Goal: Task Accomplishment & Management: Use online tool/utility

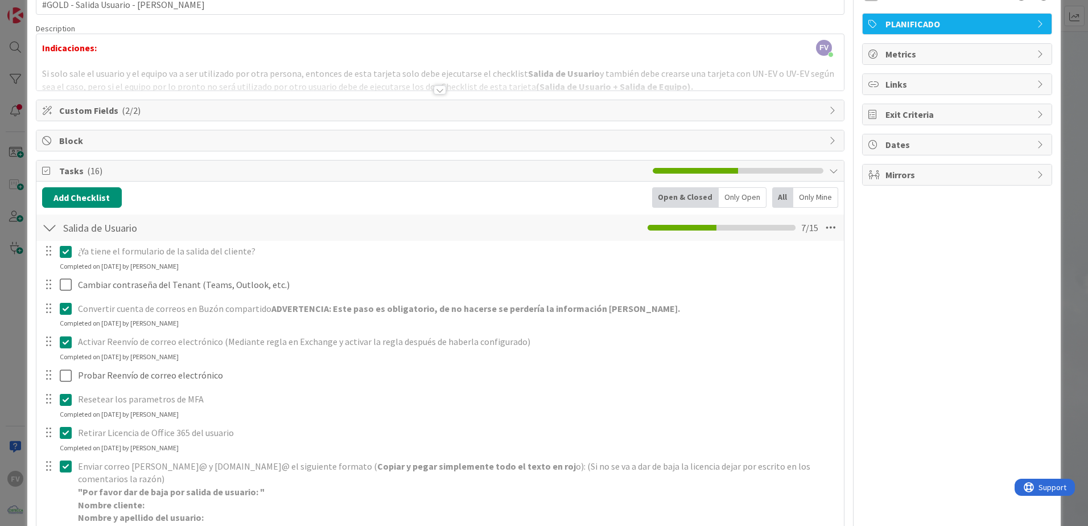
drag, startPoint x: 1058, startPoint y: 342, endPoint x: 485, endPoint y: 336, distance: 573.2
click at [1058, 342] on div "ID 3684 OPERACIONES [PERSON_NAME] Title 37 / 128 #GOLD - Salida Usuario - [PERS…" at bounding box center [544, 263] width 1088 height 526
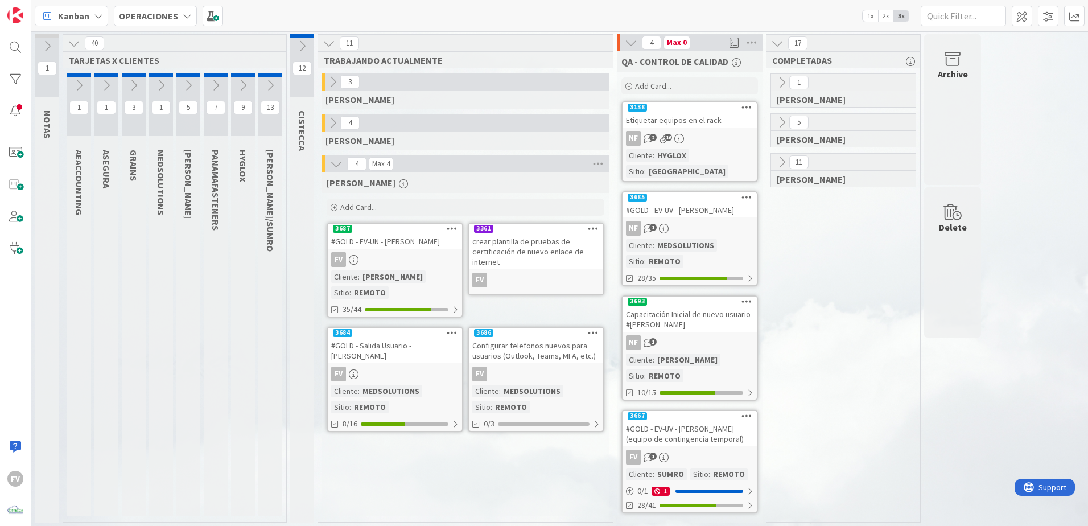
click at [421, 498] on div "[PERSON_NAME] Add Card... 3361 crear plantilla de pruebas de certificación de n…" at bounding box center [465, 344] width 287 height 344
click at [886, 254] on div "1 [PERSON_NAME] 5 [PERSON_NAME] 11 [PERSON_NAME]" at bounding box center [843, 297] width 149 height 449
click at [552, 468] on div "[PERSON_NAME] Add Card... 3361 crear plantilla de pruebas de certificación de n…" at bounding box center [465, 344] width 287 height 344
click at [418, 249] on div "#GOLD - EV-UN - [PERSON_NAME]" at bounding box center [395, 241] width 134 height 15
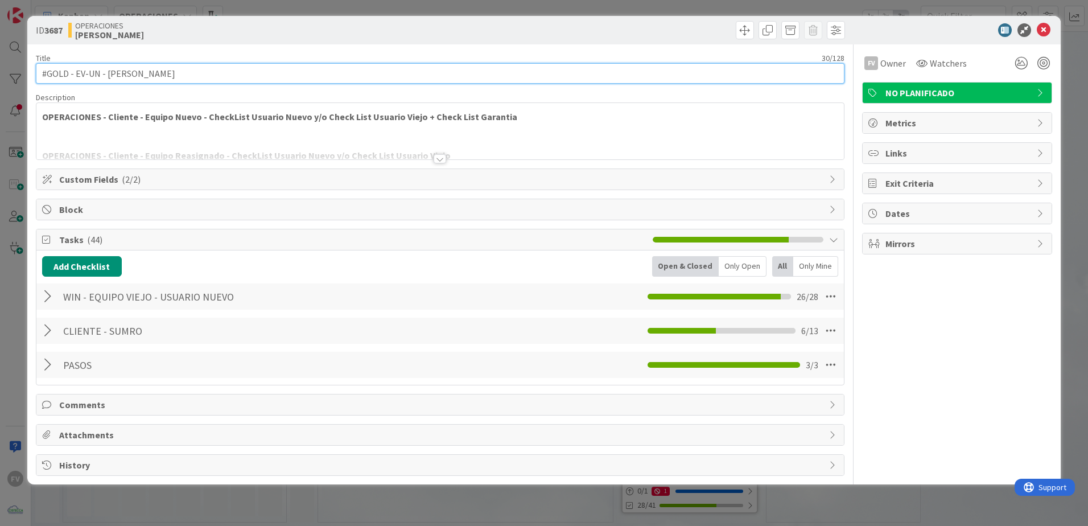
click at [105, 71] on input "#GOLD - EV-UN - [PERSON_NAME]" at bounding box center [440, 73] width 809 height 20
drag, startPoint x: 106, startPoint y: 76, endPoint x: 110, endPoint y: 92, distance: 15.7
click at [106, 76] on input "#GOLD - EV-UN - [PERSON_NAME]" at bounding box center [440, 73] width 809 height 20
type input "#GOLD - EV-UN - SUM-OCE-10-PC - [PERSON_NAME]"
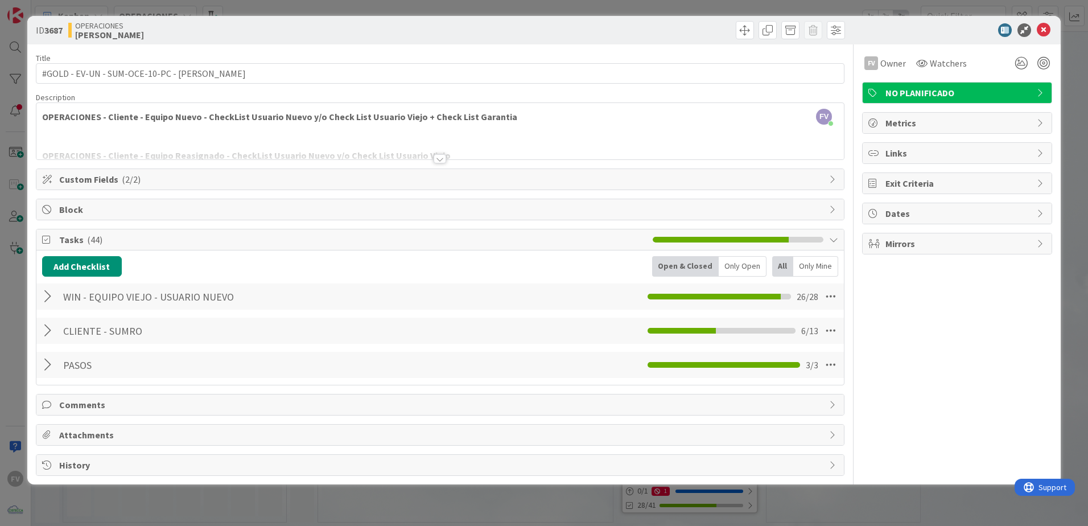
drag, startPoint x: 434, startPoint y: 38, endPoint x: 395, endPoint y: 64, distance: 46.7
click at [433, 38] on div "OPERACIONES [PERSON_NAME]" at bounding box center [252, 30] width 369 height 18
click at [144, 208] on span "Block" at bounding box center [441, 210] width 764 height 14
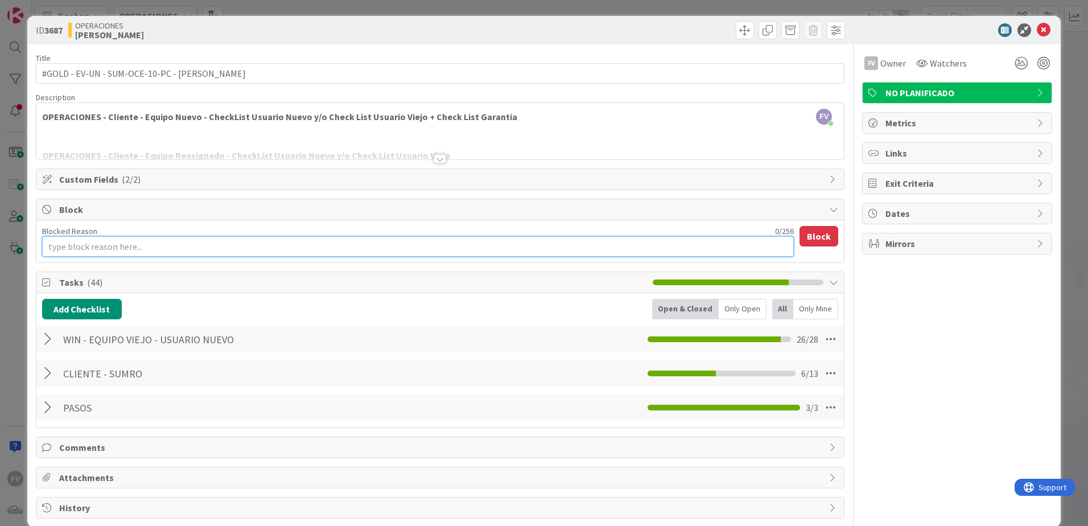
click at [134, 244] on textarea "Blocked Reason" at bounding box center [418, 246] width 752 height 20
type textarea "x"
type textarea "E"
type textarea "x"
type textarea "Es"
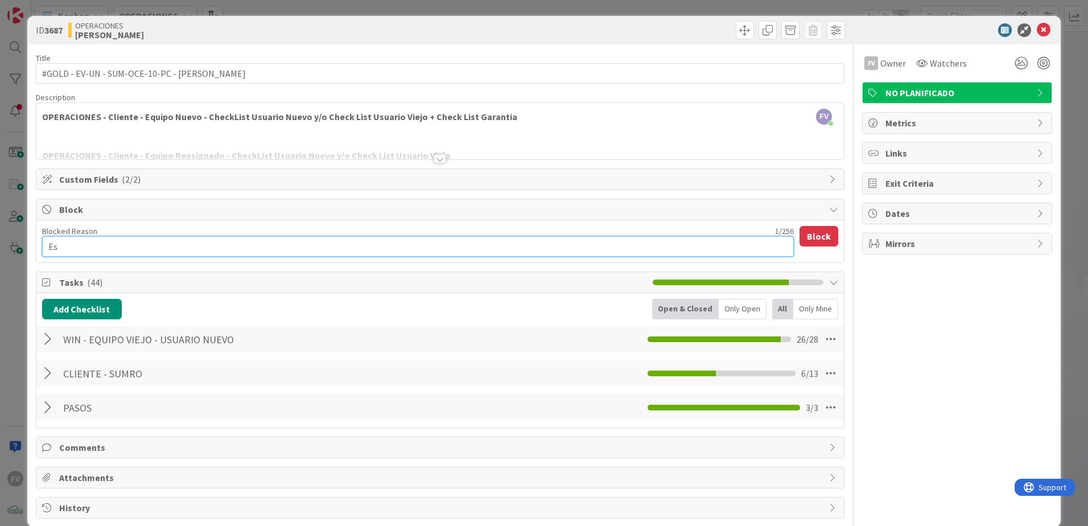
type textarea "x"
type textarea "Esp"
type textarea "x"
type textarea "Espe"
type textarea "x"
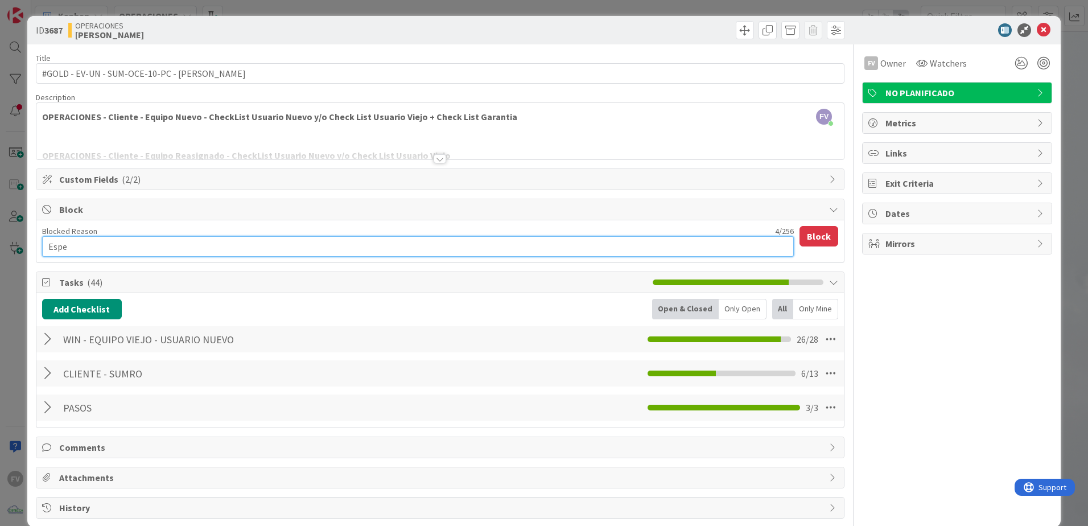
type textarea "Esper"
type textarea "x"
type textarea "Espera"
type textarea "x"
type textarea "Esperan"
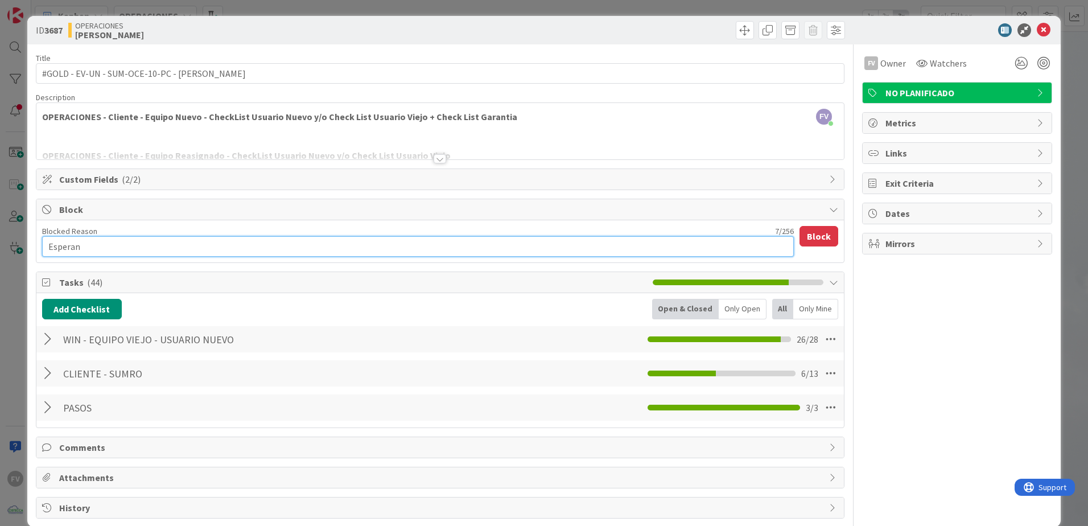
type textarea "x"
type textarea "Esperand"
type textarea "x"
type textarea "Esperando"
type textarea "x"
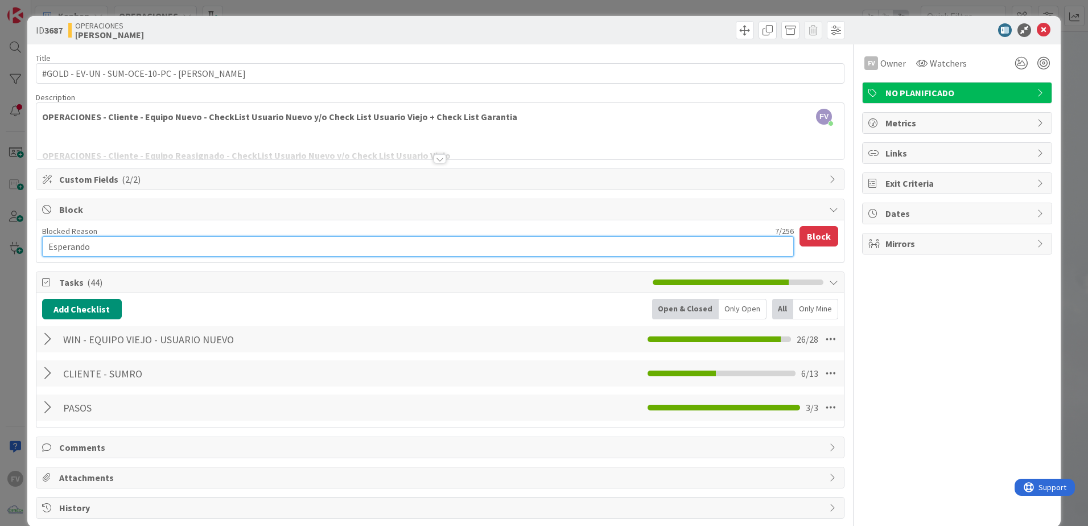
type textarea "Esperando"
type textarea "x"
type textarea "Esperando p"
type textarea "x"
type textarea "Esperando po"
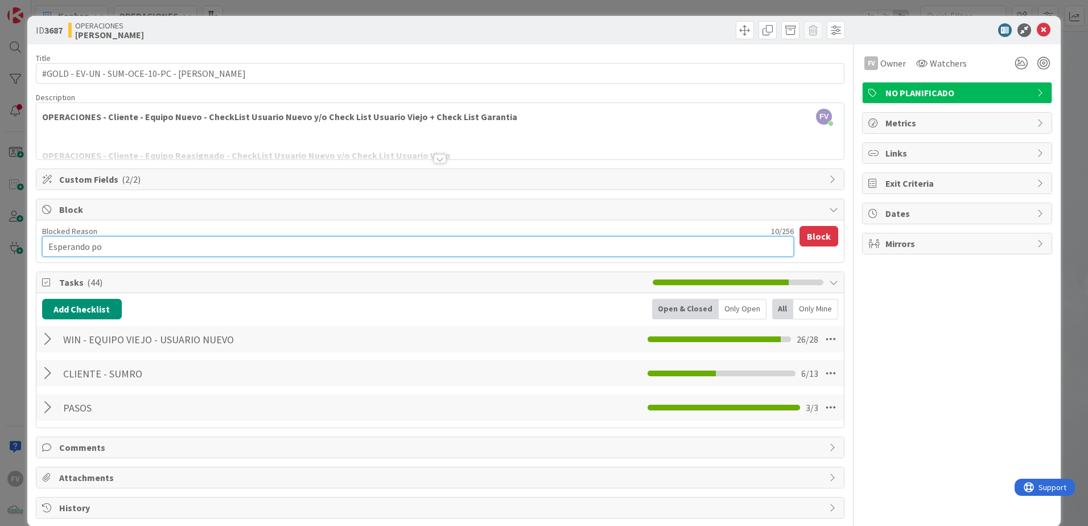
type textarea "x"
type textarea "Esperando por"
type textarea "x"
type textarea "Esperando por"
type textarea "x"
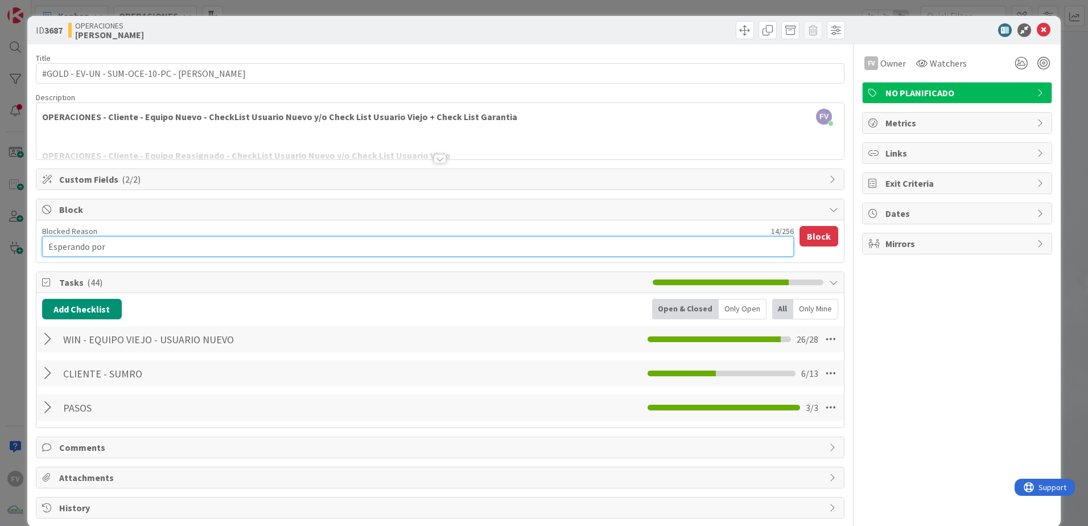
type textarea "Esperando por u"
type textarea "x"
type textarea "Esperando por uu"
type textarea "x"
type textarea "Esperando por uus"
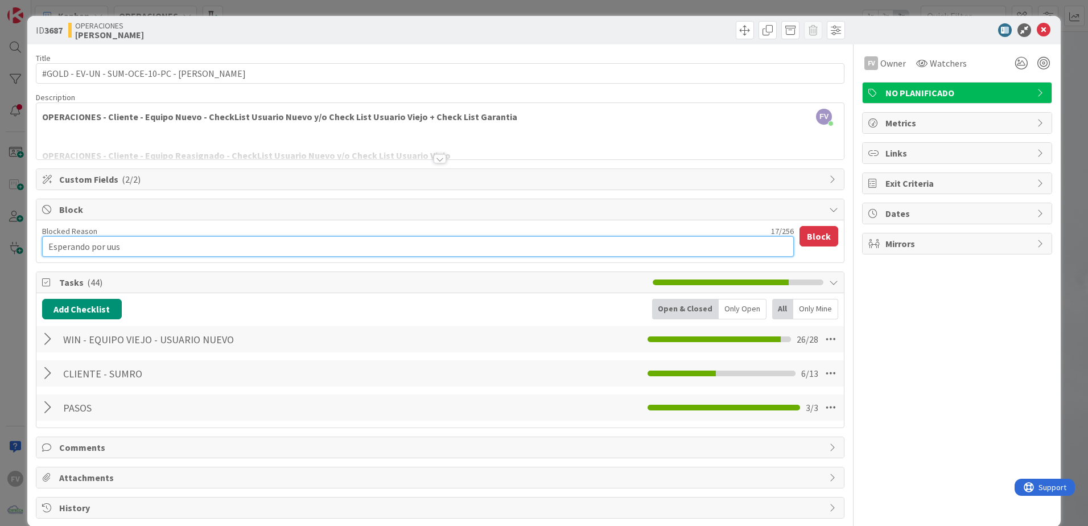
type textarea "x"
type textarea "Esperando por uu"
type textarea "x"
type textarea "Esperando por u"
type textarea "x"
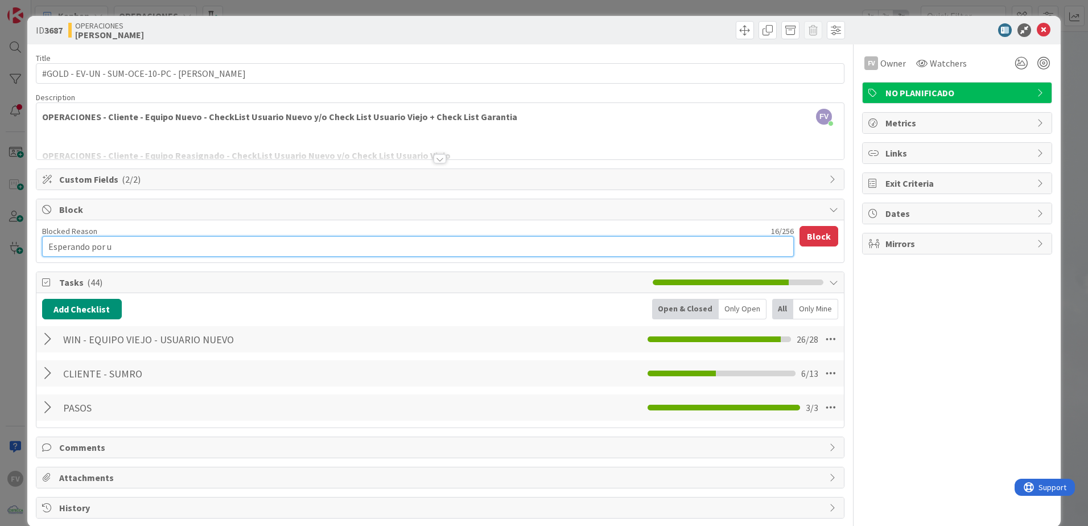
type textarea "Esperando por us"
type textarea "x"
type textarea "Esperando por usu"
type textarea "x"
type textarea "Esperando por usua"
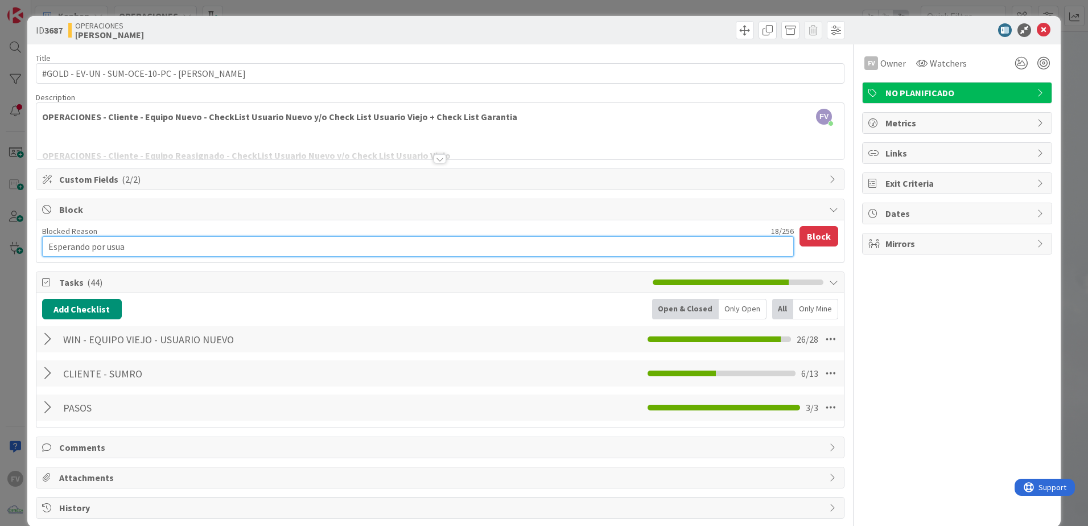
type textarea "x"
type textarea "Esperando por usuar"
type textarea "x"
type textarea "Esperando por usuari"
type textarea "x"
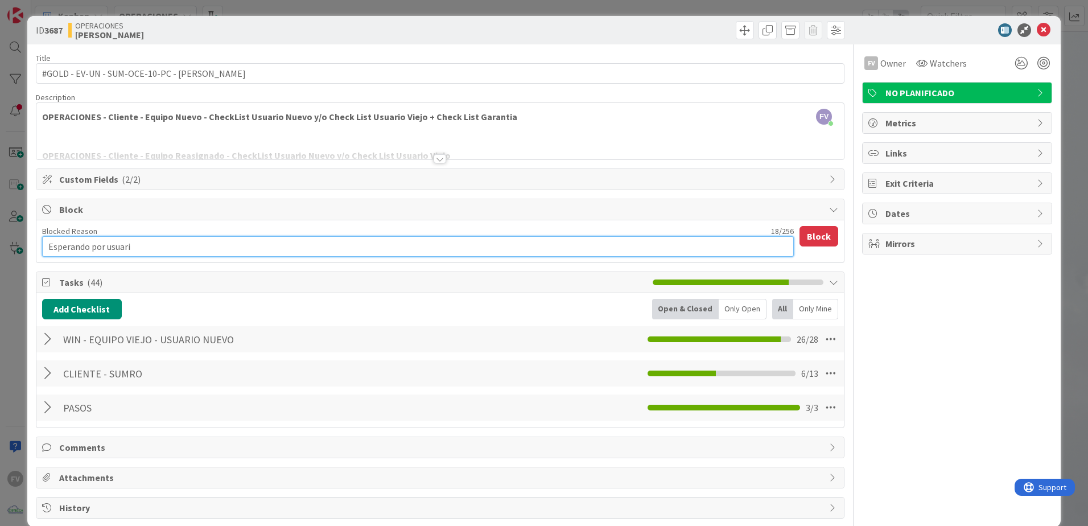
type textarea "Esperando por usuario"
type textarea "x"
type textarea "Esperando por usuari"
type textarea "x"
type textarea "Esperando por usuar"
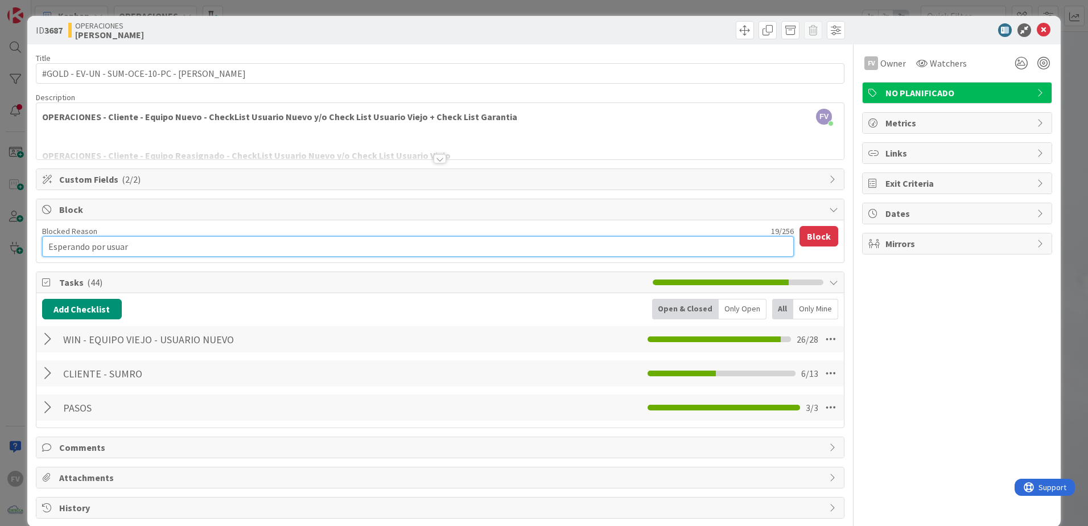
type textarea "x"
type textarea "Esperando por usua"
type textarea "x"
type textarea "Esperando por usu"
type textarea "x"
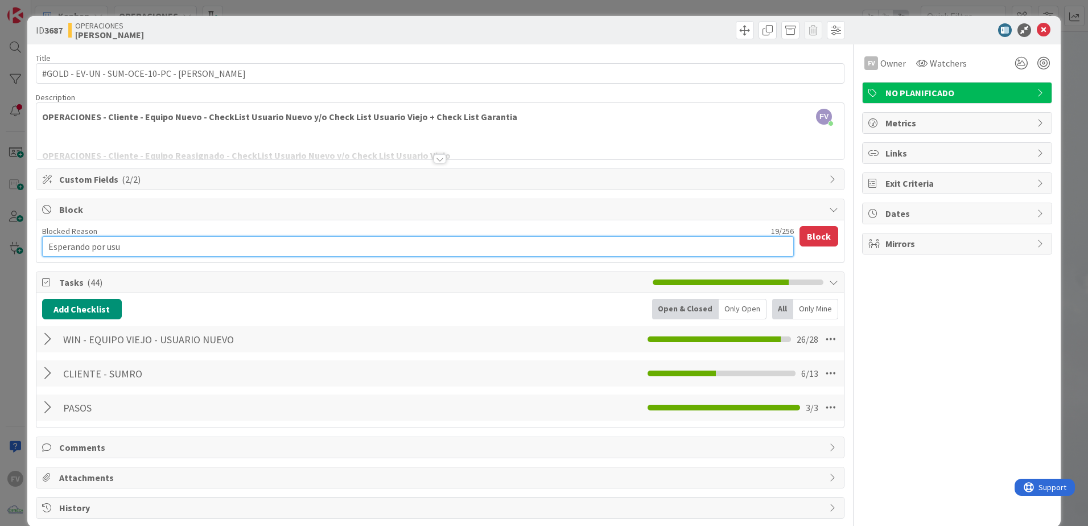
type textarea "Esperando por us"
type textarea "x"
type textarea "Esperando por u"
type textarea "x"
type textarea "Esperando por"
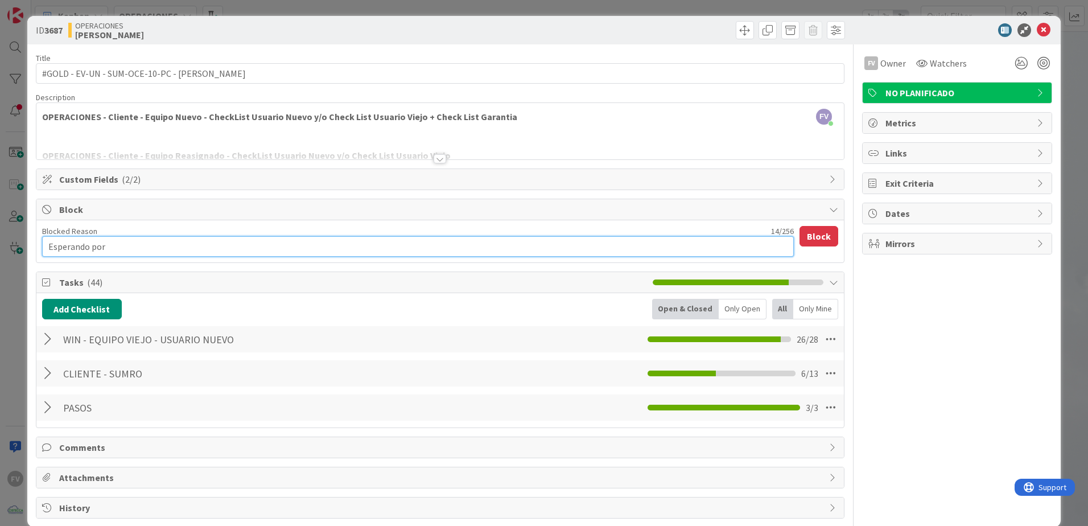
type textarea "x"
type textarea "Esperando por"
type textarea "x"
type textarea "Esperando por"
type textarea "x"
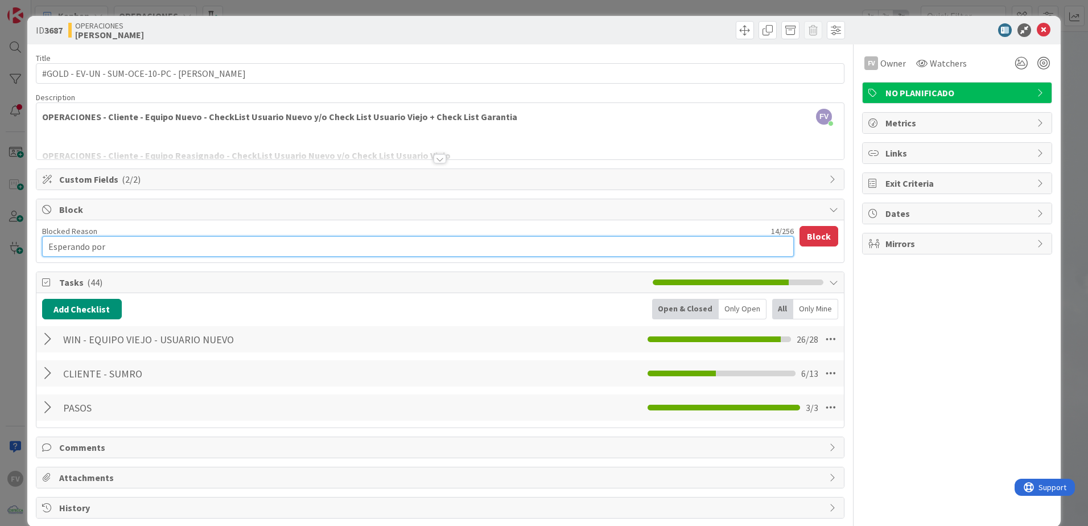
type textarea "Esperando por e"
type textarea "x"
type textarea "Esperando por el"
type textarea "x"
type textarea "Esperando por el"
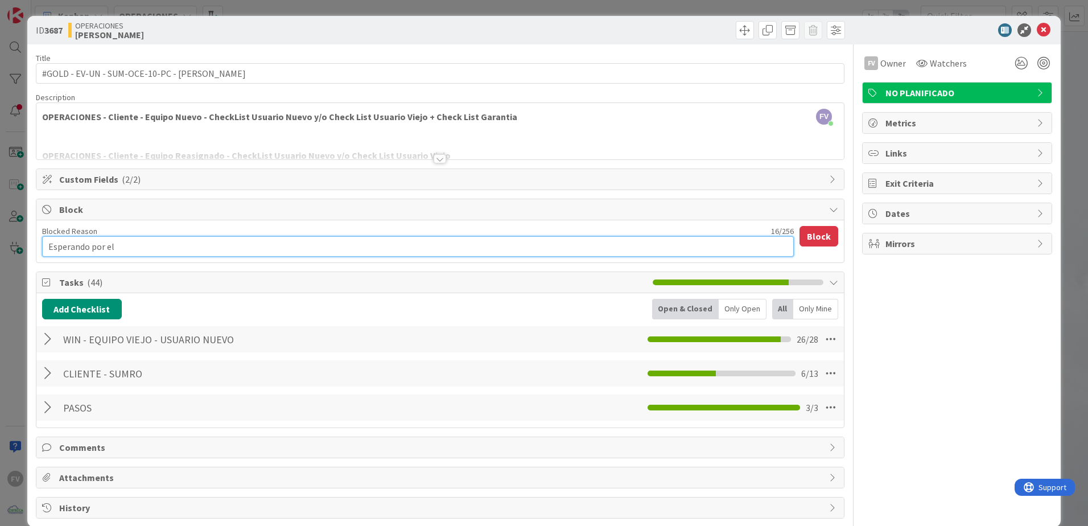
type textarea "x"
type textarea "Esperando por el u"
type textarea "x"
type textarea "Esperando por el us"
type textarea "x"
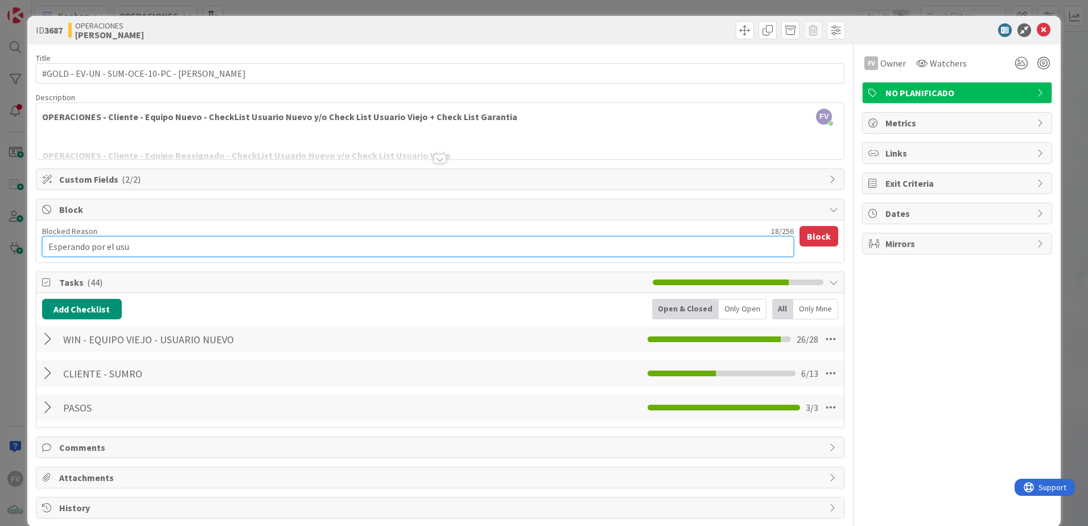
type textarea "Esperando por el usua"
type textarea "x"
type textarea "Esperando por el usuar"
type textarea "x"
type textarea "Esperando por el usuari"
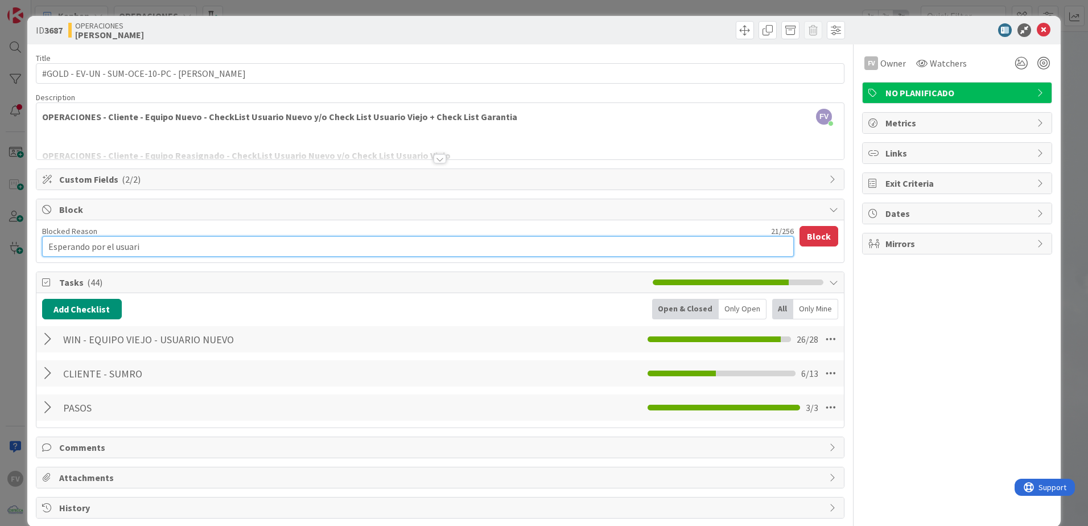
type textarea "x"
type textarea "Esperando por el usuario"
type textarea "x"
type textarea "Esperando por el usuario"
type textarea "x"
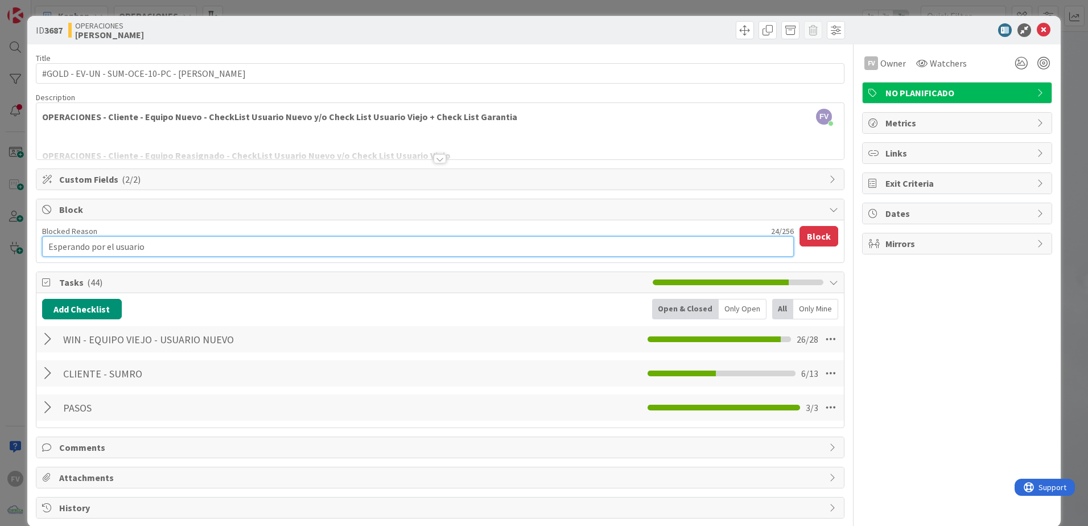
type textarea "Esperando por el usuario p"
type textarea "x"
type textarea "Esperando por el usuario pa"
type textarea "x"
type textarea "Esperando por el usuario par"
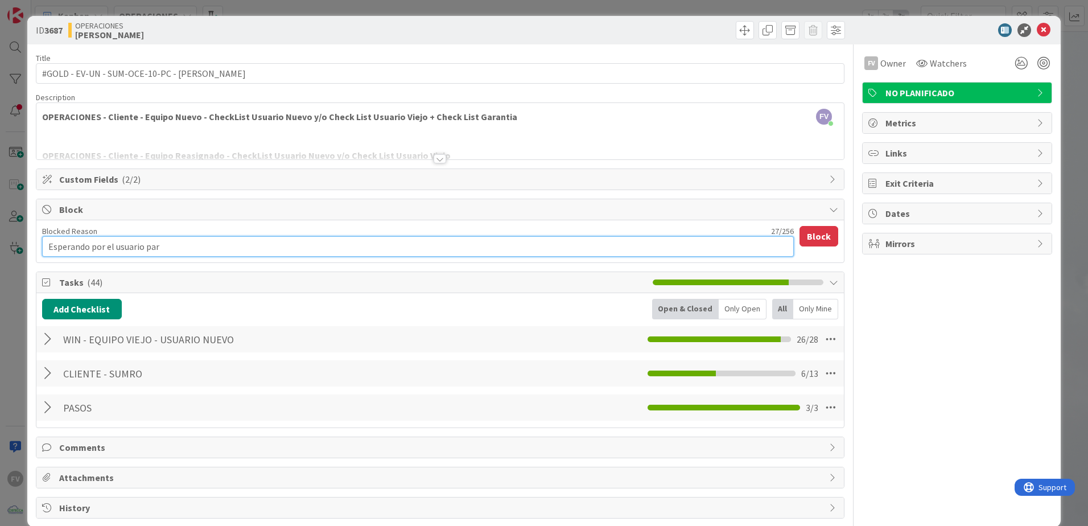
type textarea "x"
type textarea "Esperando por el usuario para"
type textarea "x"
type textarea "Esperando por el usuario para"
type textarea "x"
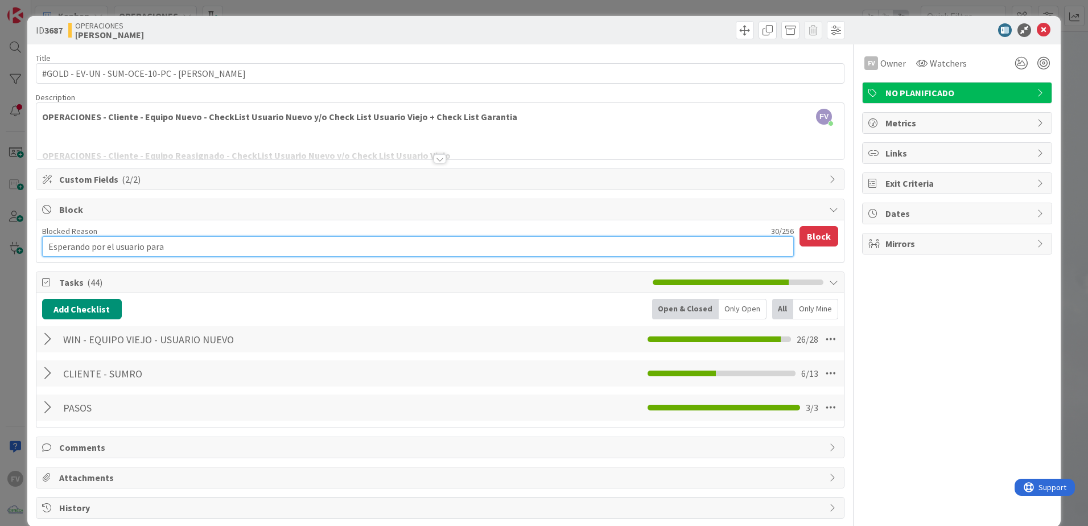
type textarea "Esperando por el usuario para c"
type textarea "x"
type textarea "Esperando por el usuario para co"
type textarea "x"
type textarea "Esperando por el usuario para col"
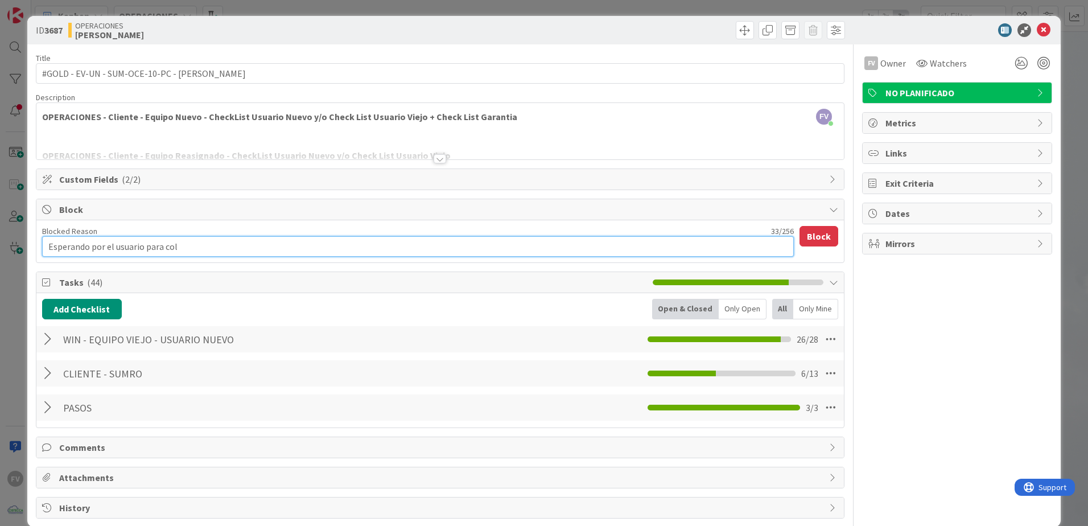
type textarea "x"
type textarea "Esperando por el usuario para colo"
type textarea "x"
type textarea "Esperando por el usuario para coloc"
type textarea "x"
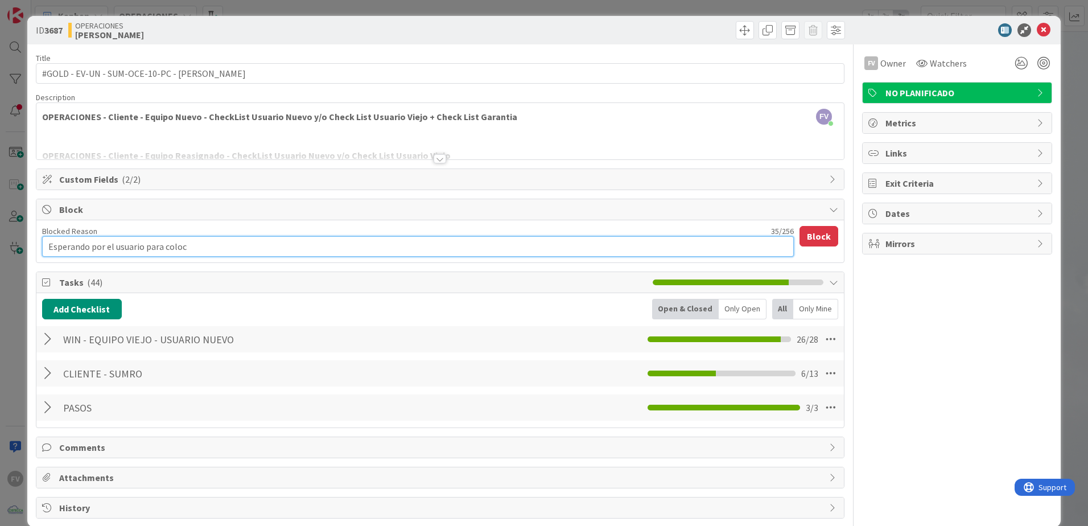
type textarea "Esperando por el usuario para coloca"
type textarea "x"
type textarea "Esperando por el usuario para colocar"
type textarea "x"
type textarea "Esperando por el usuario para colocare"
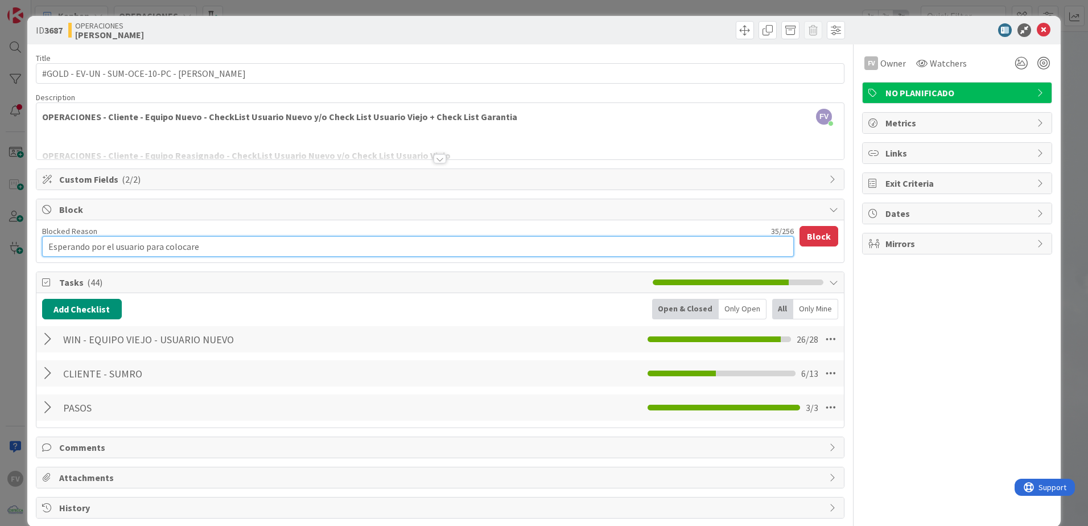
type textarea "x"
type textarea "Esperando por el usuario para colocare"
type textarea "x"
type textarea "Esperando por el usuario para colocare hu"
type textarea "x"
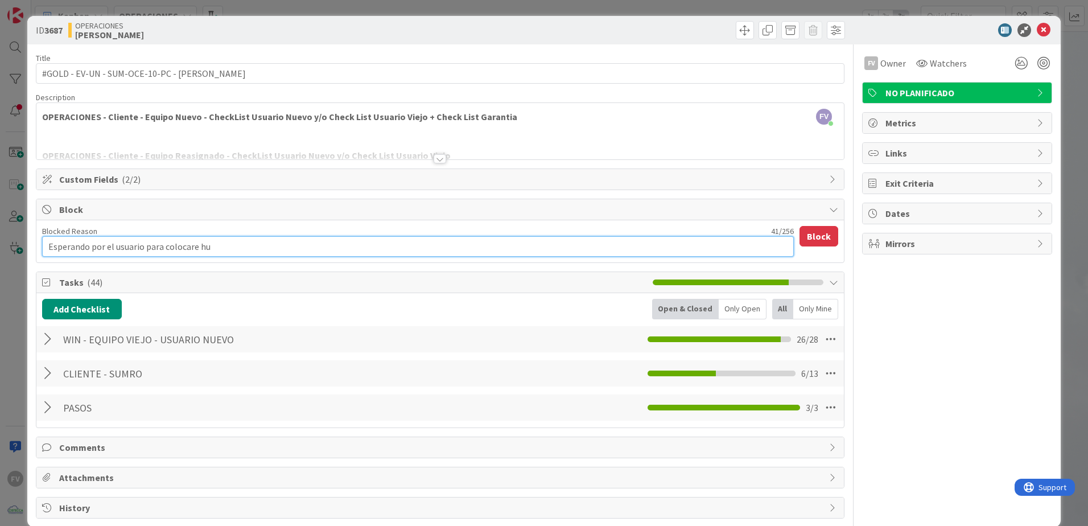
type textarea "Esperando por el usuario para colocare h"
type textarea "x"
type textarea "Esperando por el usuario para colocare"
type textarea "x"
type textarea "Esperando por el usuario para colocare"
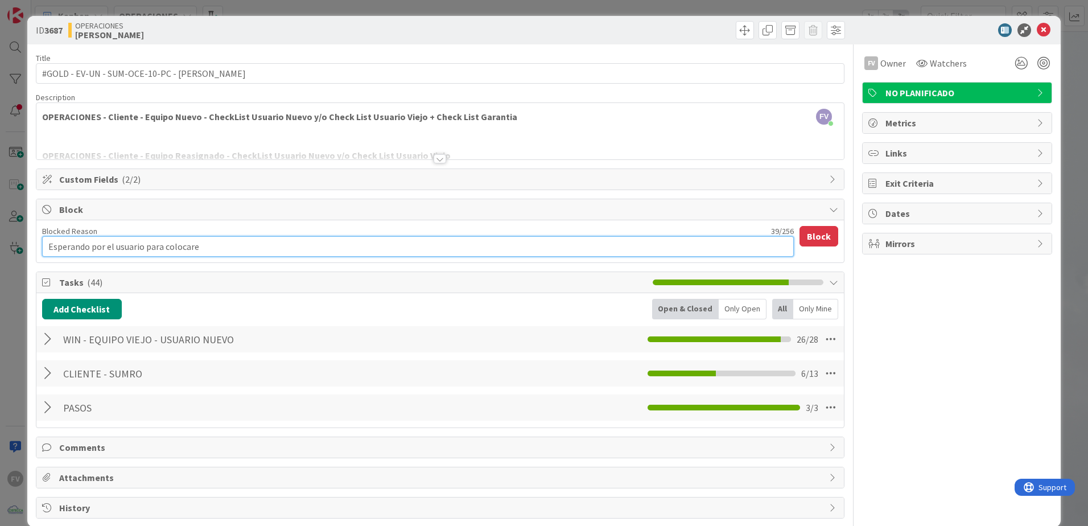
type textarea "x"
type textarea "Esperando por el usuario para colocar"
type textarea "x"
type textarea "Esperando por el usuario para colocar"
type textarea "x"
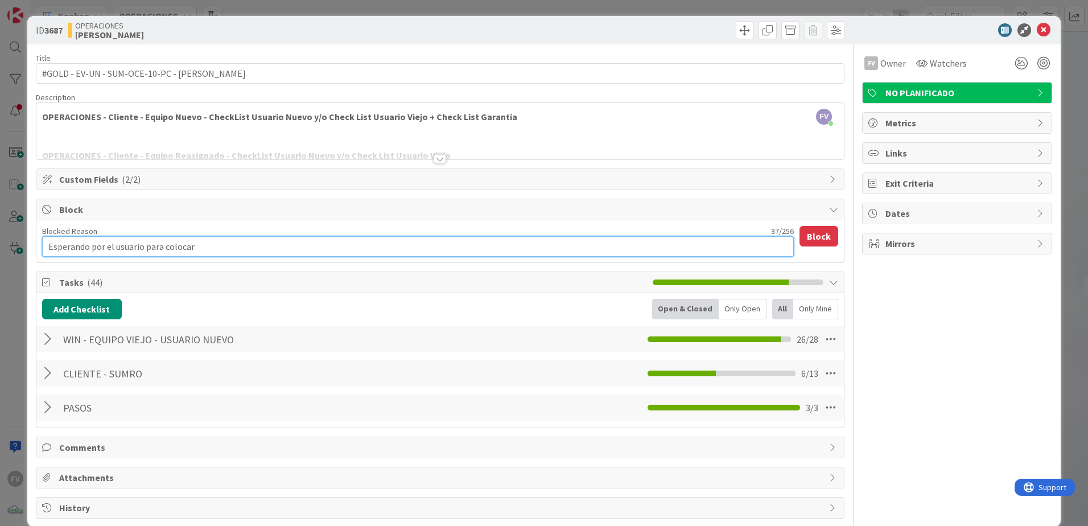
type textarea "Esperando por el usuario para colocar h"
type textarea "x"
type textarea "Esperando por el usuario para colocar hue"
type textarea "x"
type textarea "Esperando por el usuario para colocar huel"
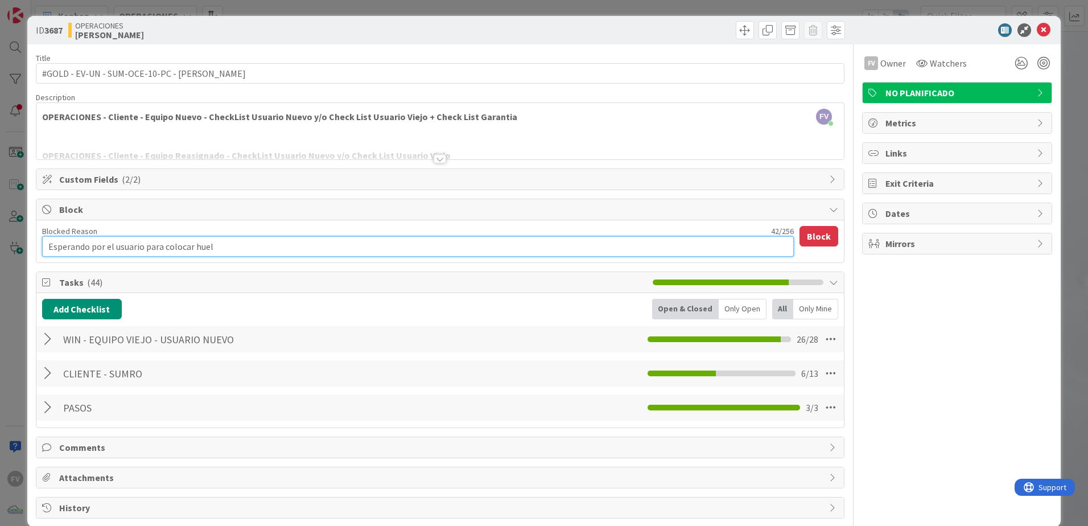
type textarea "x"
type textarea "Esperando por el usuario para colocar huell"
type textarea "x"
type textarea "Esperando por el usuario para colocar huella"
type textarea "x"
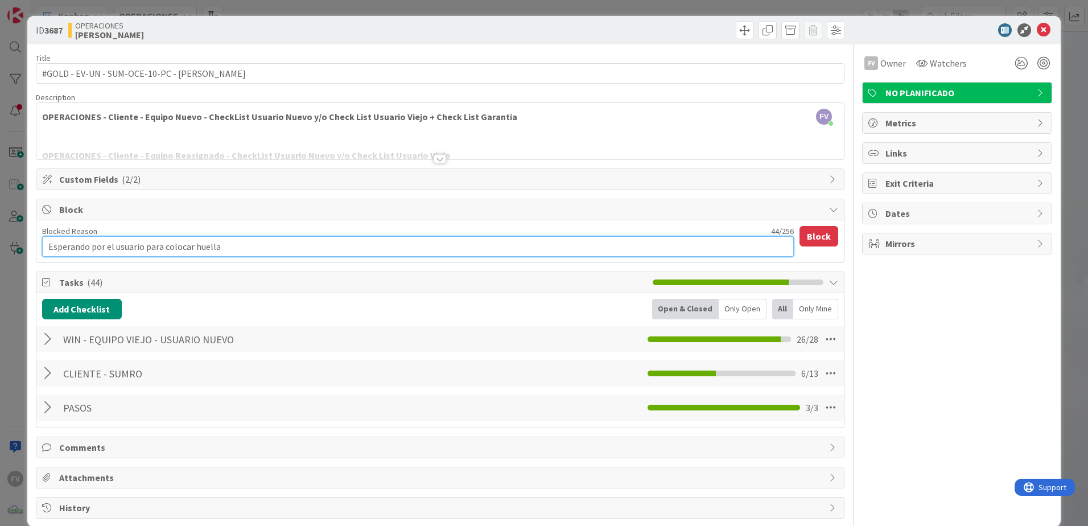
type textarea "Esperando por el usuario para colocar huell"
type textarea "x"
type textarea "Esperando por el usuario para colocar huel"
type textarea "x"
type textarea "Esperando por el usuario para colocar hue"
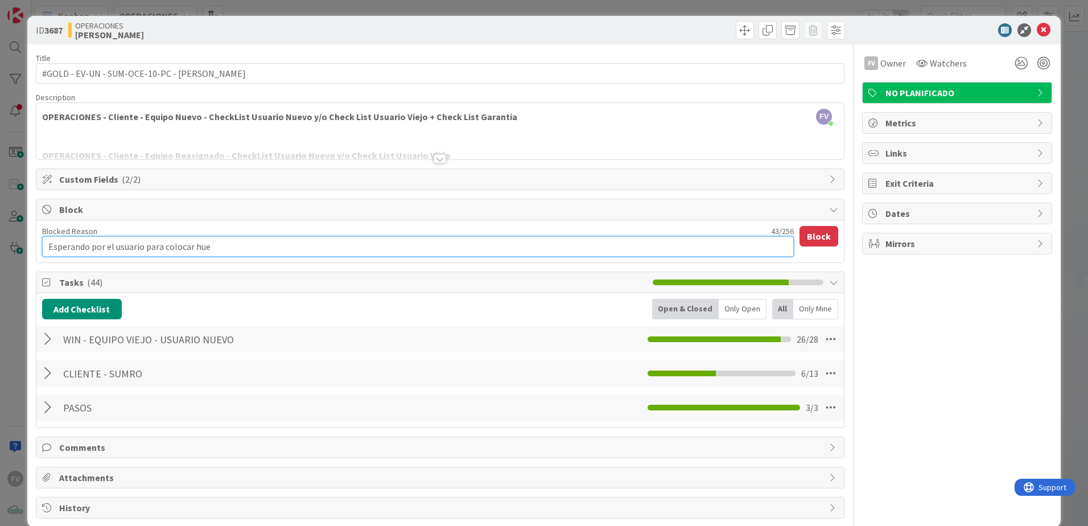
type textarea "x"
type textarea "Esperando por el usuario para colocar hu"
type textarea "x"
type textarea "Esperando por el usuario para colocar h"
type textarea "x"
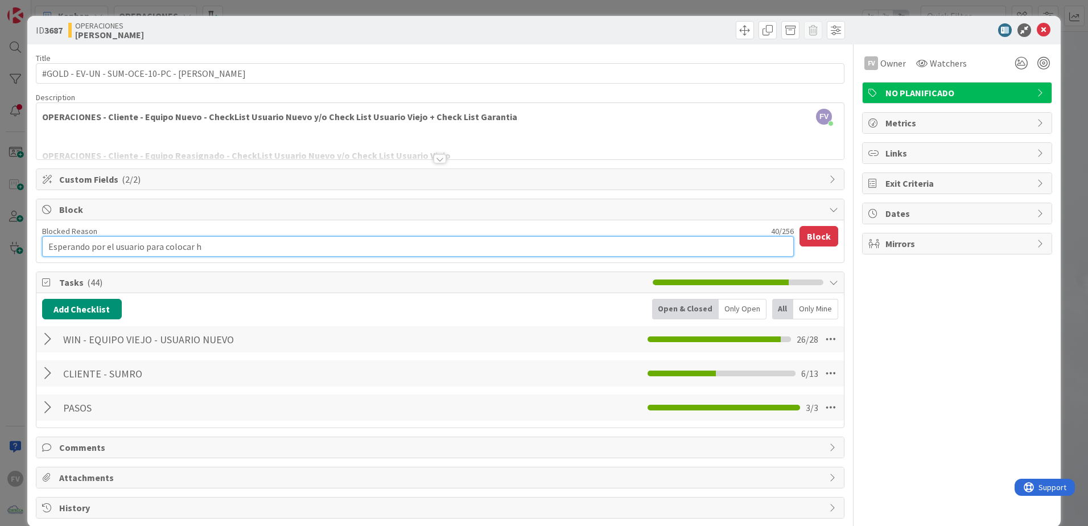
type textarea "Esperando por el usuario para colocar"
type textarea "x"
type textarea "Esperando por el usuario para colocar"
type textarea "x"
type textarea "Esperando por el usuario para coloca"
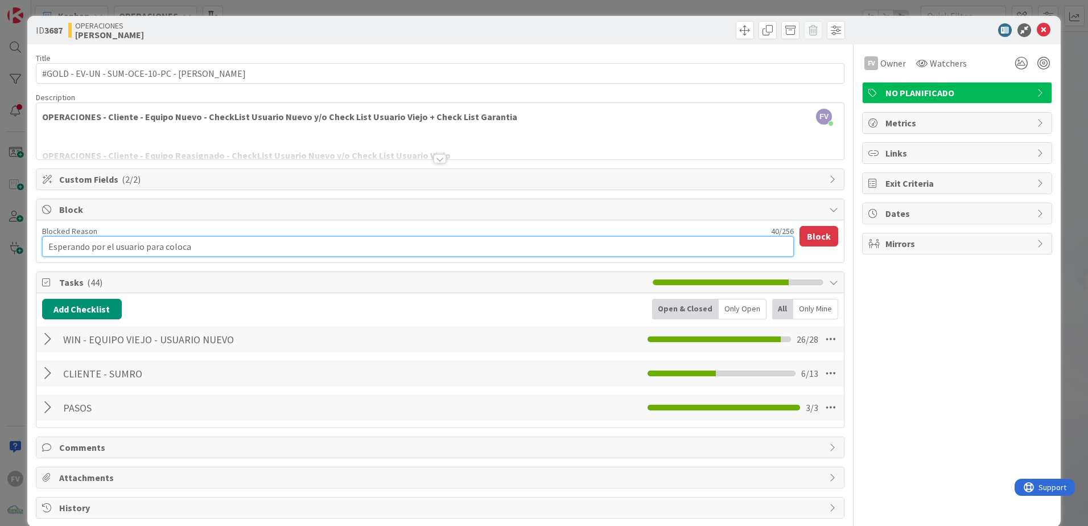
type textarea "x"
type textarea "Esperando por el usuario para coloc"
type textarea "x"
type textarea "Esperando por el usuario para colo"
type textarea "x"
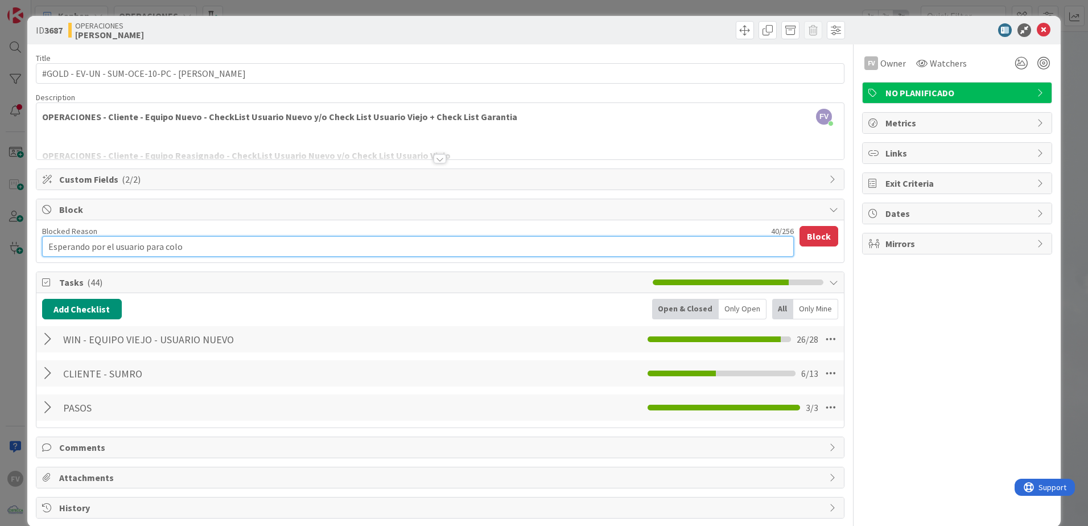
type textarea "Esperando por el usuario para col"
type textarea "x"
type textarea "Esperando por el usuario para co"
type textarea "x"
type textarea "Esperando por el usuario para c"
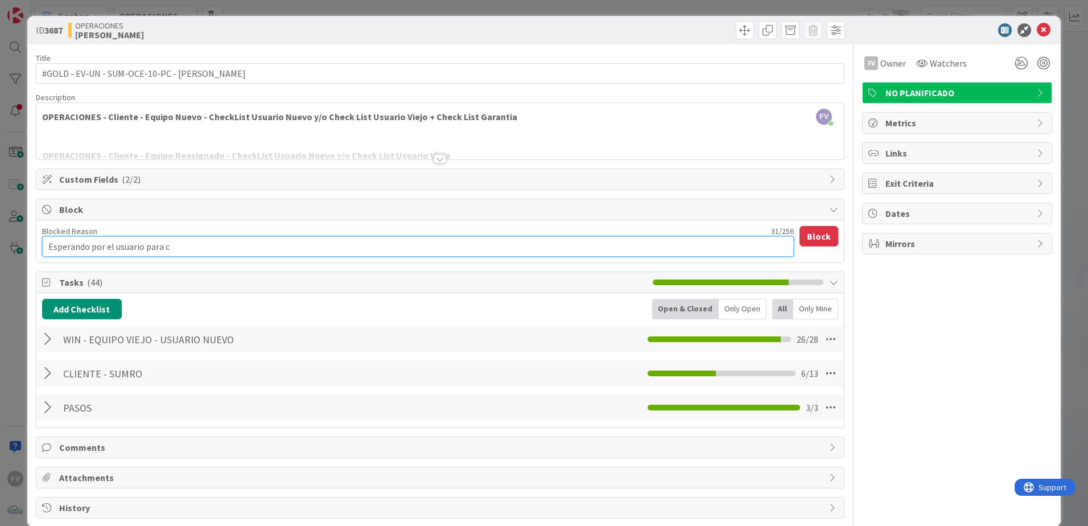
type textarea "x"
type textarea "Esperando por el usuario para"
type textarea "x"
type textarea "Esperando por el usuario para r"
type textarea "x"
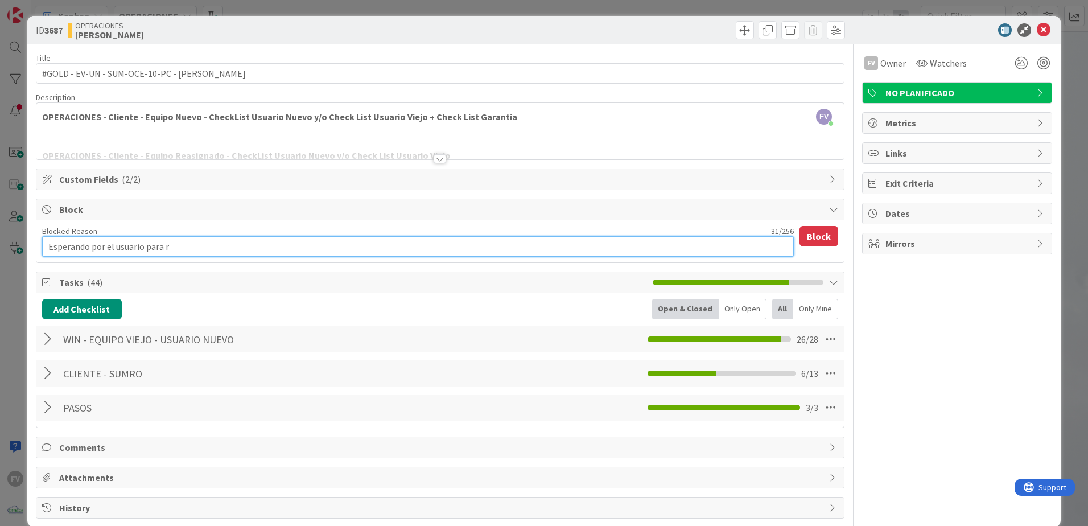
type textarea "Esperando por el usuario para re"
type textarea "x"
type textarea "Esperando por el usuario para reg"
type textarea "x"
type textarea "Esperando por el usuario para regis"
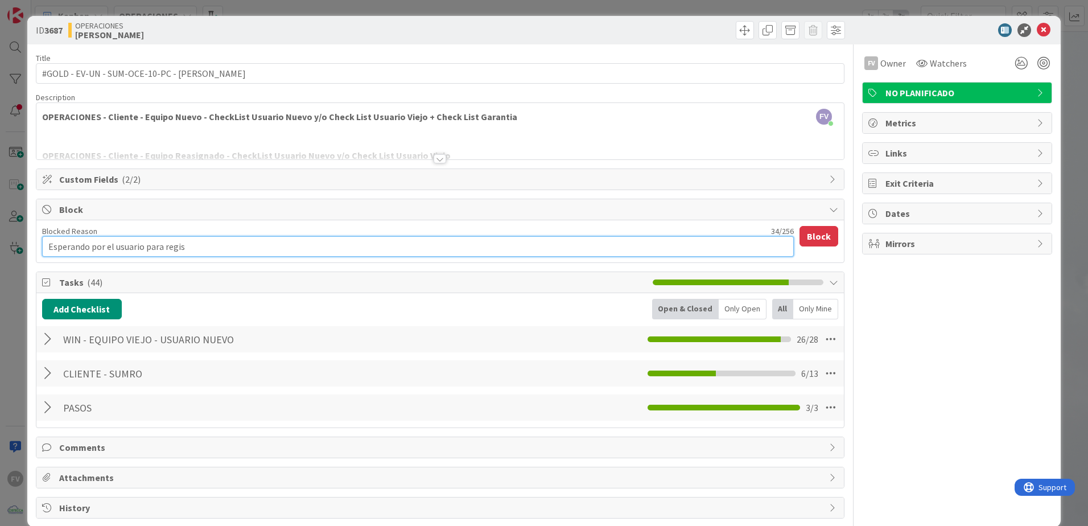
type textarea "x"
type textarea "Esperando por el usuario para regist"
type textarea "x"
type textarea "Esperando por el usuario para registr"
type textarea "x"
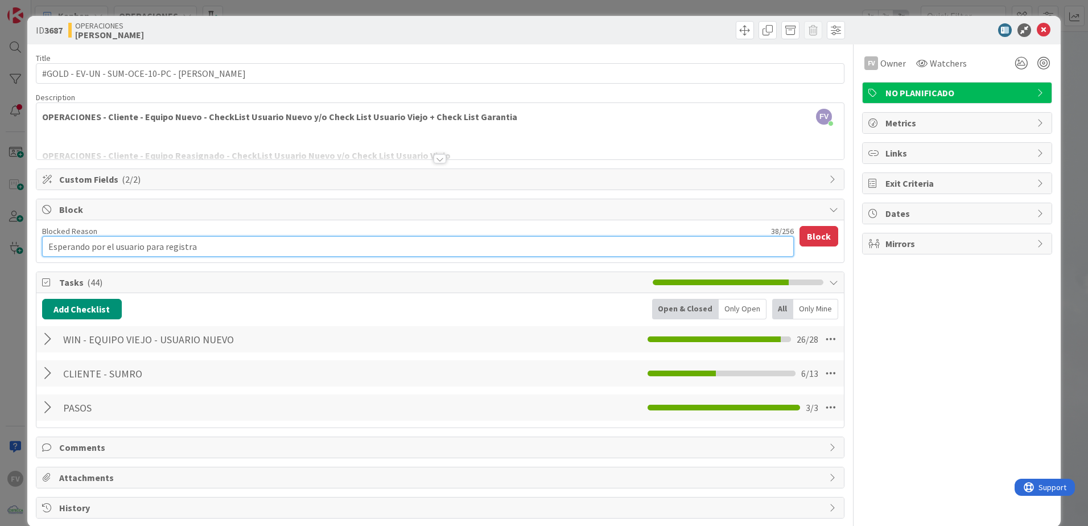
type textarea "Esperando por el usuario para registrat"
type textarea "x"
type textarea "Esperando por el usuario para registratr"
type textarea "x"
type textarea "Esperando por el usuario para registrat"
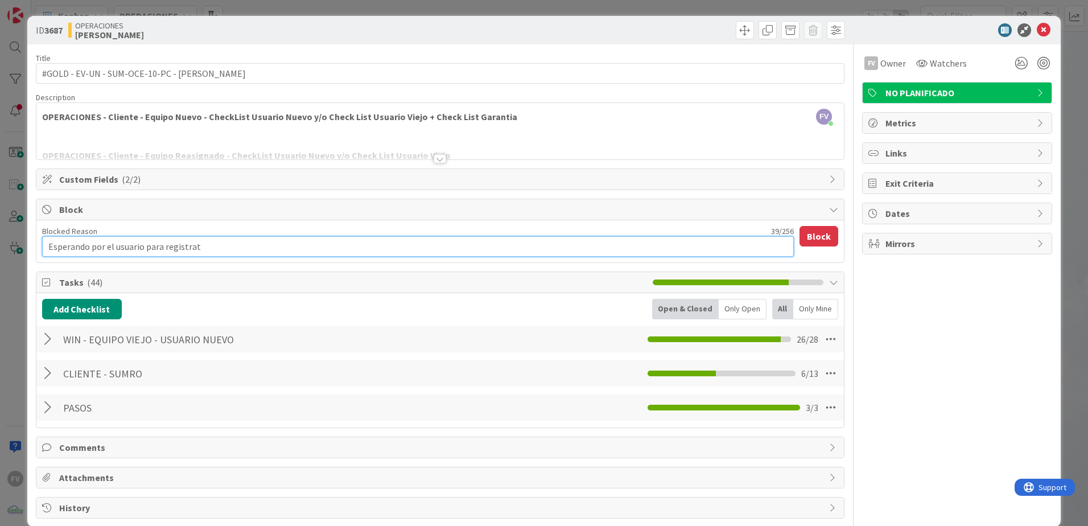
type textarea "x"
type textarea "Esperando por el usuario para registra"
type textarea "x"
type textarea "Esperando por el usuario para registrar"
type textarea "x"
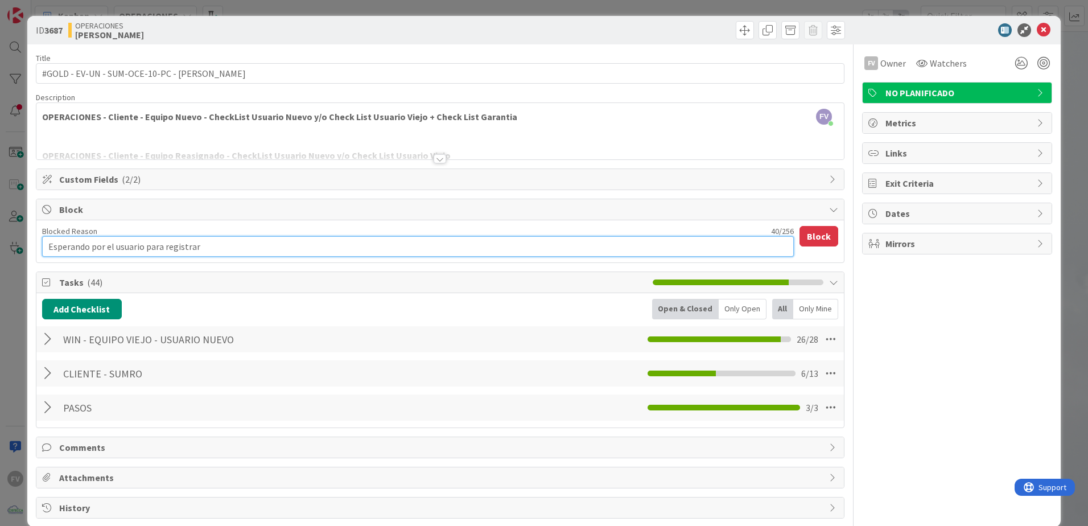
type textarea "Esperando por el usuario para registrar s"
type textarea "x"
type textarea "Esperando por el usuario para registrar su"
type textarea "x"
type textarea "Esperando por el usuario para registrar sui"
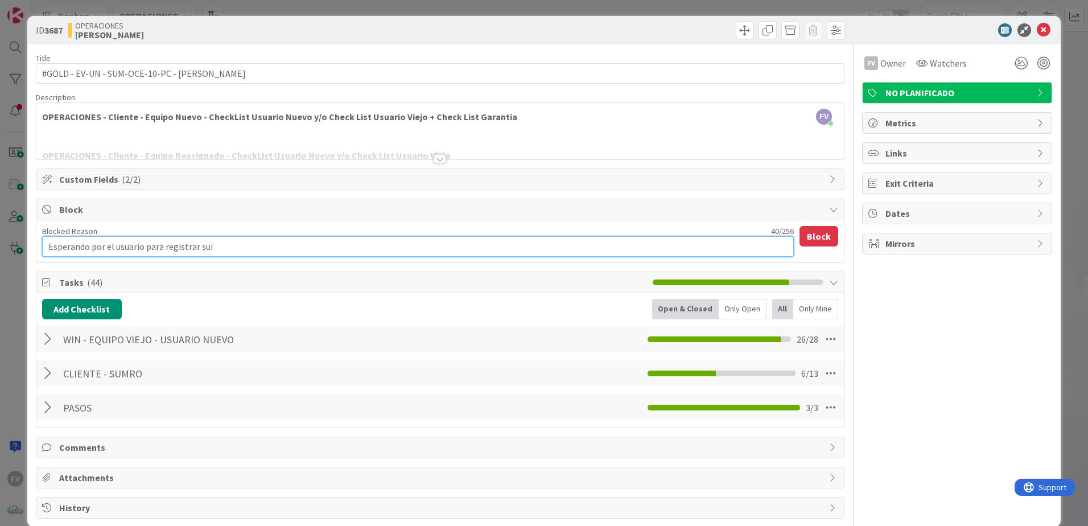
type textarea "x"
type textarea "Esperando por el usuario para registrar sui"
type textarea "x"
type textarea "Esperando por el usuario para registrar sui h"
type textarea "x"
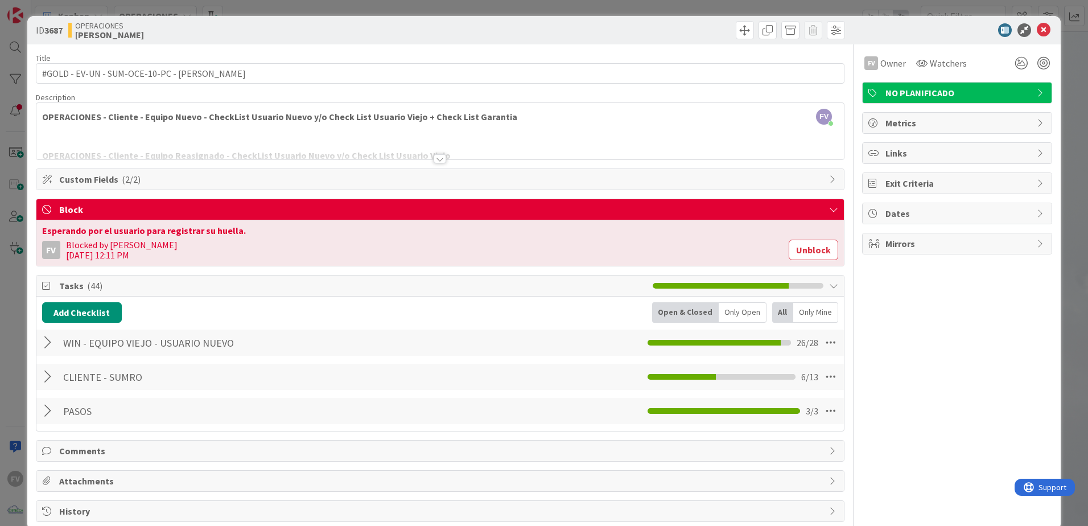
click at [2, 149] on div "ID 3687 OPERACIONES [PERSON_NAME] Title 46 / 128 #GOLD - EV-UN - SUM-OCE-10-PC …" at bounding box center [544, 263] width 1088 height 526
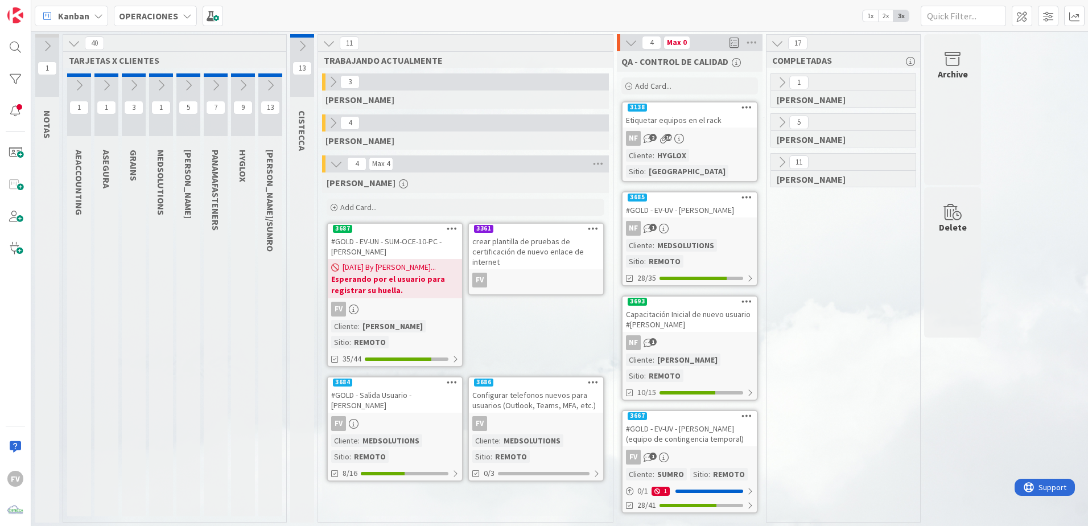
click at [427, 416] on div "FV" at bounding box center [395, 423] width 134 height 15
click at [522, 292] on link "3361 crear plantilla de pruebas de certificación de nuevo enlace de internet FV" at bounding box center [536, 259] width 137 height 73
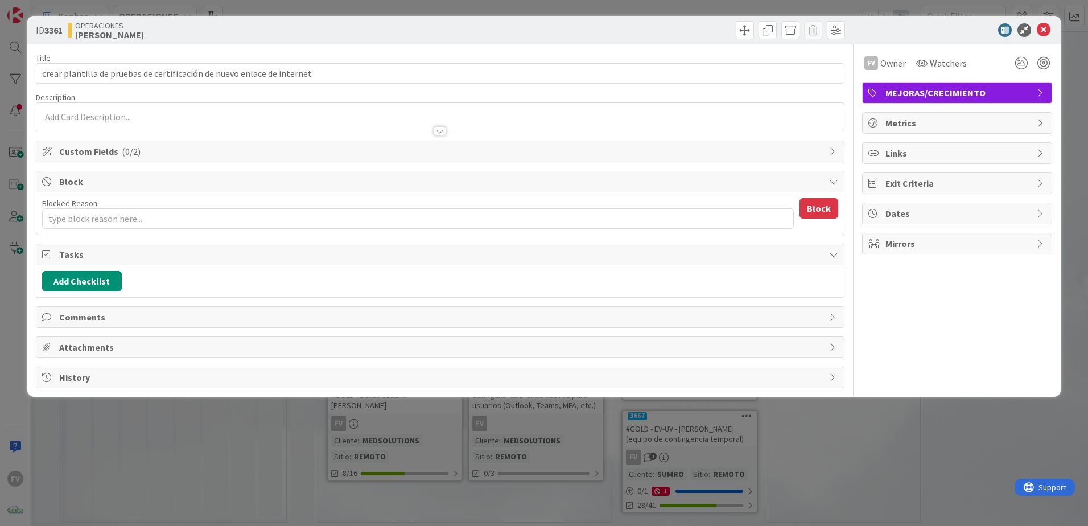
click at [117, 180] on span "Block" at bounding box center [441, 182] width 764 height 14
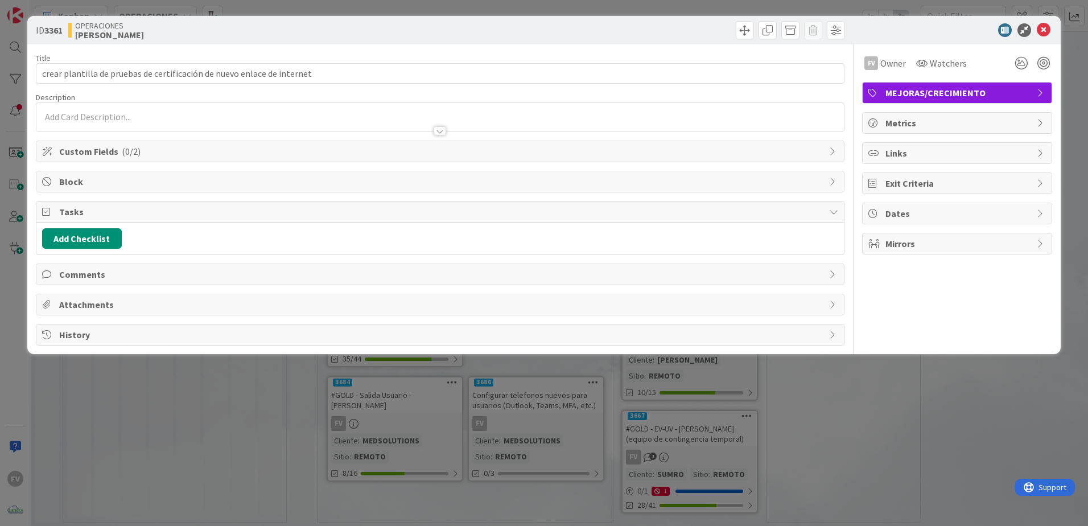
click at [188, 146] on span "Custom Fields ( 0/2 )" at bounding box center [441, 152] width 764 height 14
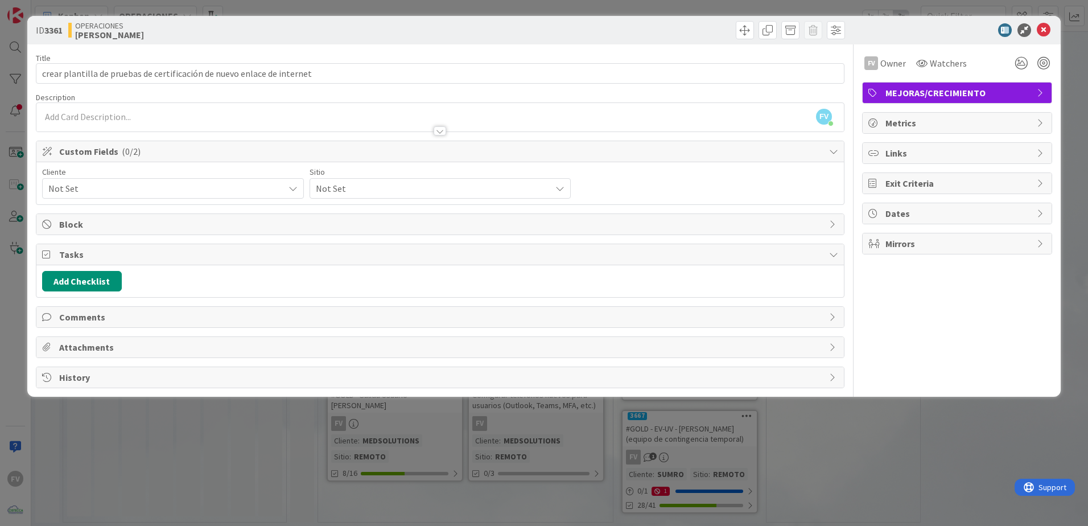
drag, startPoint x: 160, startPoint y: 191, endPoint x: 153, endPoint y: 198, distance: 9.3
click at [158, 194] on span "Not Set" at bounding box center [163, 188] width 230 height 16
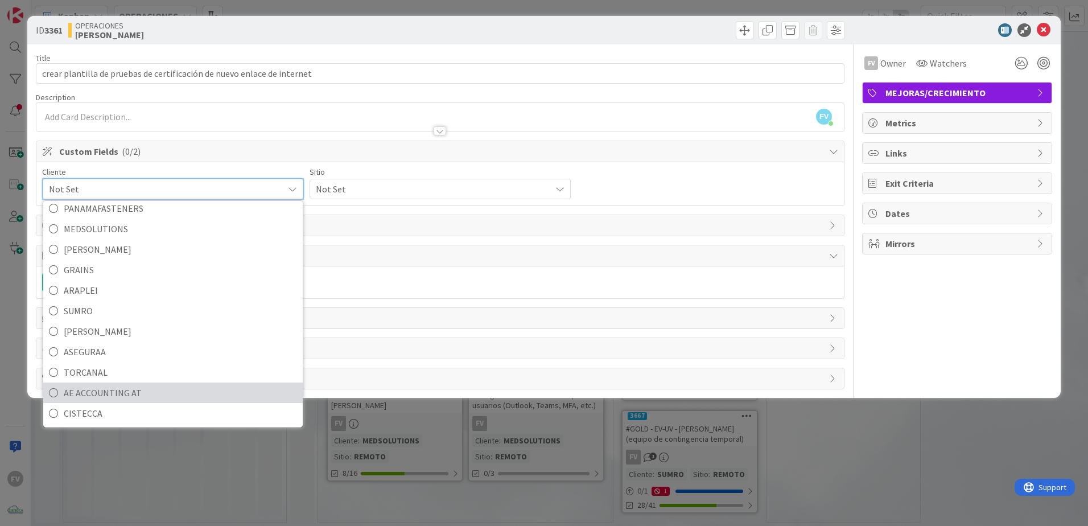
scroll to position [49, 0]
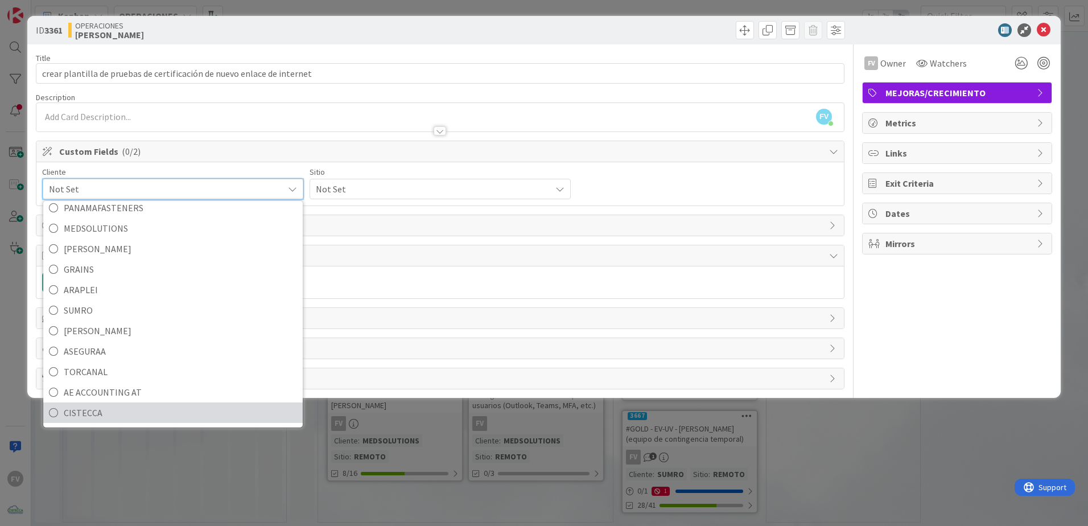
drag, startPoint x: 104, startPoint y: 415, endPoint x: 111, endPoint y: 391, distance: 24.9
click at [103, 416] on span "CISTECCA" at bounding box center [180, 412] width 233 height 17
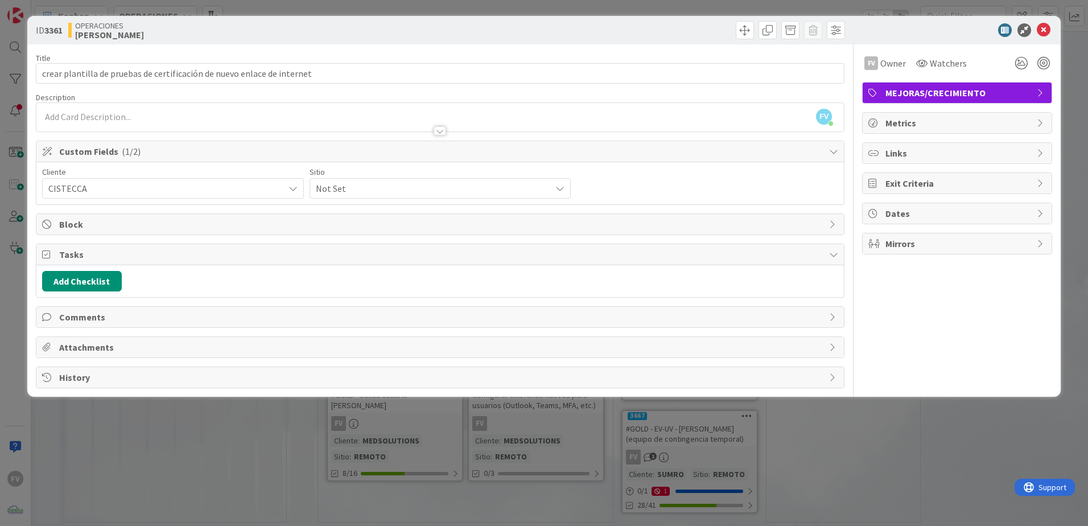
click at [382, 191] on span "Not Set" at bounding box center [431, 188] width 230 height 16
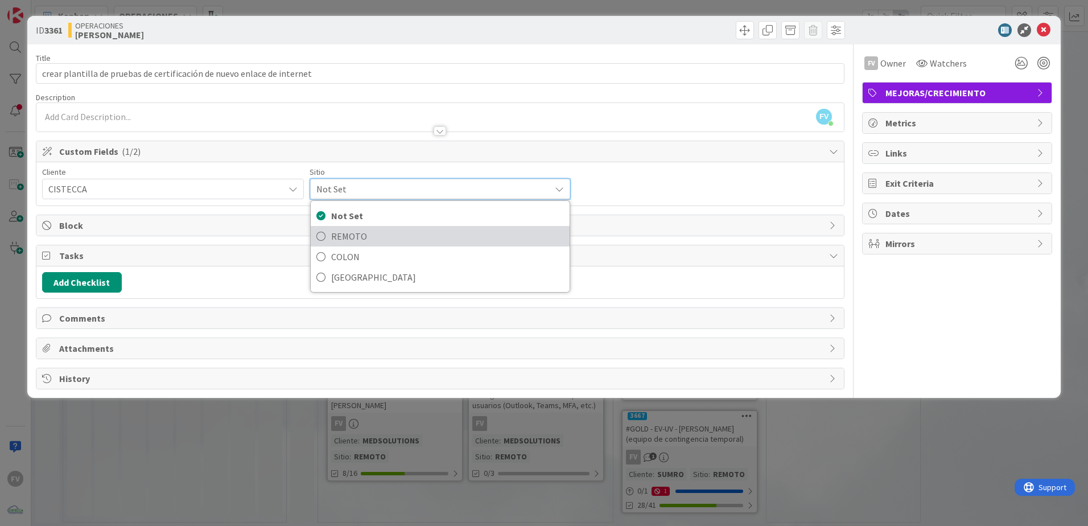
click at [405, 235] on span "REMOTO" at bounding box center [447, 236] width 233 height 17
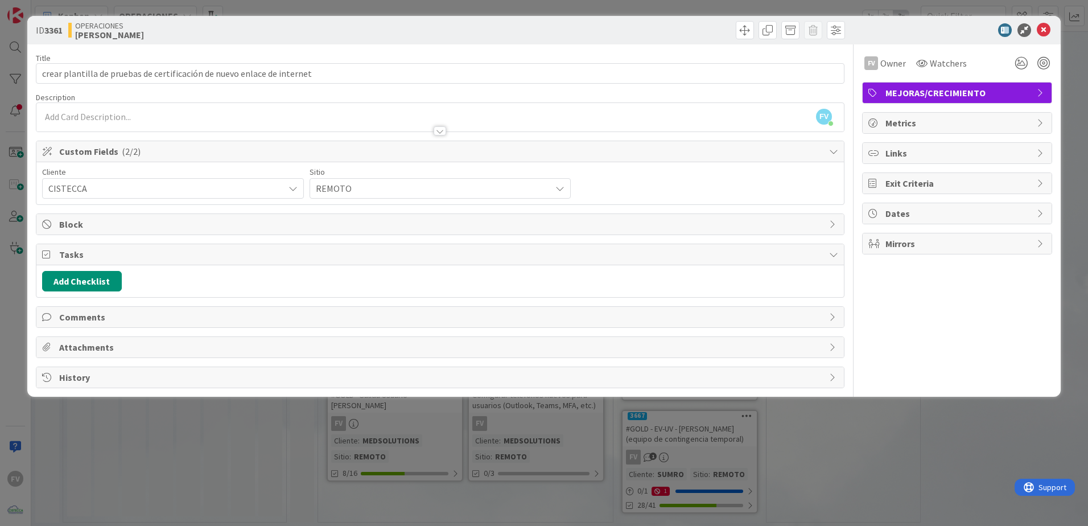
click at [480, 472] on div "ID 3361 OPERACIONES [PERSON_NAME] Title 71 / 128 crear plantilla de pruebas de …" at bounding box center [544, 263] width 1088 height 526
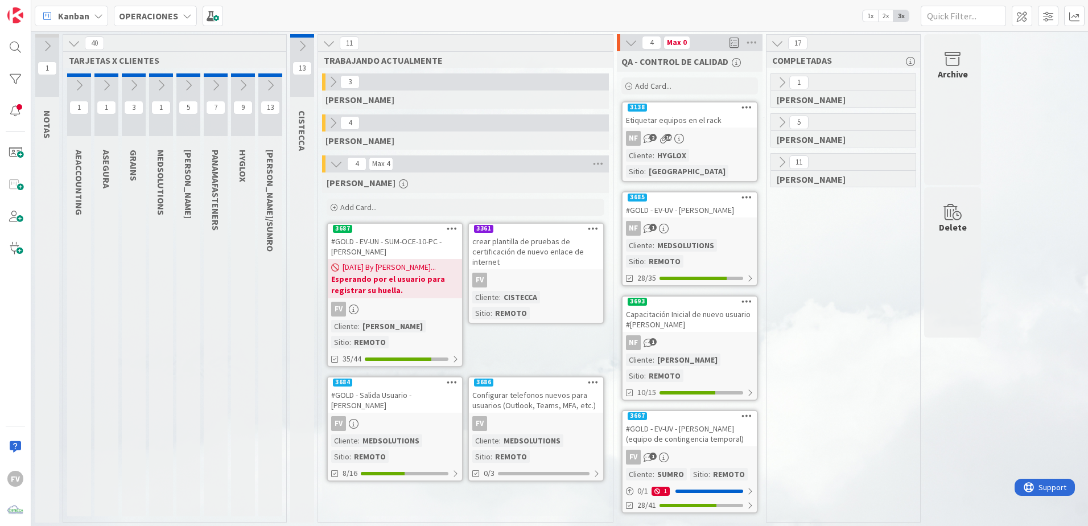
click at [503, 480] on div "[PERSON_NAME] Add Card... 3361 crear plantilla de pruebas de certificación de n…" at bounding box center [465, 344] width 287 height 344
click at [877, 335] on div "1 [PERSON_NAME] 5 [PERSON_NAME] 11 [PERSON_NAME]" at bounding box center [843, 297] width 149 height 449
click at [279, 322] on div "13 [PERSON_NAME]/SUMRO" at bounding box center [270, 294] width 24 height 443
click at [204, 13] on span at bounding box center [213, 16] width 20 height 20
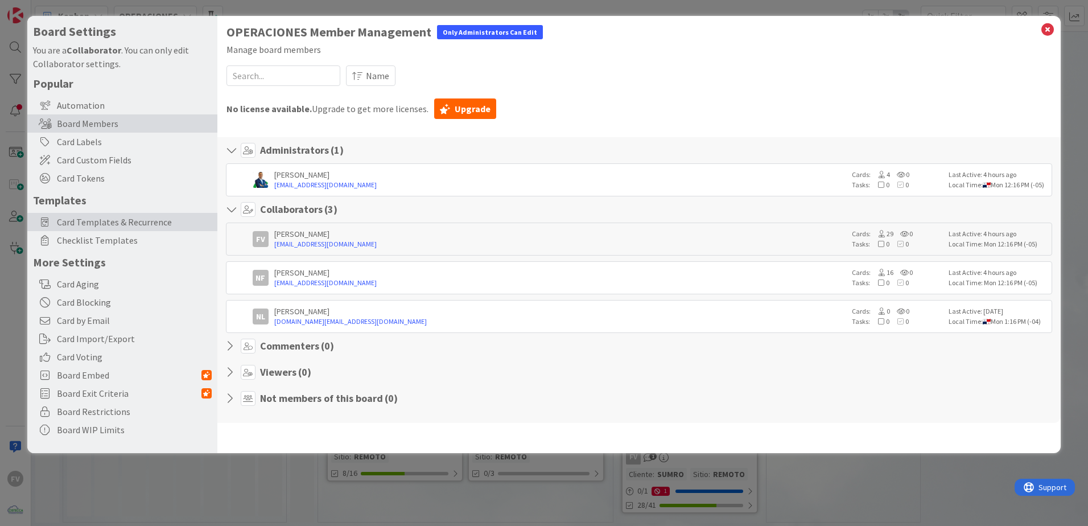
click at [184, 227] on span "Card Templates & Recurrence" at bounding box center [134, 222] width 155 height 14
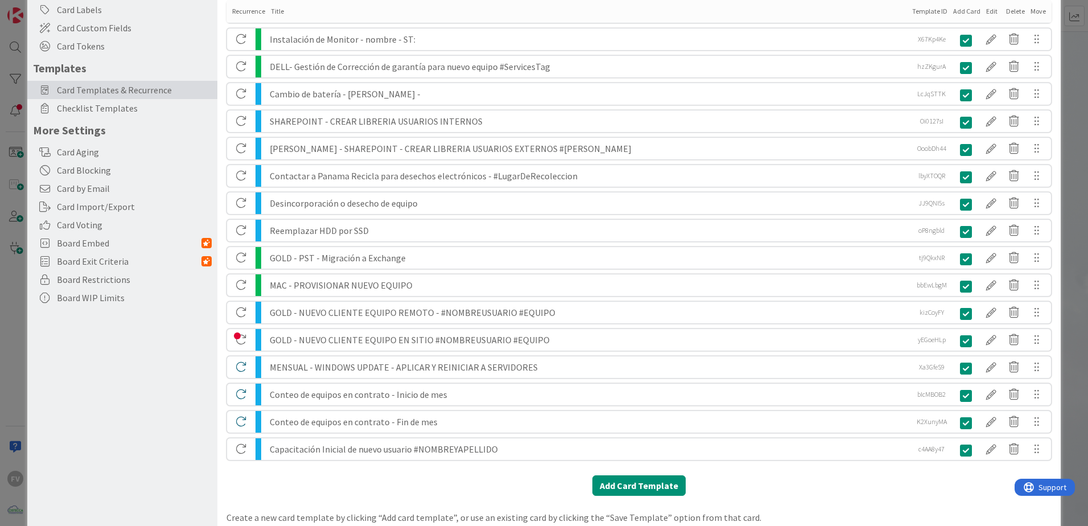
scroll to position [155, 0]
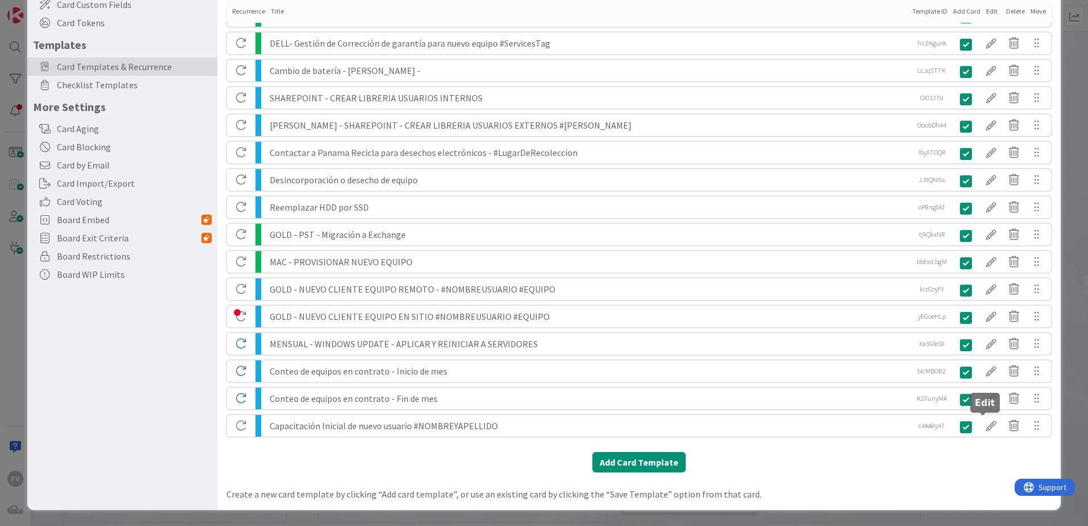
click at [984, 428] on div at bounding box center [991, 425] width 23 height 19
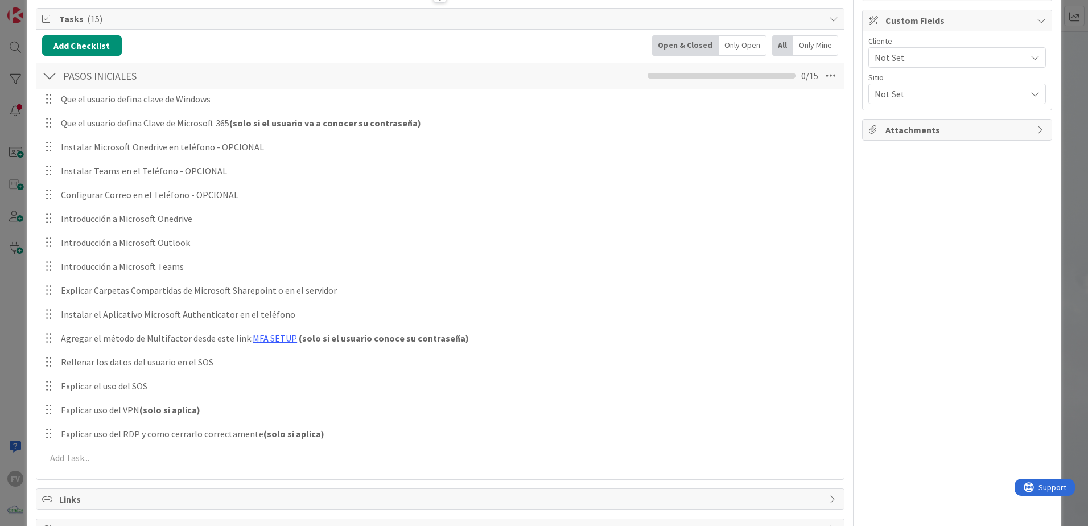
scroll to position [171, 0]
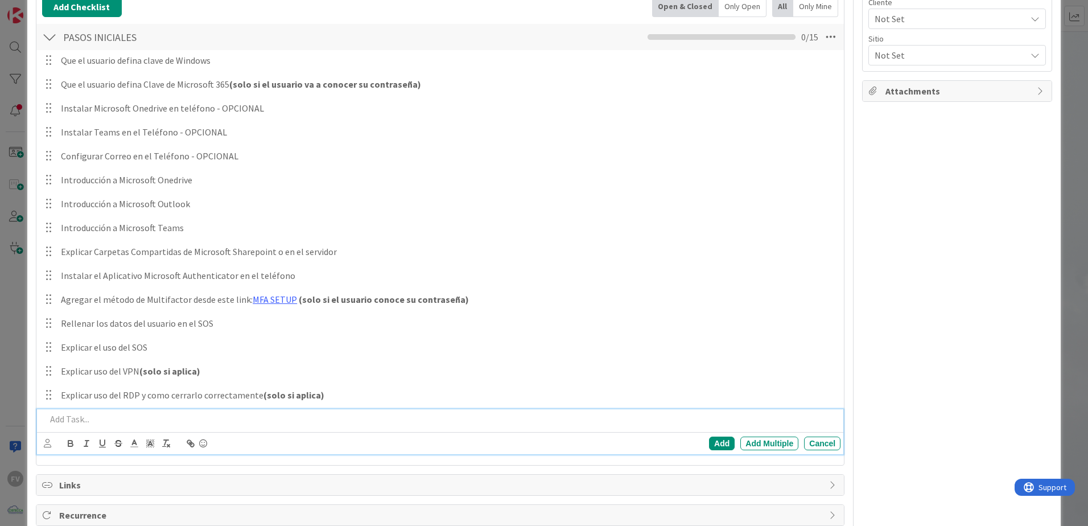
click at [155, 419] on p at bounding box center [441, 419] width 790 height 13
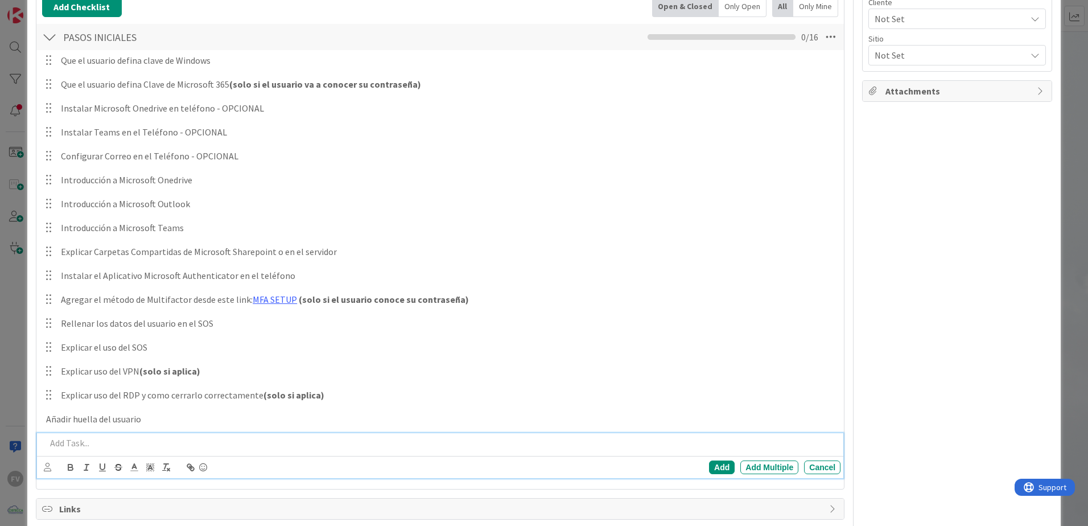
scroll to position [195, 0]
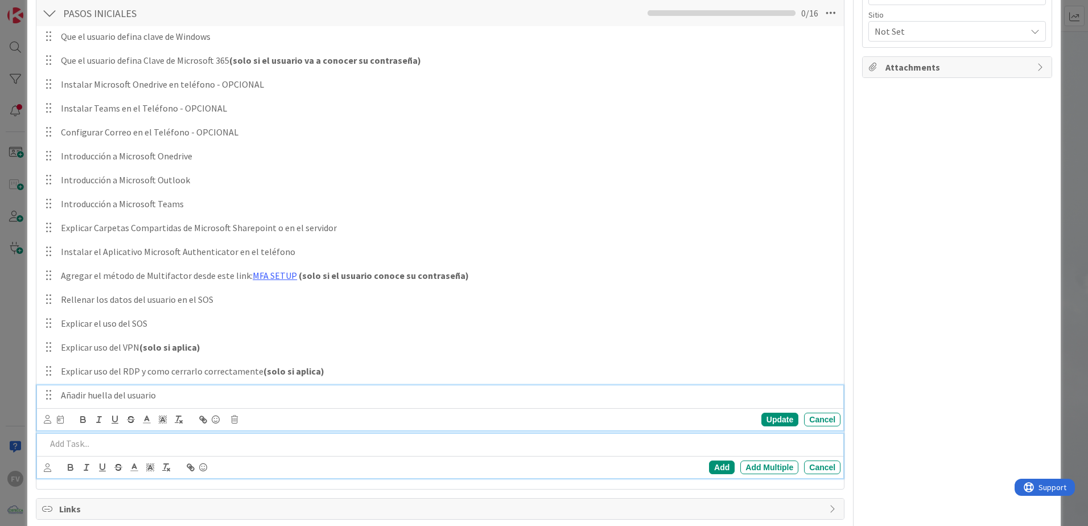
click at [203, 391] on div "Añadir huella del usuario Update Cancel" at bounding box center [440, 407] width 807 height 45
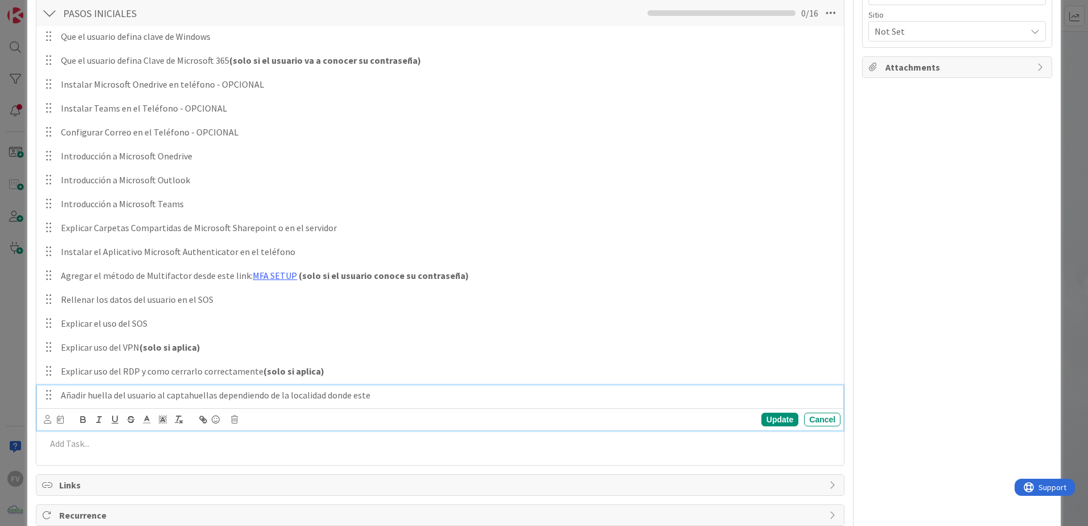
scroll to position [220, 0]
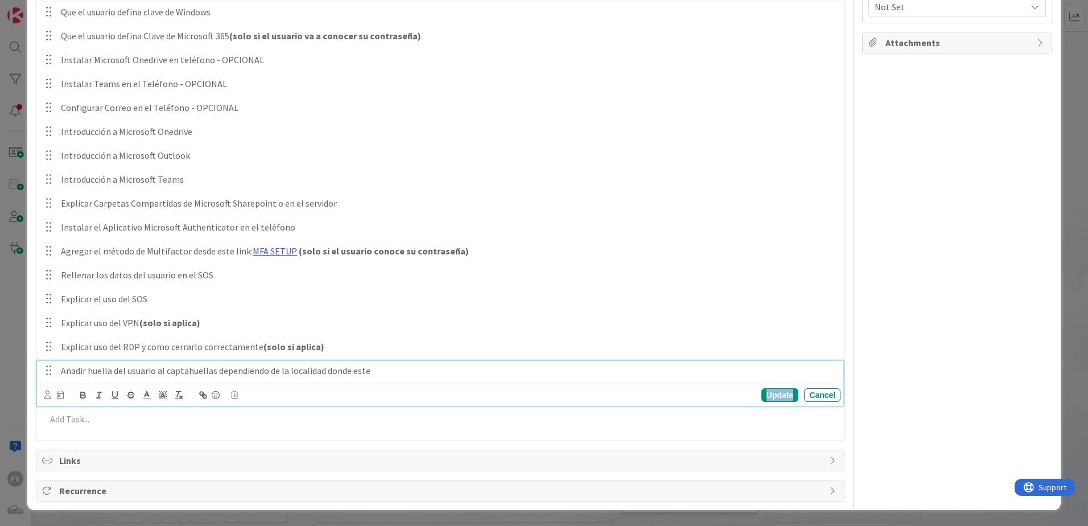
drag, startPoint x: 190, startPoint y: 397, endPoint x: 770, endPoint y: 396, distance: 580.6
click at [766, 396] on div "Update" at bounding box center [780, 395] width 37 height 14
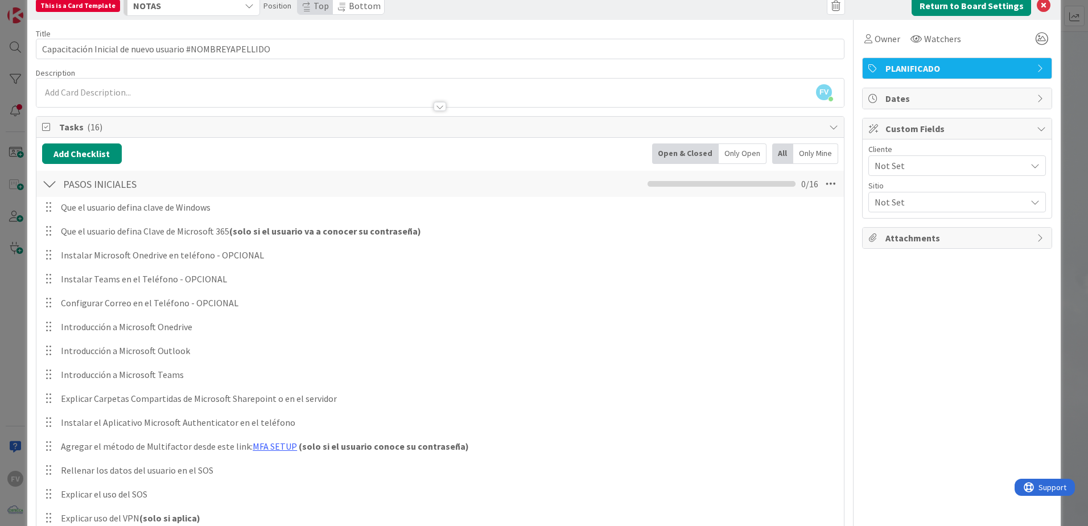
scroll to position [0, 0]
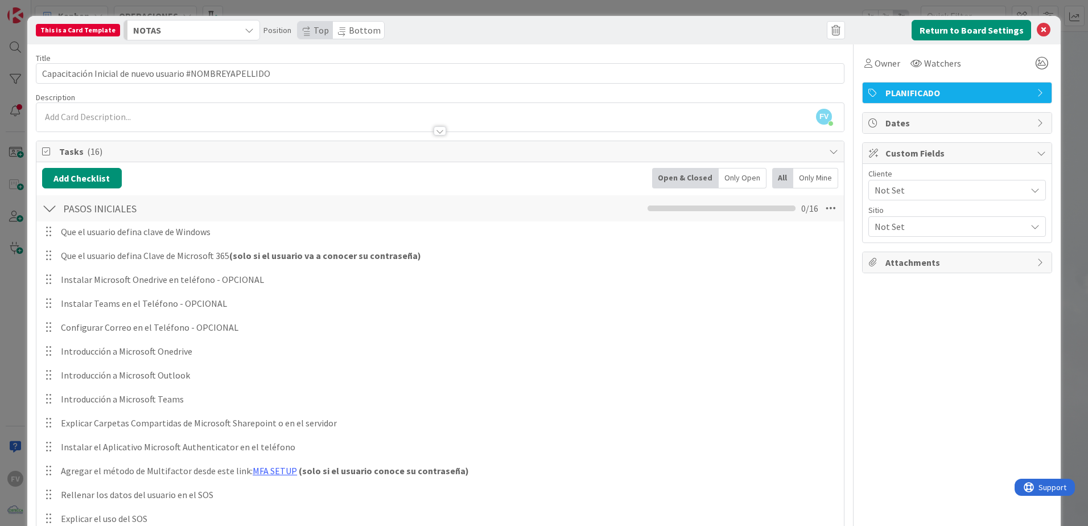
click at [1066, 94] on div "This is a Card Template NOTAS Position Top Bottom Return to Board Settings Titl…" at bounding box center [544, 263] width 1088 height 526
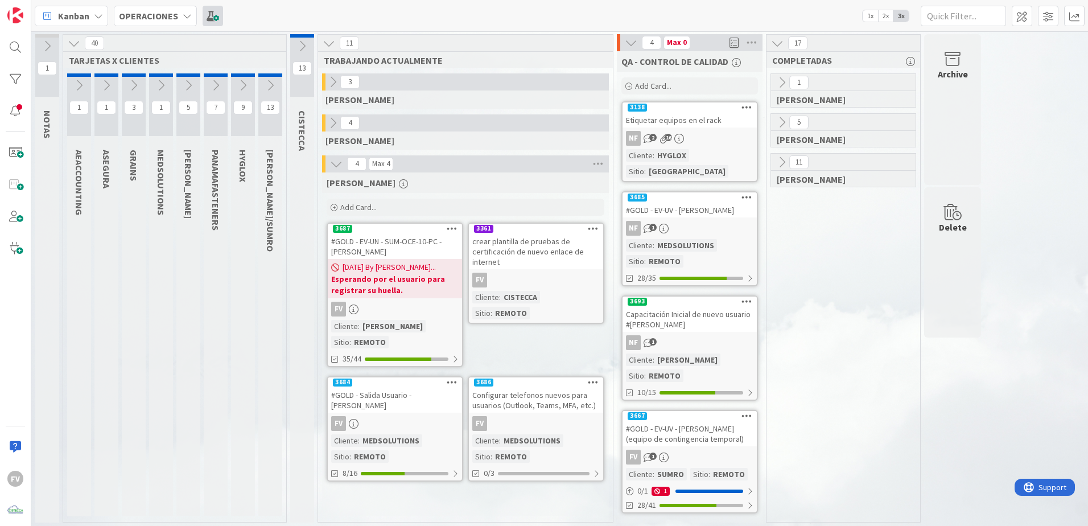
click at [203, 22] on span at bounding box center [213, 16] width 20 height 20
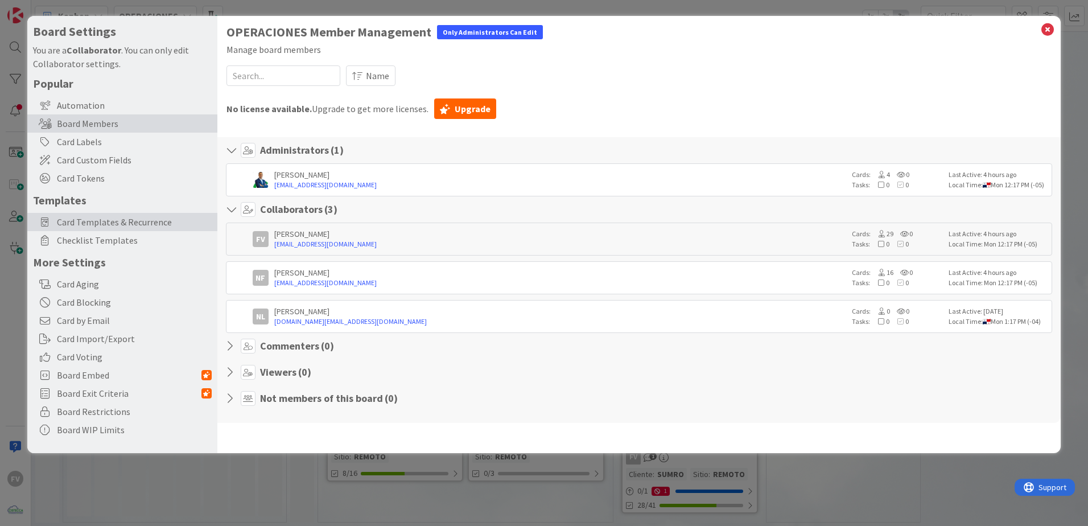
click at [146, 221] on span "Card Templates & Recurrence" at bounding box center [134, 222] width 155 height 14
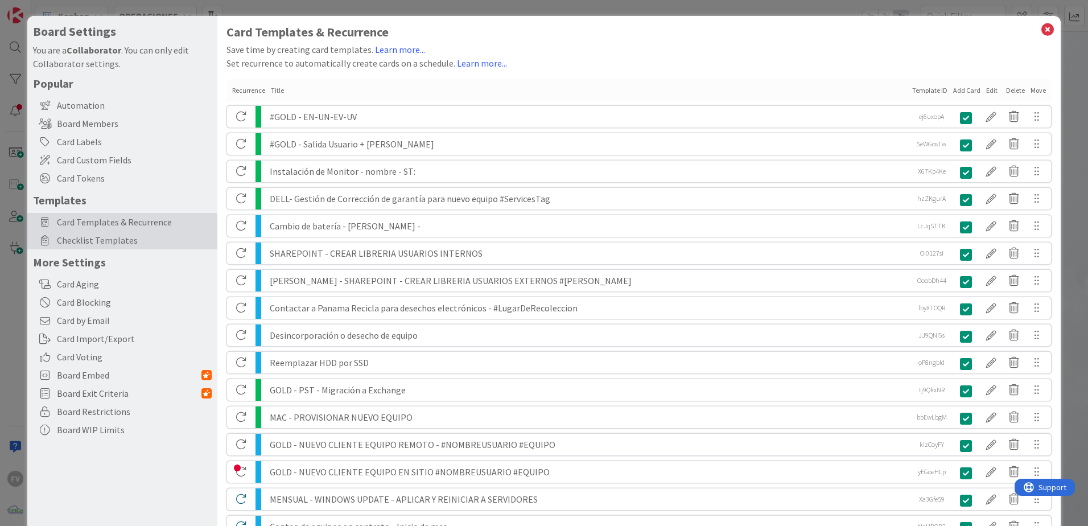
click at [140, 245] on span "Checklist Templates" at bounding box center [134, 240] width 155 height 14
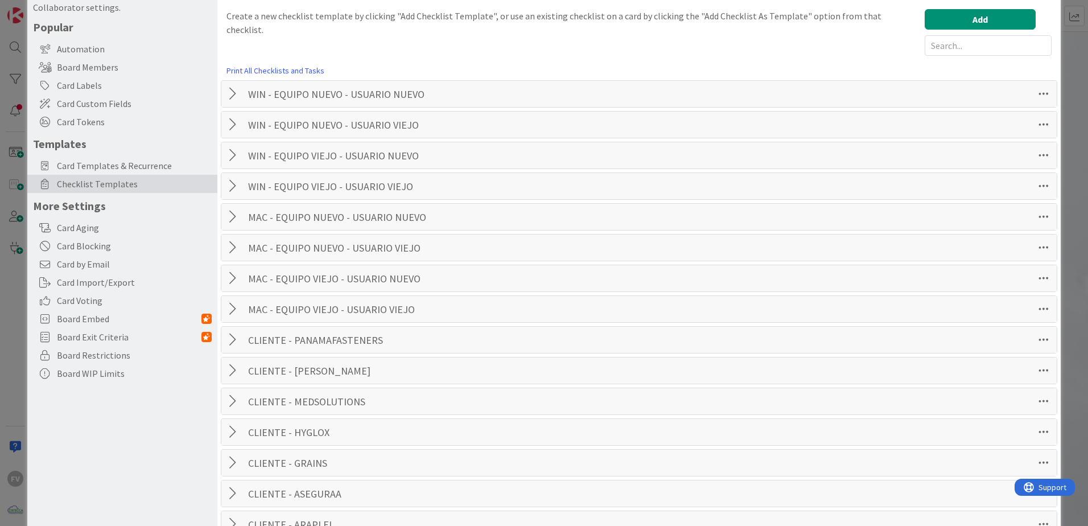
scroll to position [285, 0]
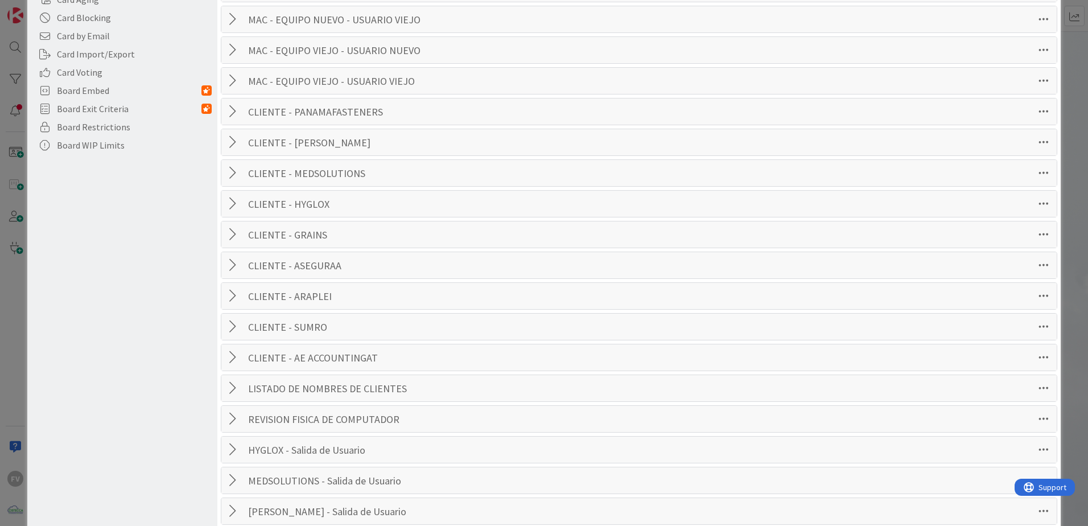
click at [238, 328] on div at bounding box center [234, 326] width 15 height 20
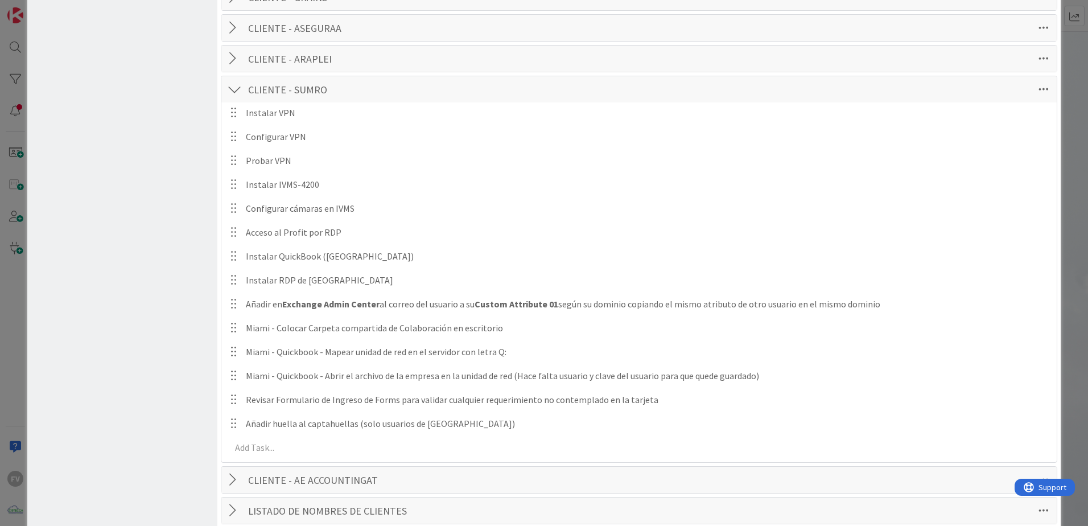
scroll to position [730, 0]
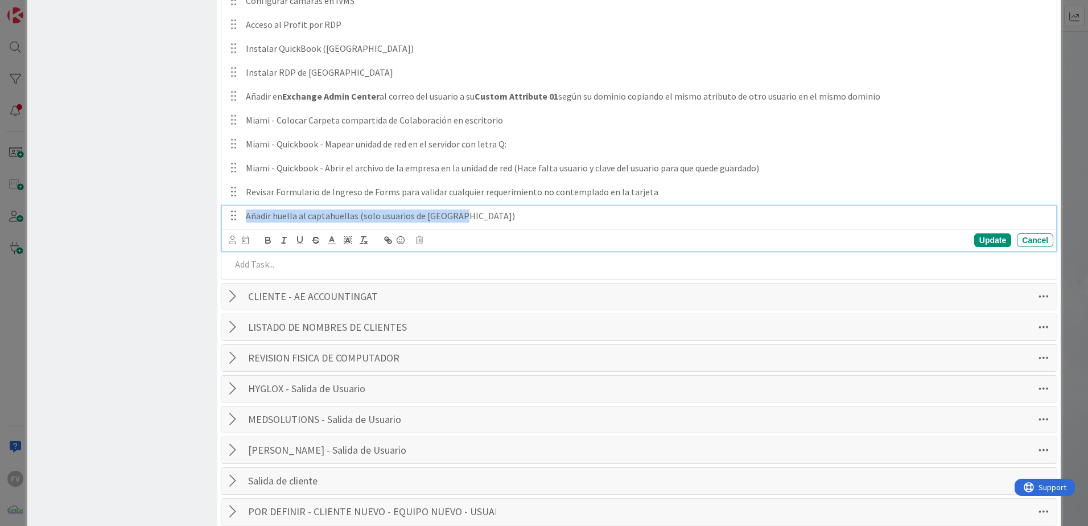
drag, startPoint x: 523, startPoint y: 213, endPoint x: 244, endPoint y: 227, distance: 278.7
click at [244, 227] on div "Añadir huella al captahuellas (solo usuarios de [GEOGRAPHIC_DATA]) Update Cancel" at bounding box center [639, 228] width 834 height 45
click at [420, 239] on icon at bounding box center [419, 240] width 7 height 8
click at [454, 287] on div "Delete" at bounding box center [448, 288] width 42 height 20
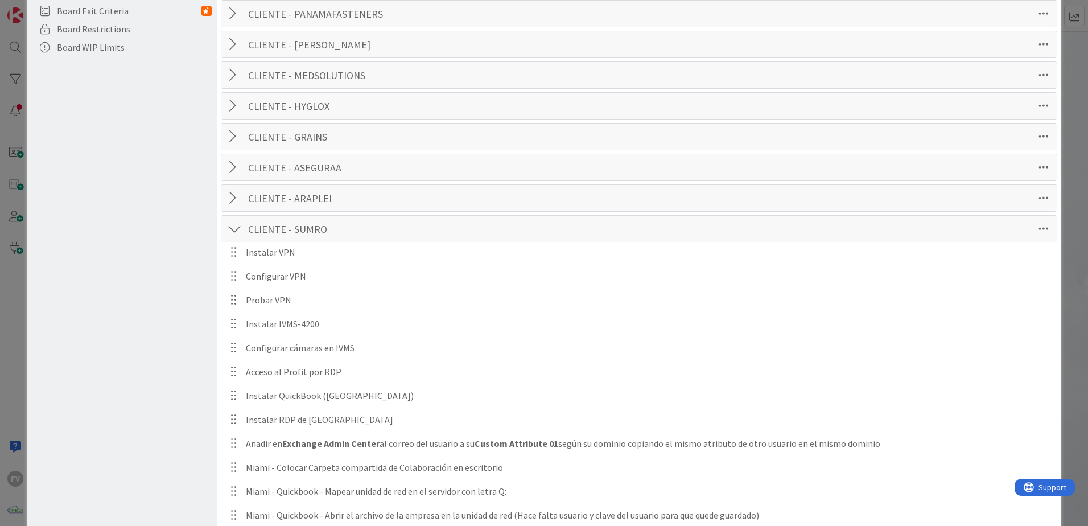
scroll to position [364, 0]
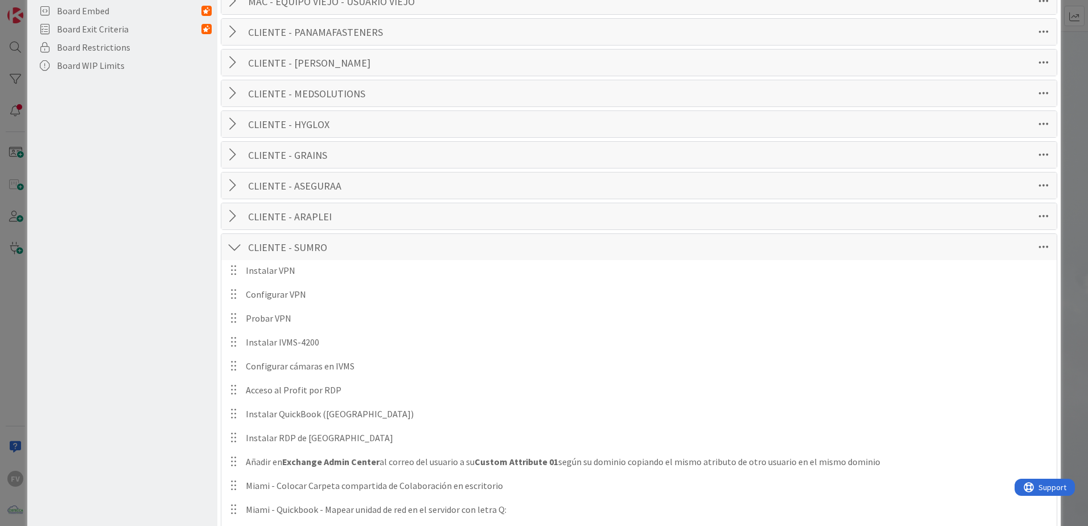
click at [235, 246] on div at bounding box center [234, 247] width 15 height 20
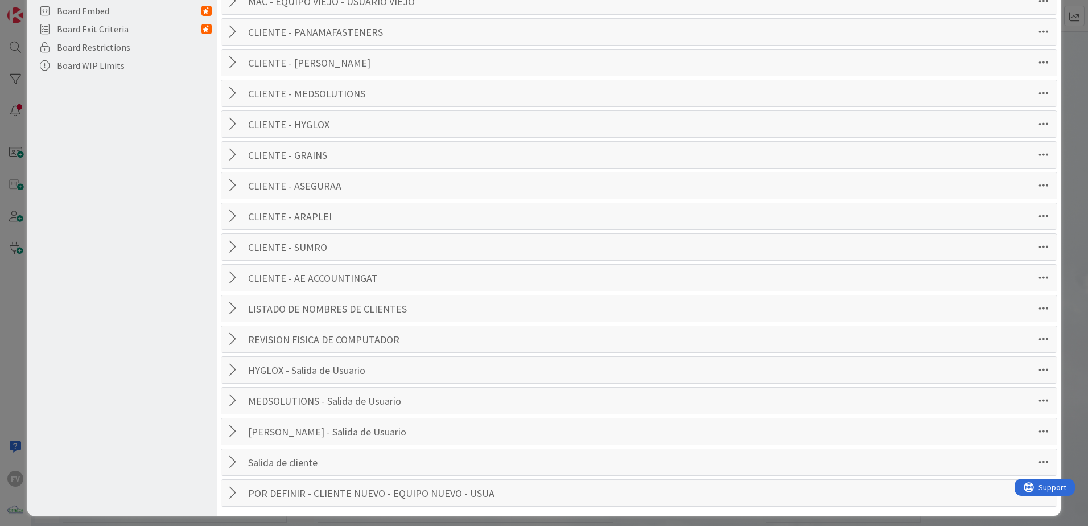
click at [231, 218] on div at bounding box center [234, 216] width 15 height 20
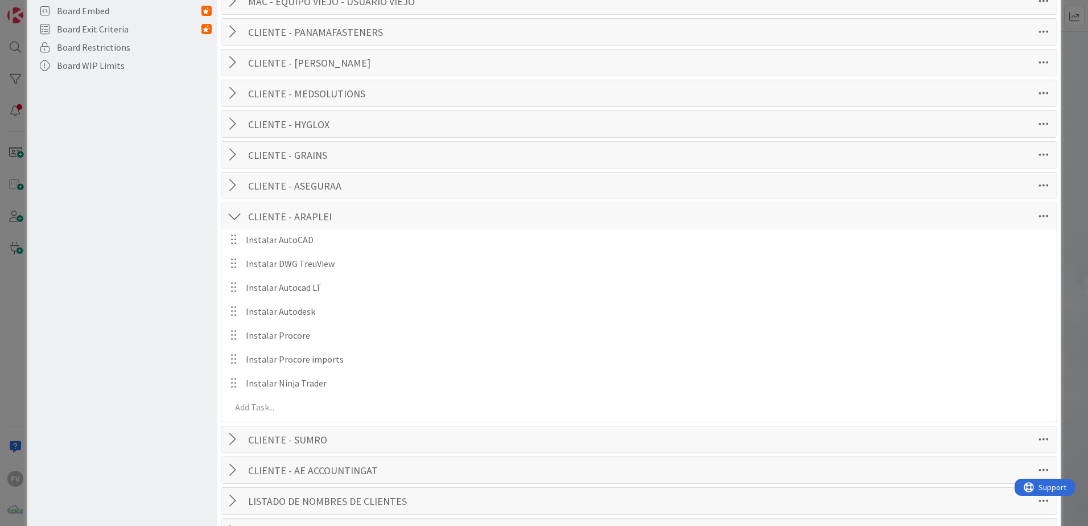
click at [231, 218] on div at bounding box center [234, 216] width 15 height 20
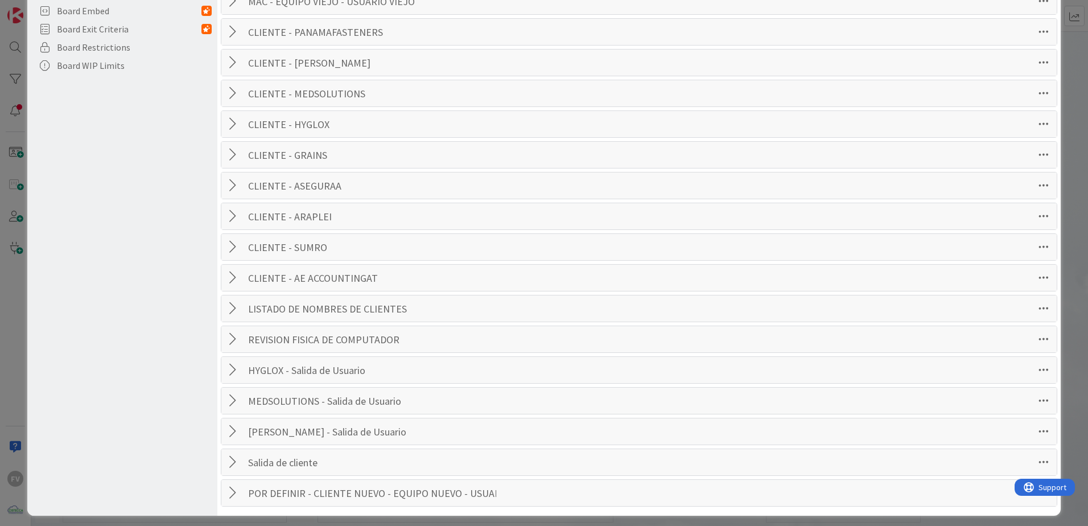
click at [233, 186] on div at bounding box center [234, 185] width 15 height 20
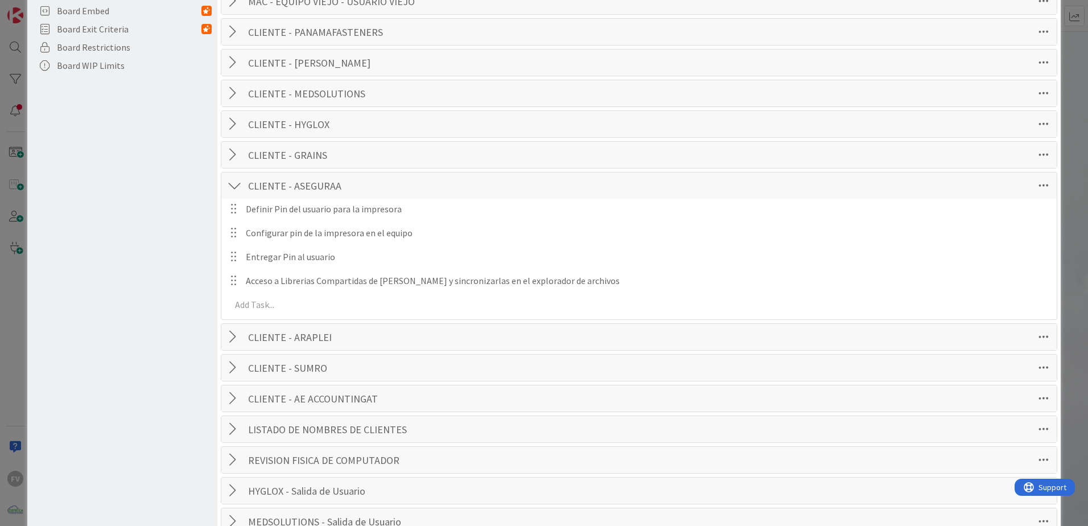
click at [233, 186] on div at bounding box center [234, 185] width 15 height 20
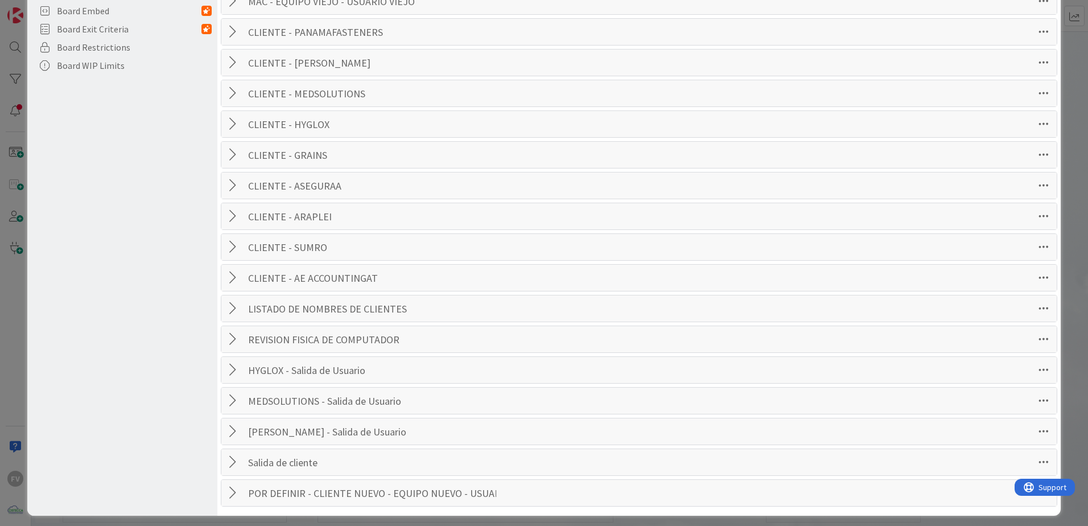
click at [232, 211] on div at bounding box center [234, 216] width 15 height 20
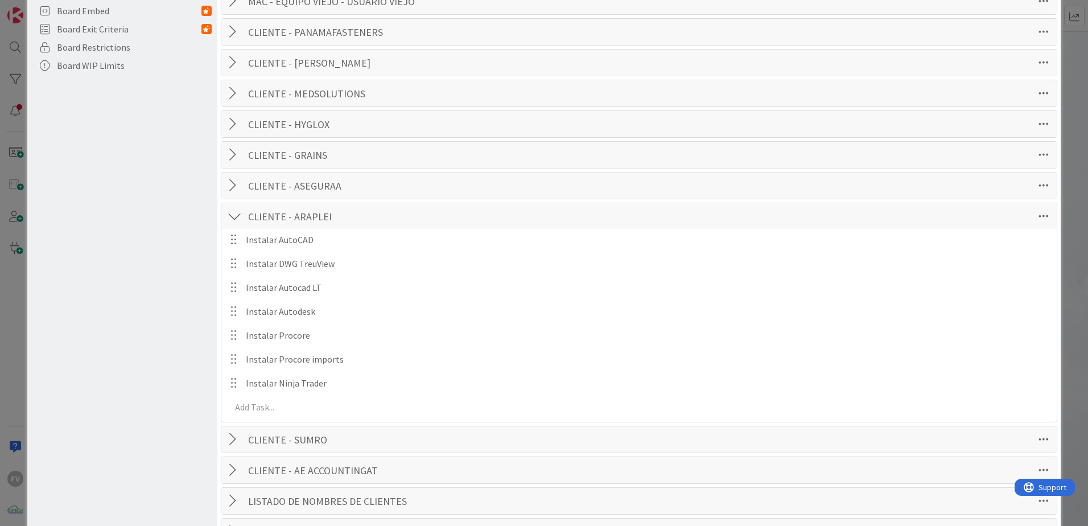
click at [232, 212] on div at bounding box center [234, 216] width 15 height 20
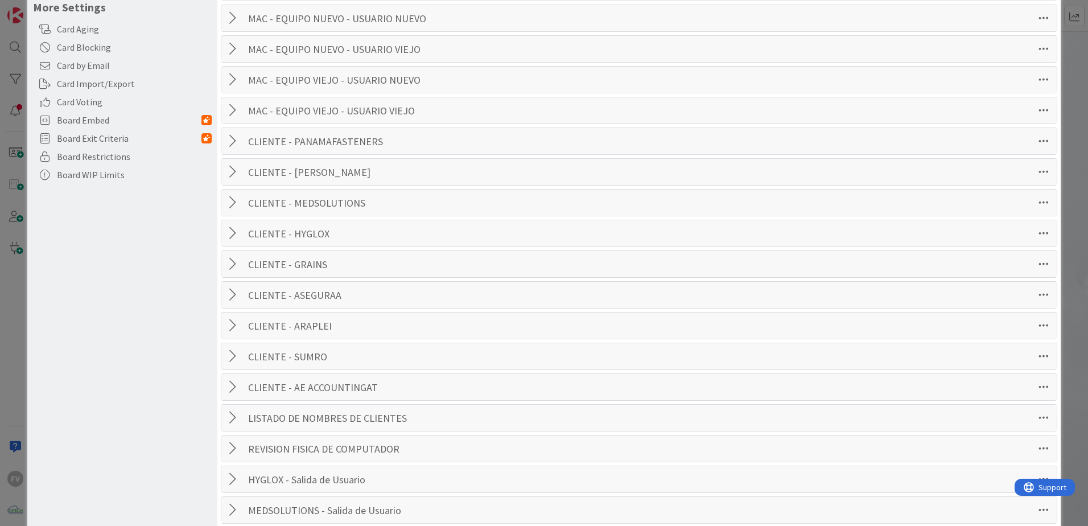
scroll to position [256, 0]
click at [229, 324] on div at bounding box center [234, 324] width 15 height 20
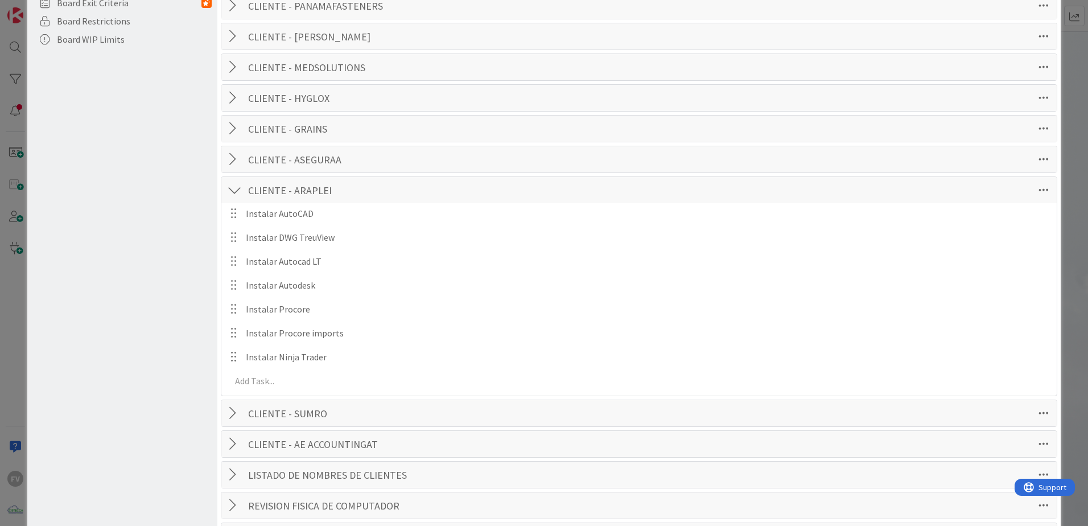
scroll to position [392, 0]
drag, startPoint x: 236, startPoint y: 191, endPoint x: 236, endPoint y: 199, distance: 8.0
click at [236, 194] on div at bounding box center [234, 189] width 15 height 20
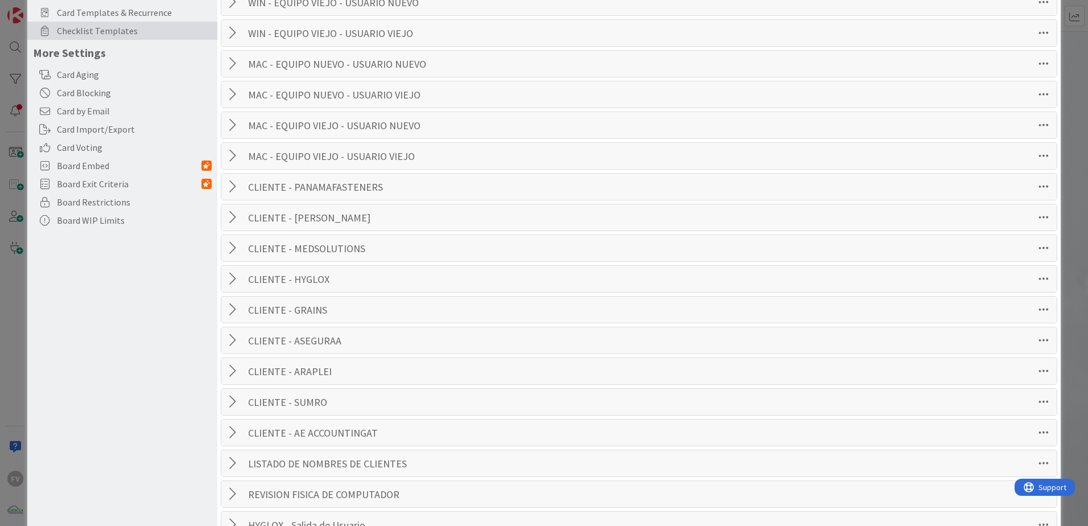
scroll to position [0, 0]
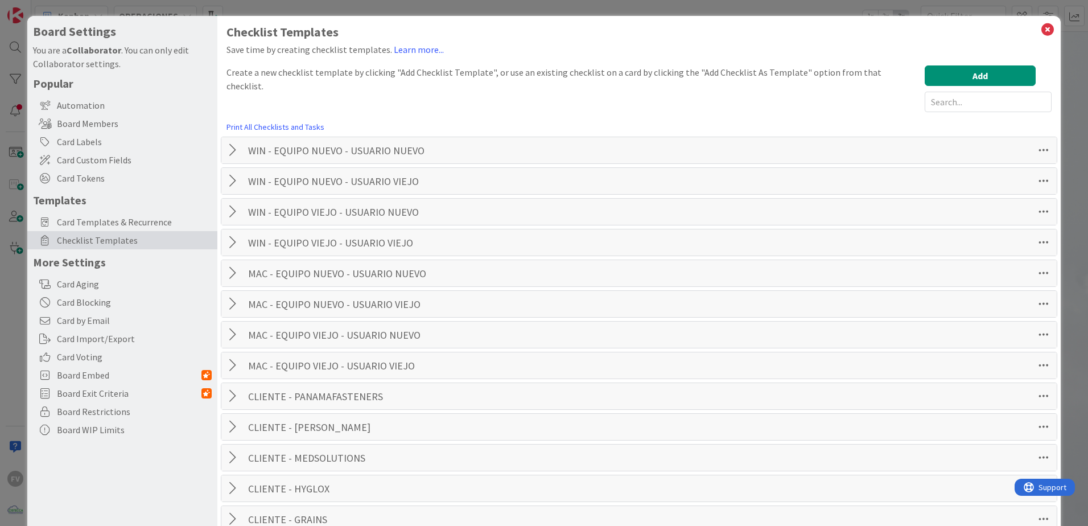
click at [1062, 18] on div "Board Settings You are a Collaborator . You can only edit Collaborator settings…" at bounding box center [544, 263] width 1088 height 526
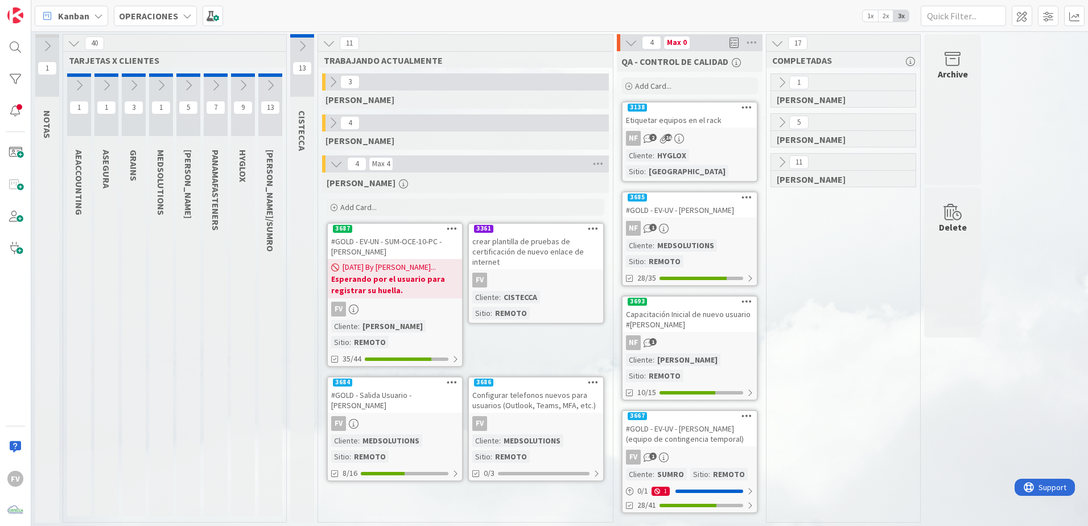
click at [265, 92] on button at bounding box center [270, 85] width 24 height 17
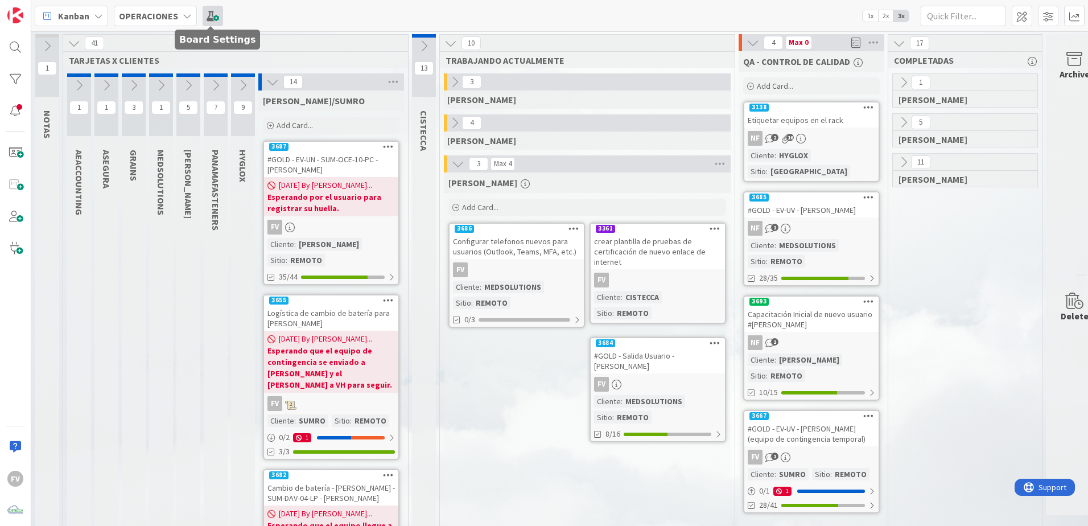
click at [217, 17] on span at bounding box center [213, 16] width 20 height 20
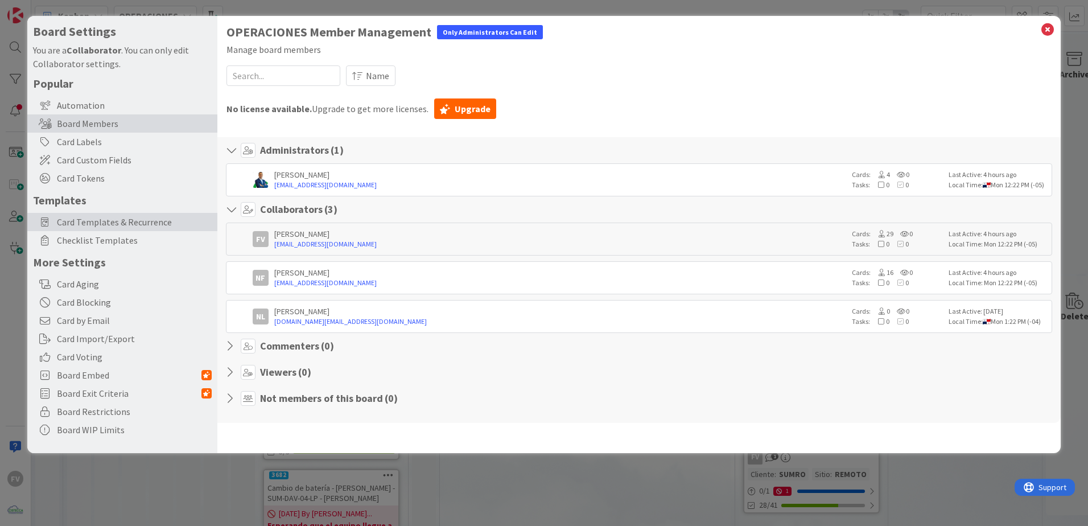
click at [121, 217] on span "Card Templates & Recurrence" at bounding box center [134, 222] width 155 height 14
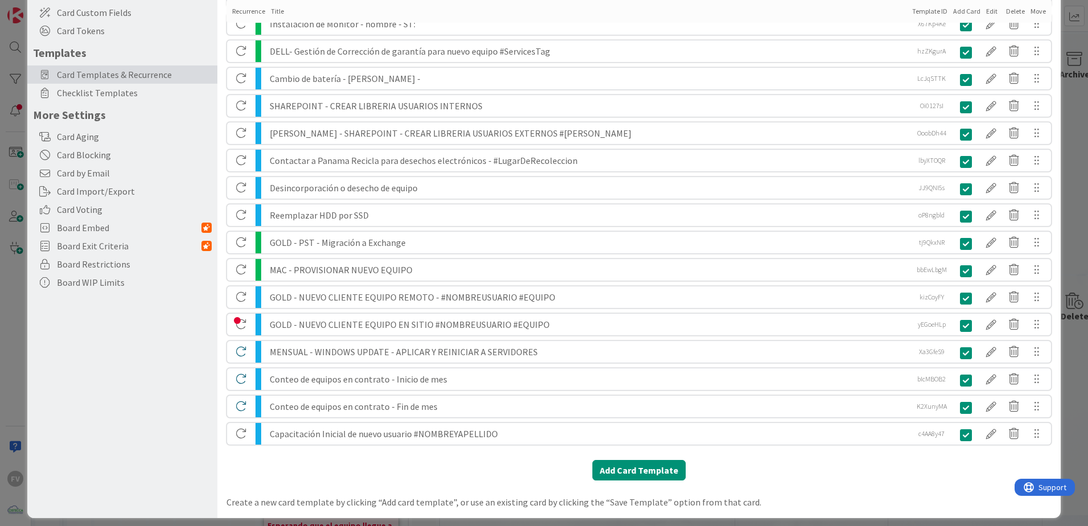
scroll to position [155, 0]
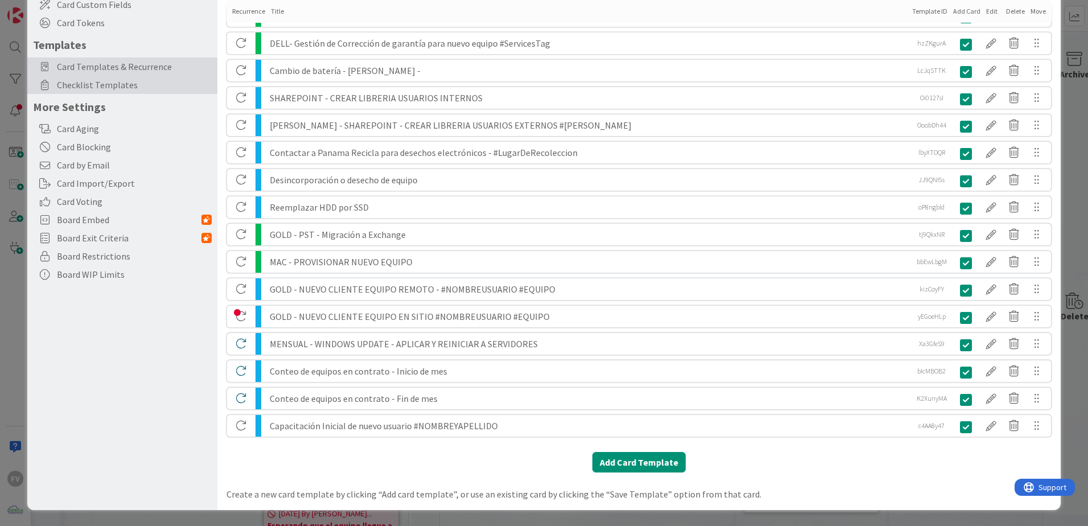
click at [122, 80] on span "Checklist Templates" at bounding box center [134, 85] width 155 height 14
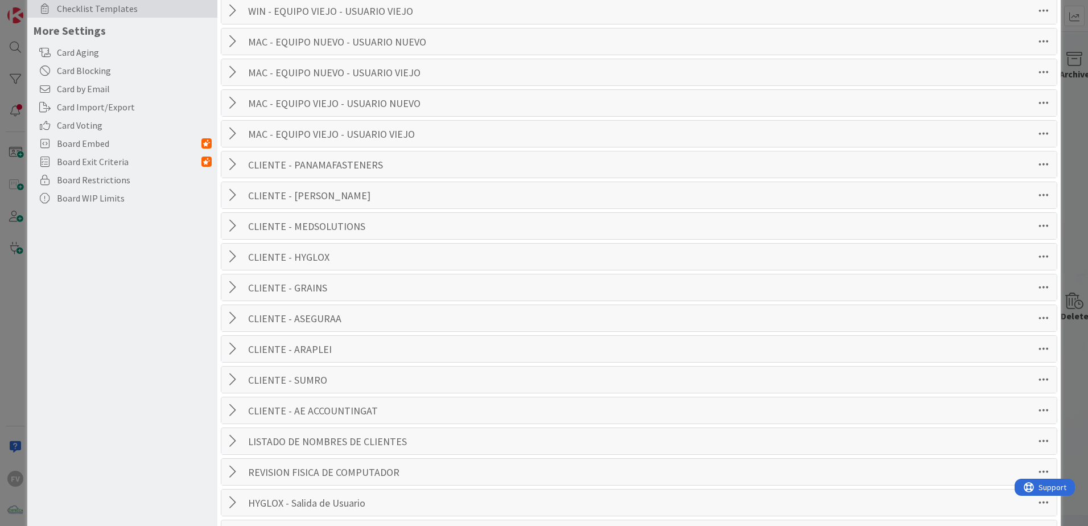
scroll to position [0, 0]
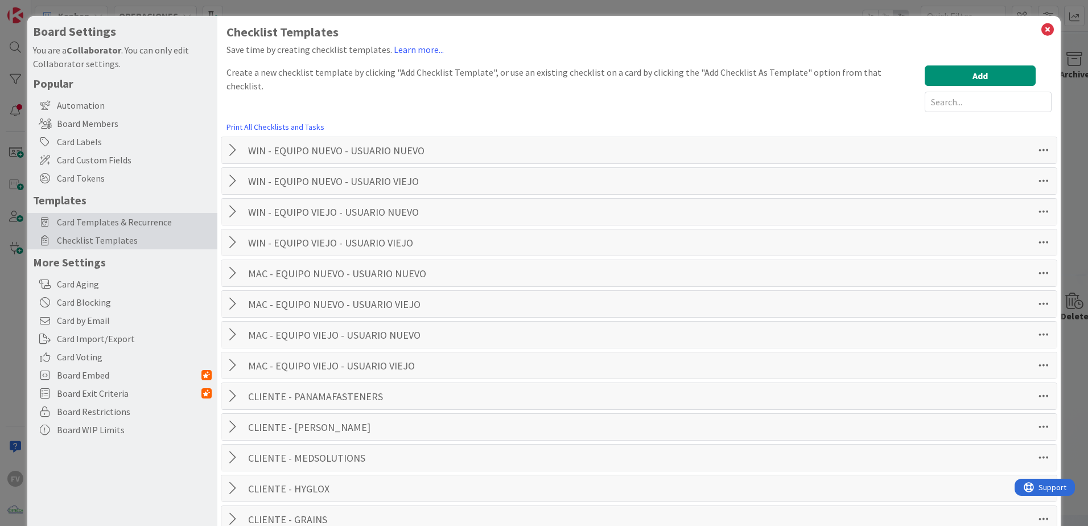
click at [142, 217] on span "Card Templates & Recurrence" at bounding box center [134, 222] width 155 height 14
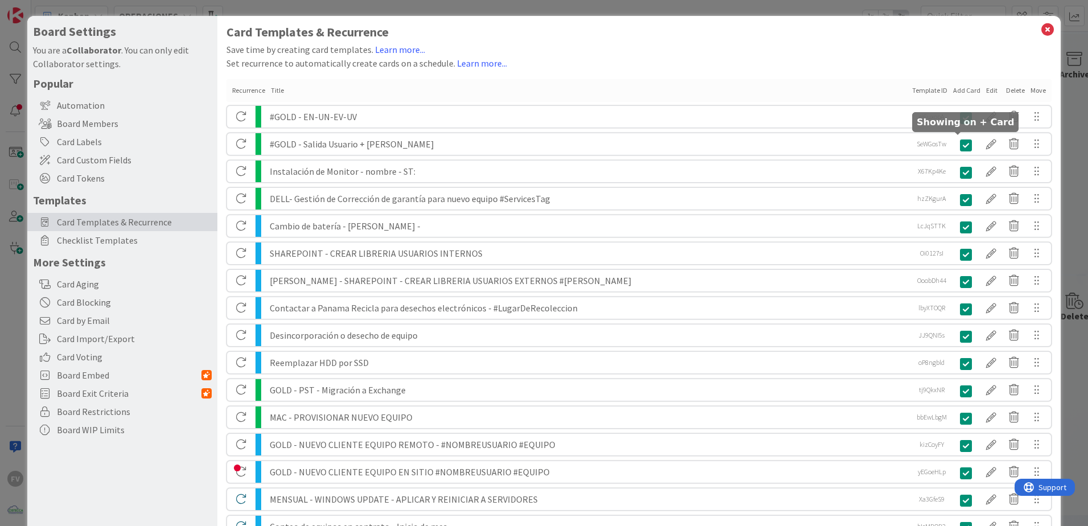
click at [980, 142] on div at bounding box center [991, 143] width 23 height 19
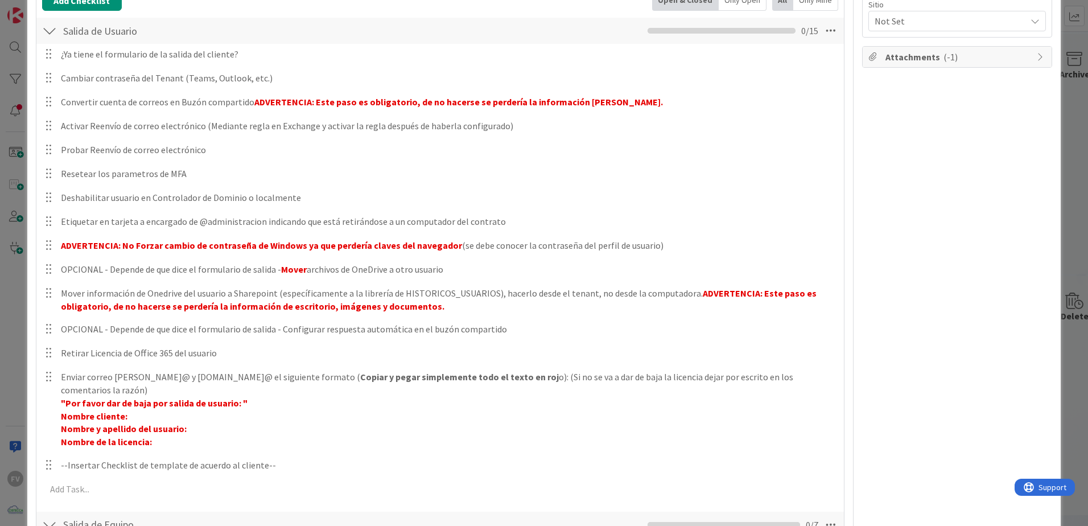
scroll to position [228, 0]
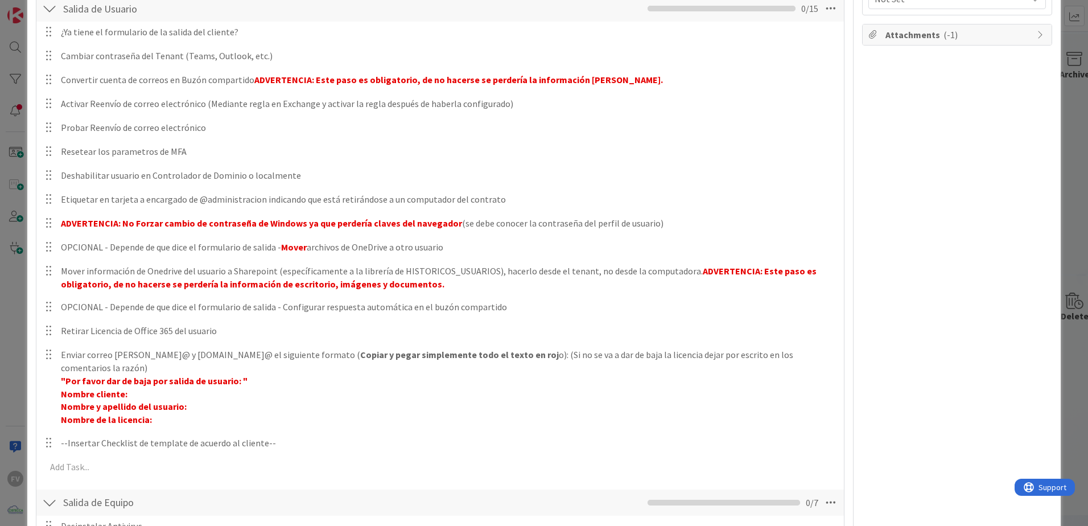
click at [862, 228] on div "Owner Watchers NO PLANIFICADO Dates Custom Fields Cliente Not Set Sitio Not Set…" at bounding box center [957, 296] width 190 height 959
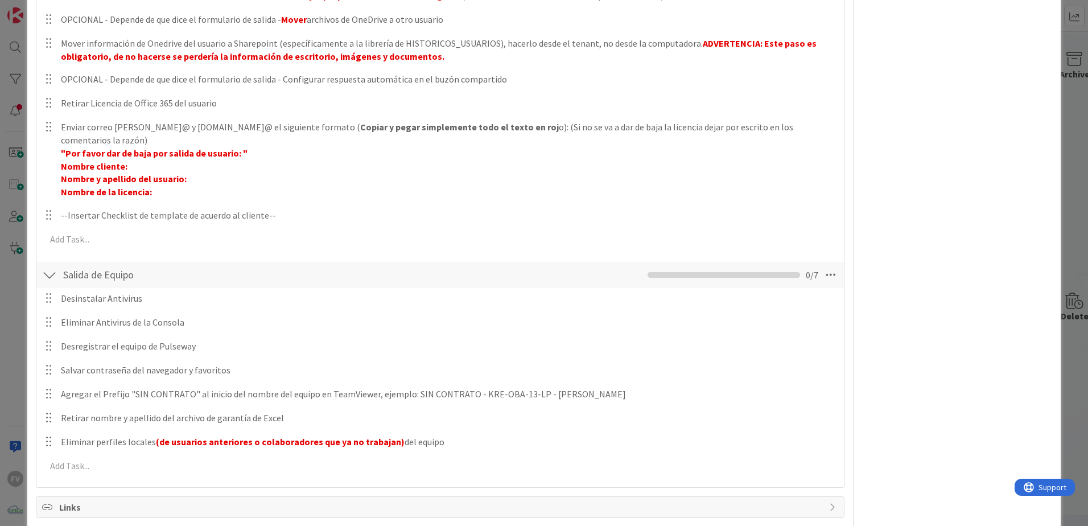
scroll to position [398, 0]
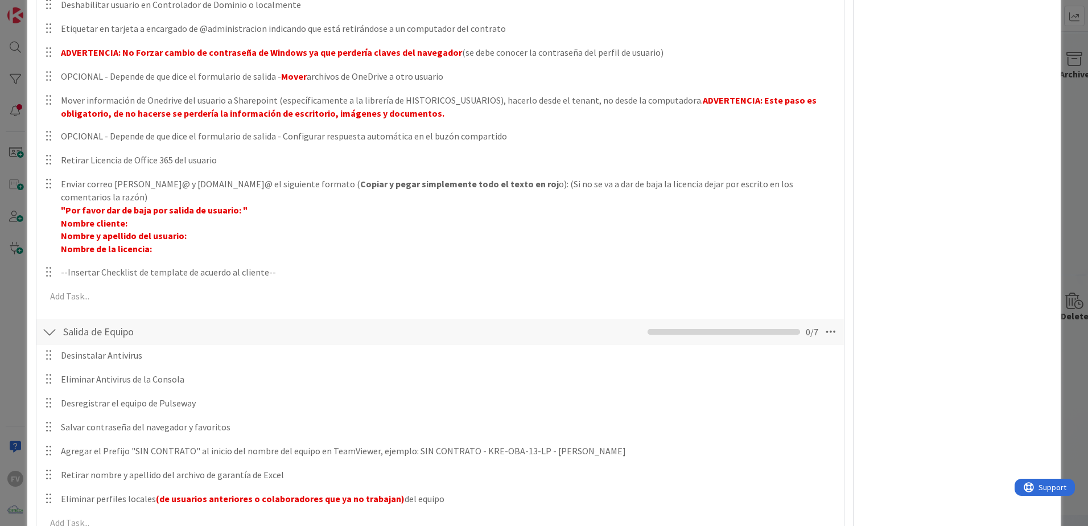
click at [982, 271] on div "Owner Watchers NO PLANIFICADO Dates Custom Fields Cliente Not Set Sitio Not Set…" at bounding box center [957, 125] width 190 height 959
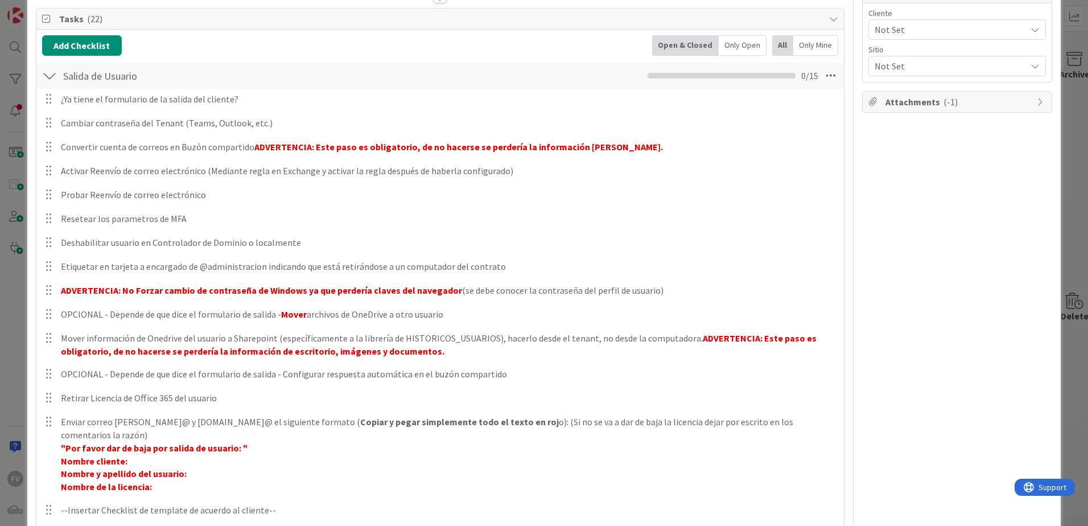
scroll to position [502, 0]
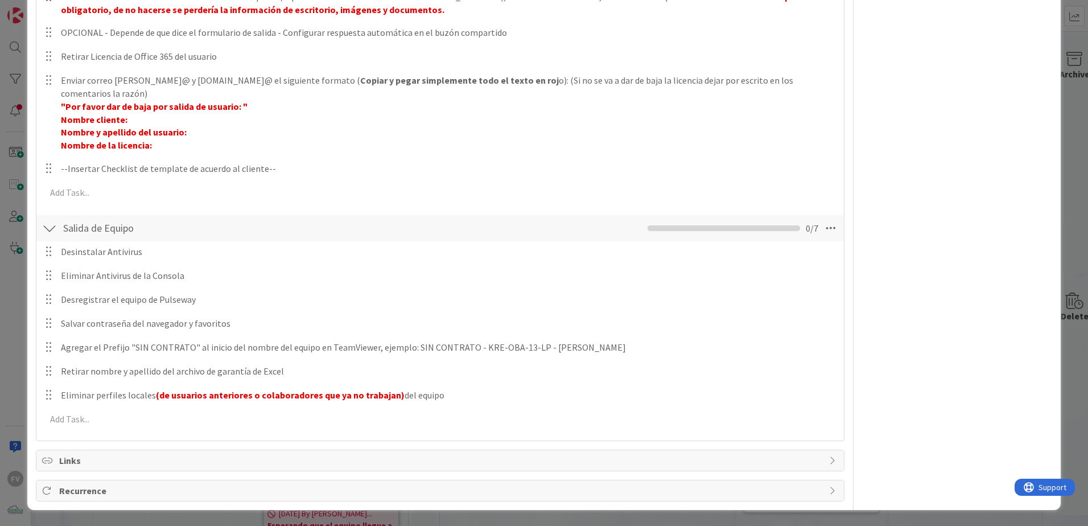
click at [21, 209] on div "This is a Card Template NOTAS Position Top Bottom Return to Board Settings Titl…" at bounding box center [544, 263] width 1088 height 526
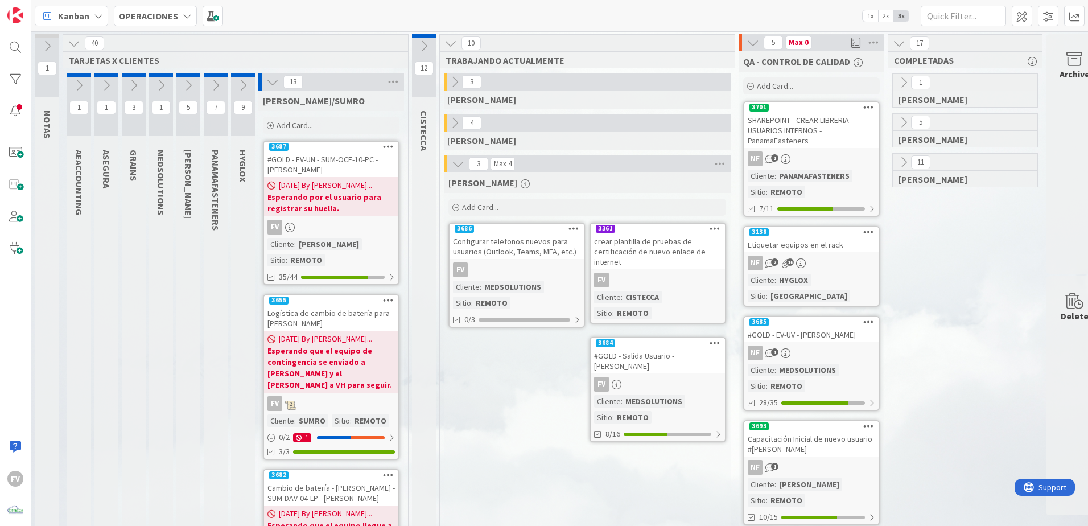
click at [127, 87] on button at bounding box center [134, 85] width 24 height 17
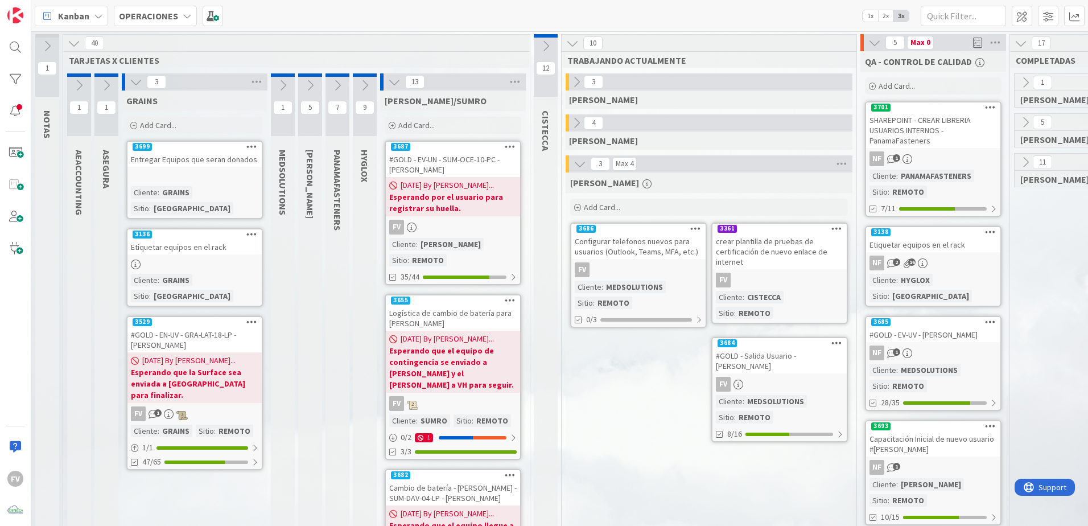
click at [153, 164] on div "Entregar Equipos que seran donados" at bounding box center [195, 159] width 134 height 15
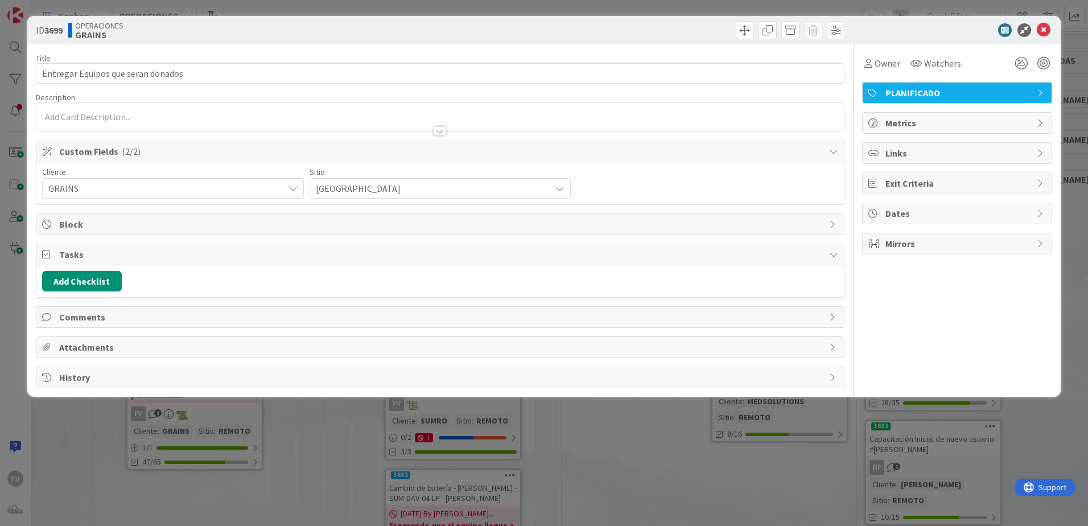
click at [138, 418] on div "ID 3699 OPERACIONES GRAINS Title 34 / 128 Entregar Equipos que seran donados De…" at bounding box center [544, 263] width 1088 height 526
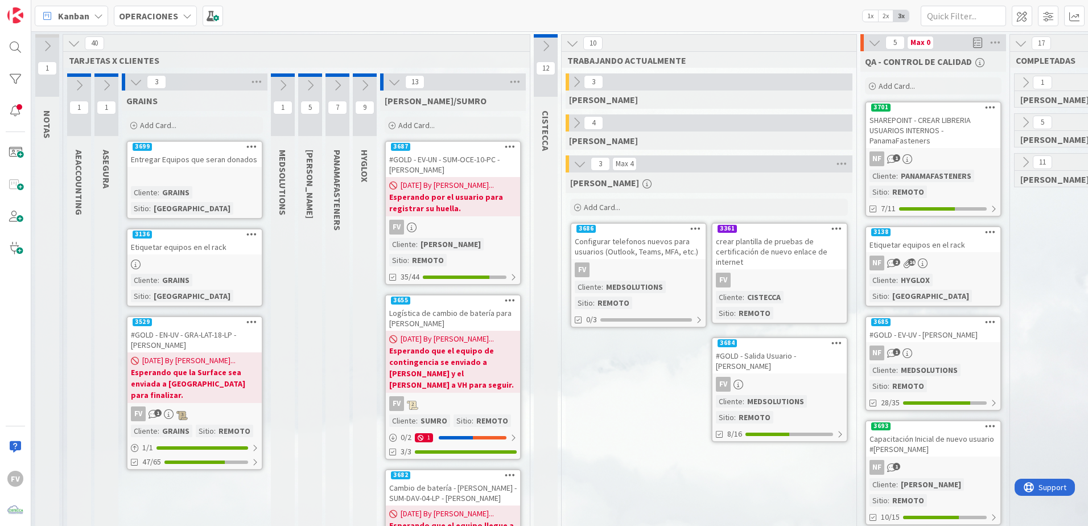
click at [122, 76] on div at bounding box center [123, 81] width 3 height 17
click at [134, 87] on icon at bounding box center [136, 82] width 13 height 13
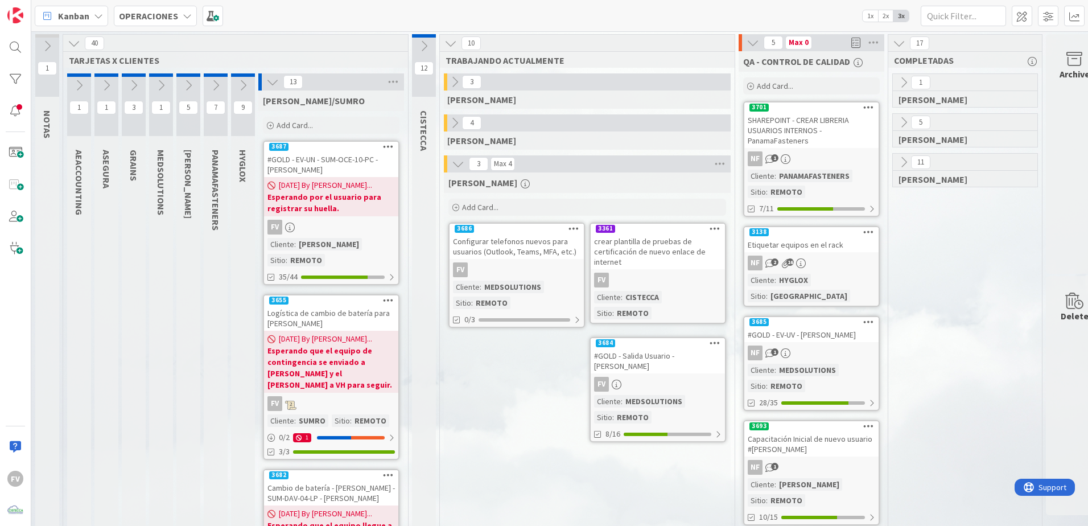
click at [155, 87] on icon at bounding box center [161, 85] width 13 height 13
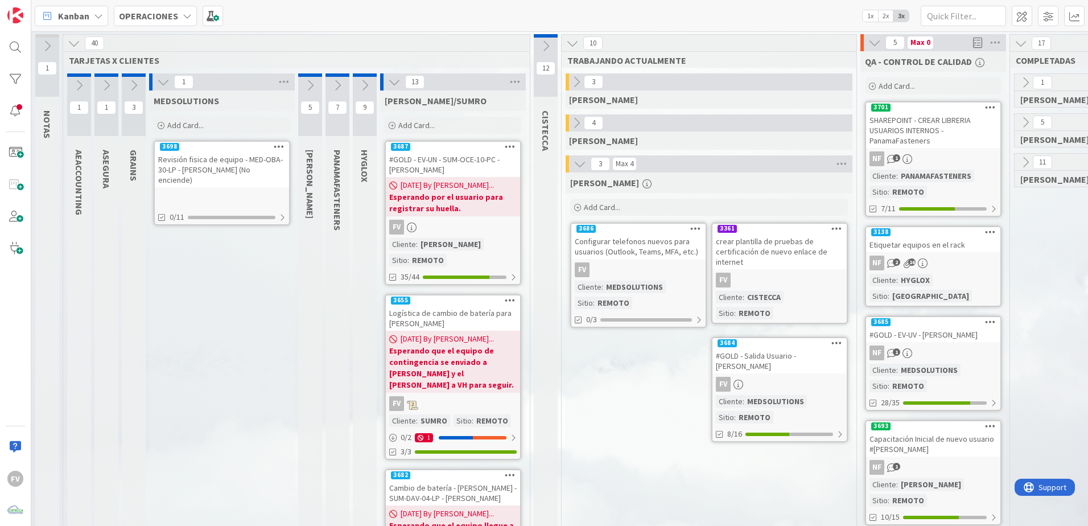
click at [166, 84] on icon at bounding box center [163, 82] width 13 height 13
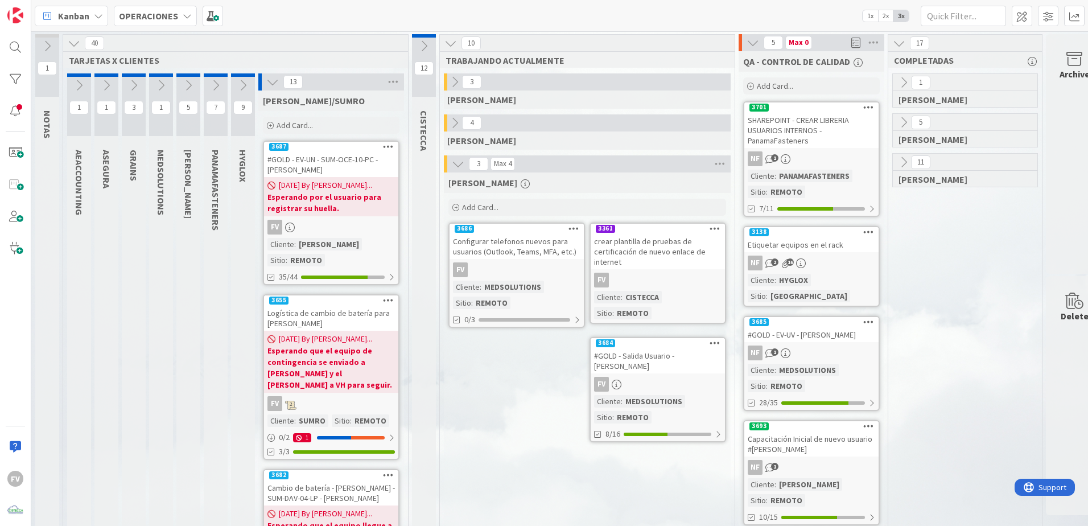
click at [154, 93] on button at bounding box center [161, 85] width 24 height 17
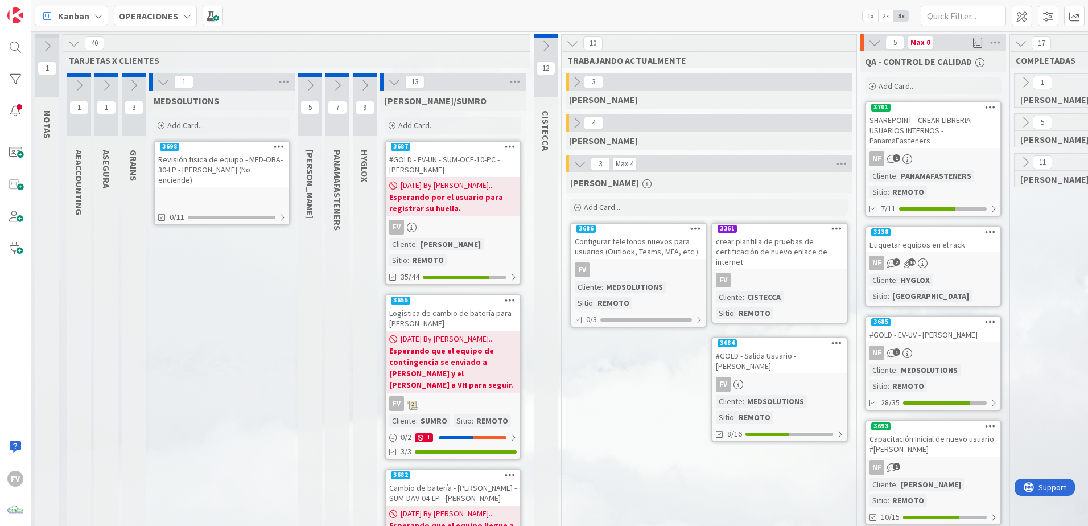
click at [190, 157] on div "Revisión fisica de equipo - MED-OBA-30-LP - [PERSON_NAME] (No enciende)" at bounding box center [222, 169] width 134 height 35
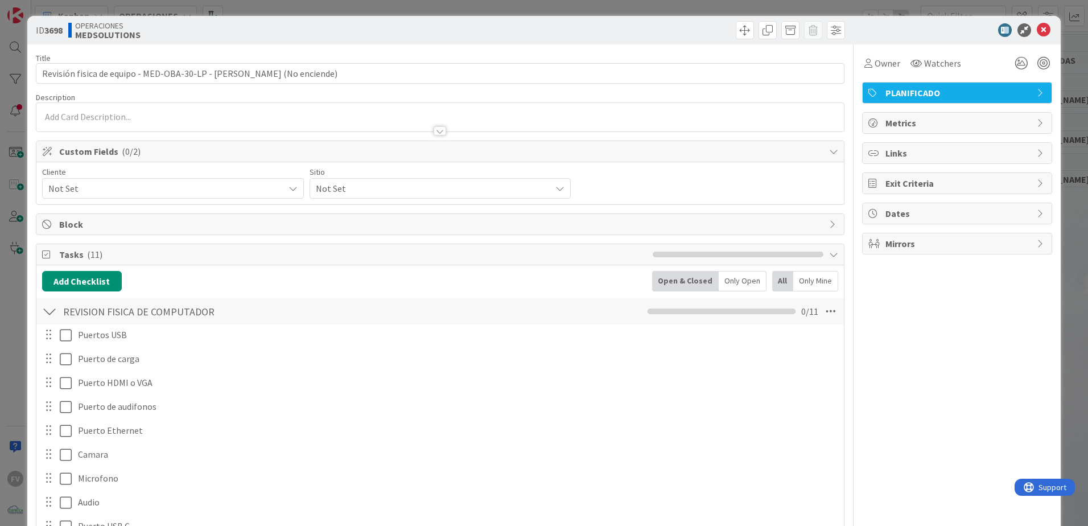
click at [179, 188] on span "Not Set" at bounding box center [163, 188] width 230 height 16
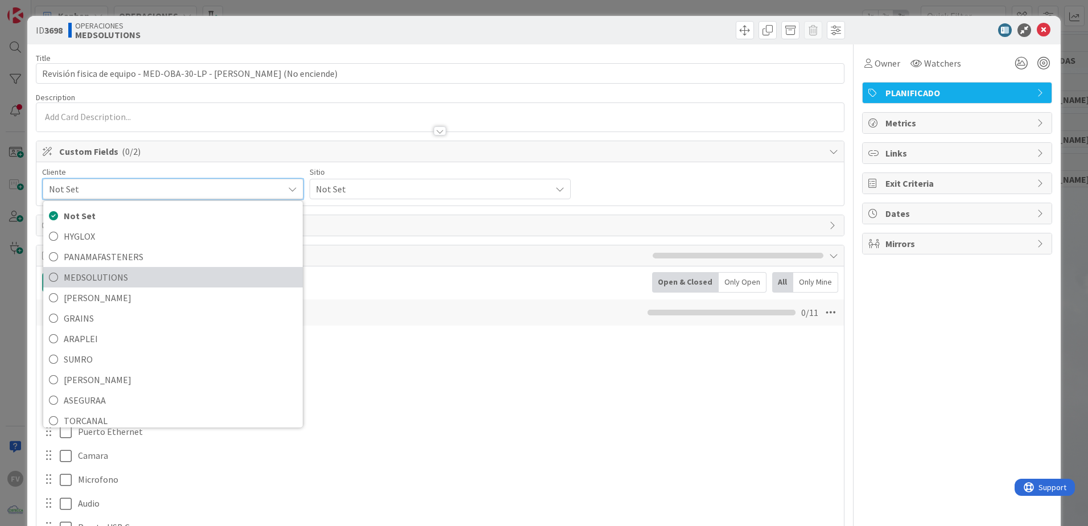
click at [161, 273] on span "MEDSOLUTIONS" at bounding box center [180, 277] width 233 height 17
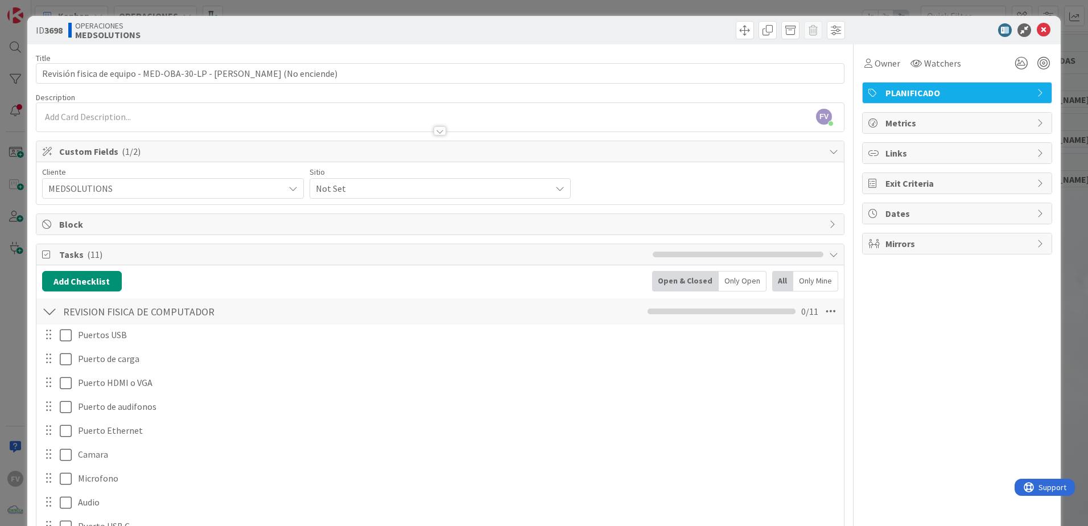
click at [346, 188] on span "Not Set" at bounding box center [431, 188] width 230 height 16
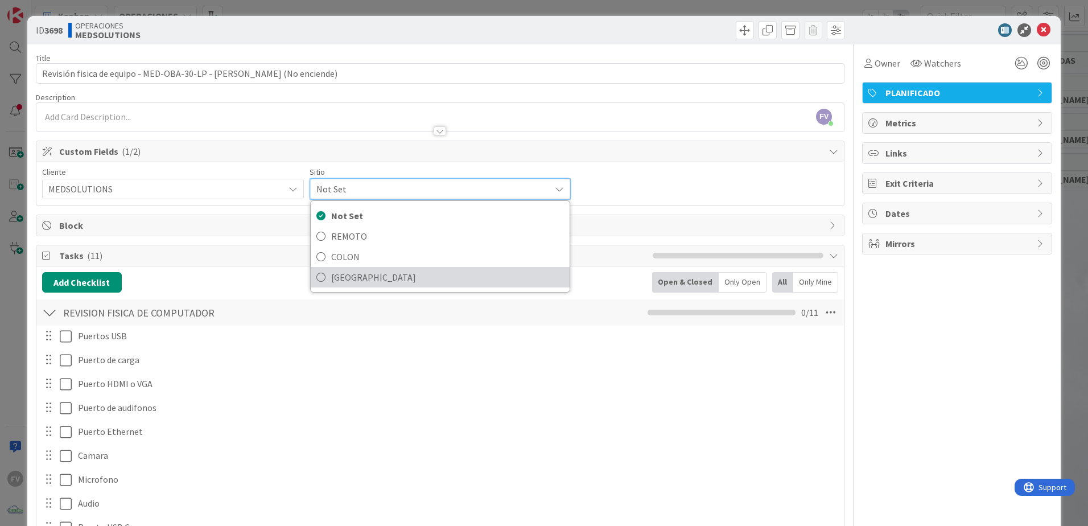
click at [326, 276] on link "[GEOGRAPHIC_DATA]" at bounding box center [441, 277] width 260 height 20
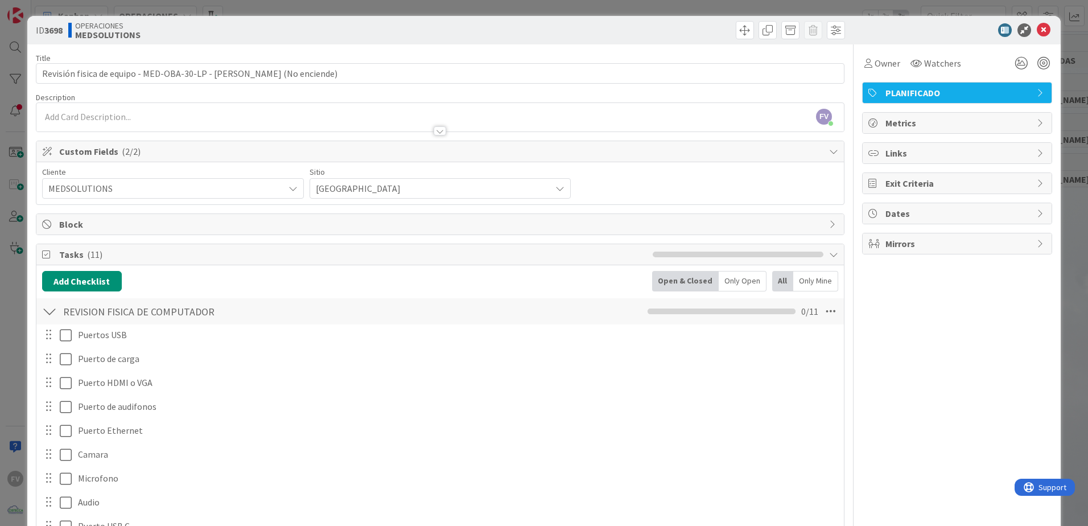
click at [349, 11] on div "ID 3698 OPERACIONES MEDSOLUTIONS Title 73 / 128 Revisión fisica de equipo - MED…" at bounding box center [544, 263] width 1088 height 526
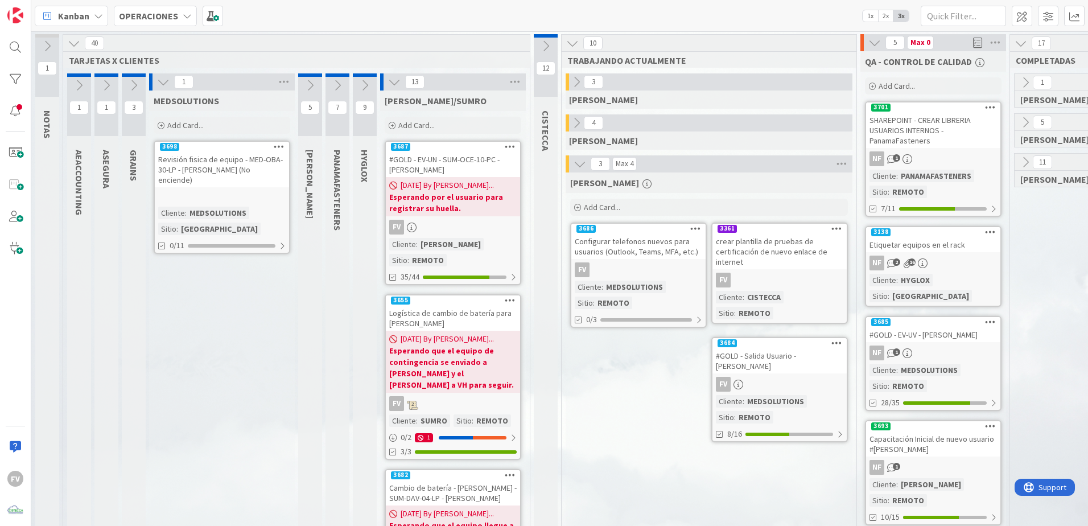
click at [306, 84] on icon at bounding box center [310, 85] width 13 height 13
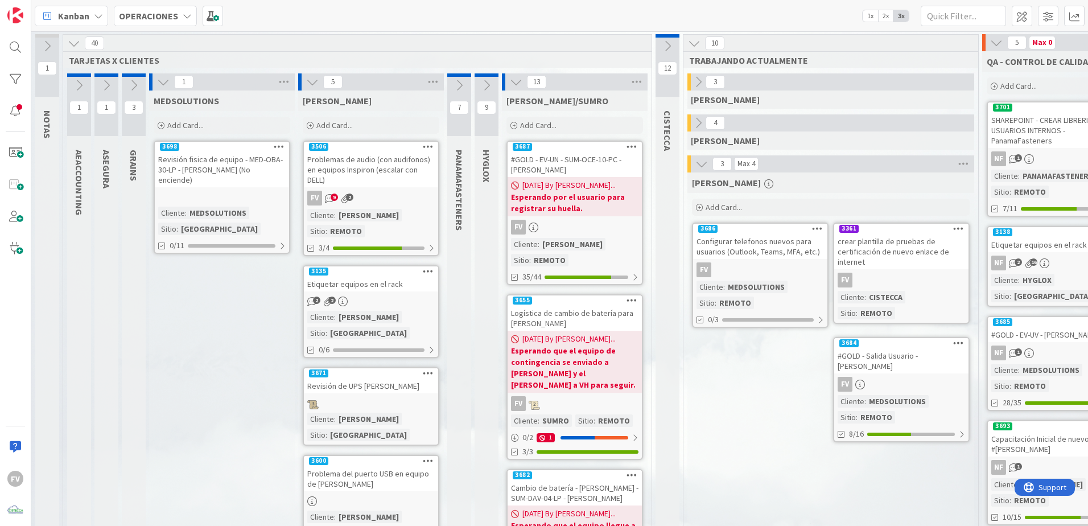
click at [318, 89] on button at bounding box center [312, 82] width 15 height 15
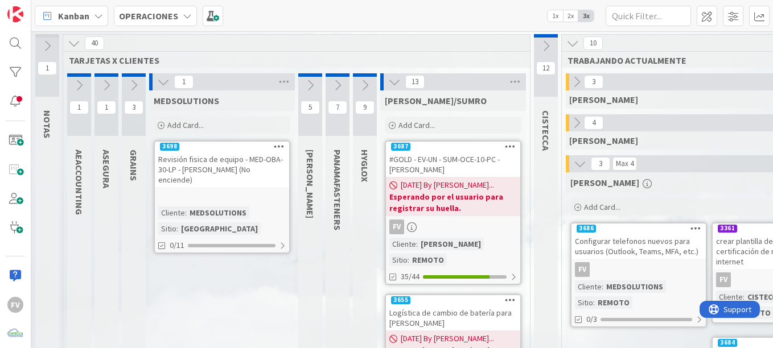
click at [373, 81] on button at bounding box center [365, 85] width 24 height 17
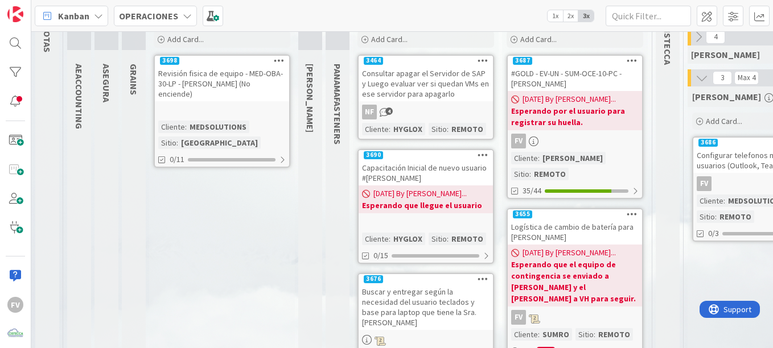
scroll to position [114, 0]
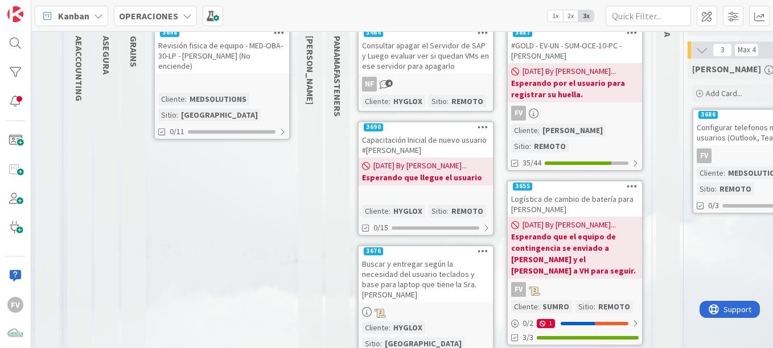
click at [416, 157] on div "Capacitación Inicial de nuevo usuario #[PERSON_NAME]" at bounding box center [426, 145] width 134 height 25
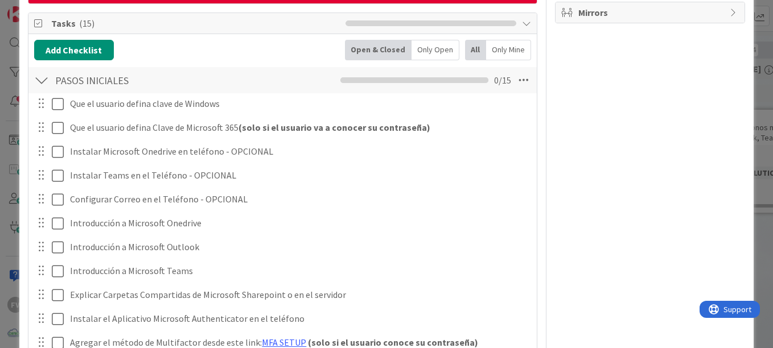
scroll to position [227, 0]
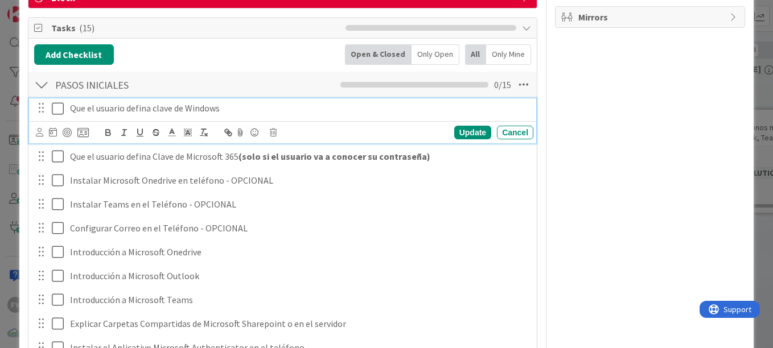
click at [60, 110] on icon at bounding box center [58, 109] width 12 height 14
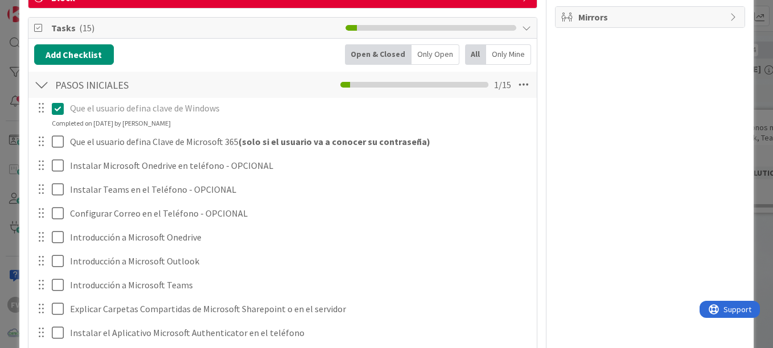
scroll to position [283, 0]
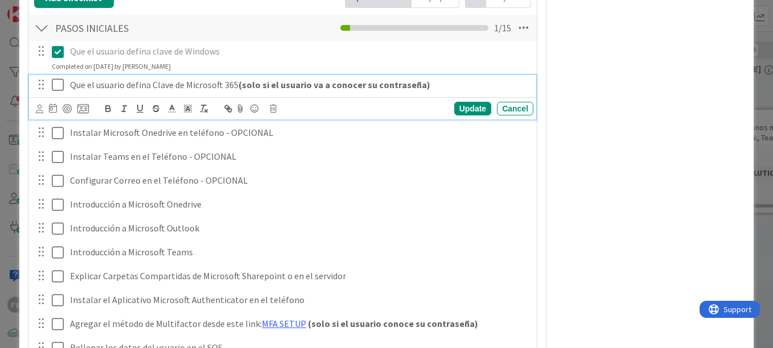
click at [61, 86] on icon at bounding box center [58, 85] width 12 height 14
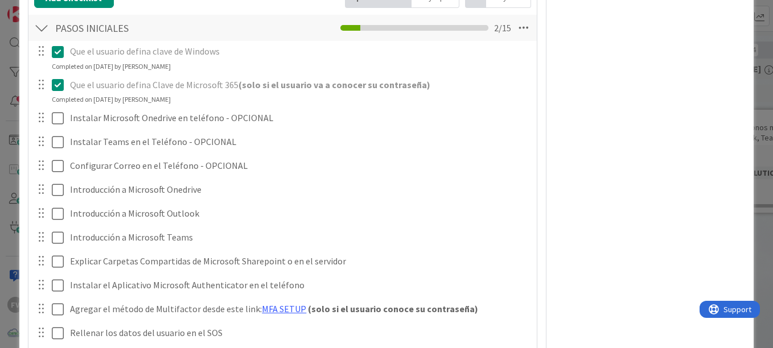
scroll to position [340, 0]
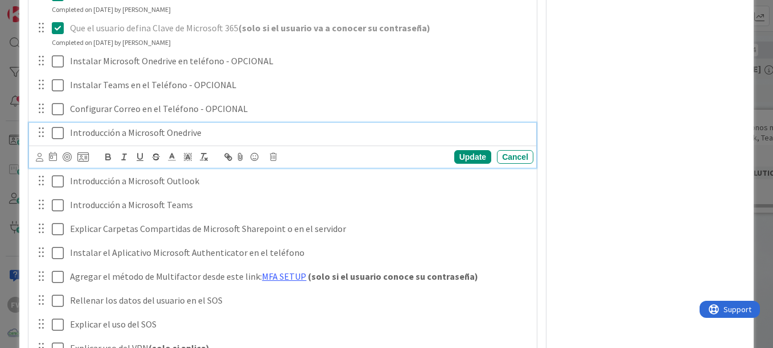
click at [56, 132] on icon at bounding box center [58, 133] width 12 height 14
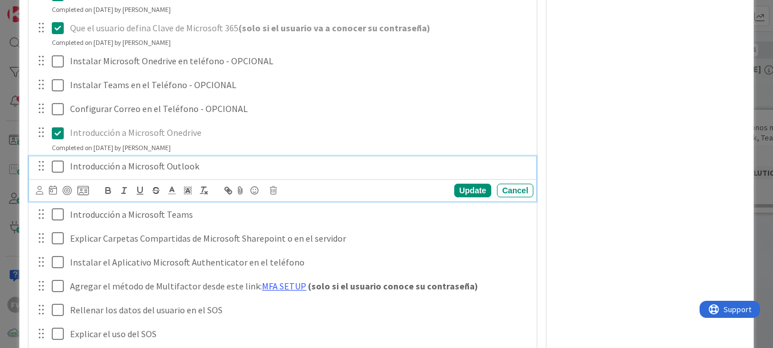
click at [55, 171] on icon at bounding box center [58, 167] width 12 height 14
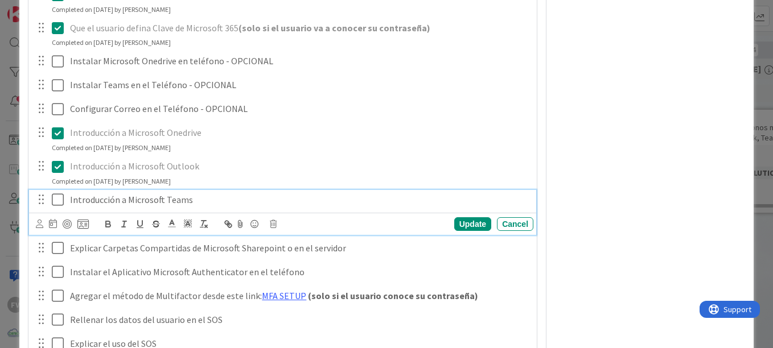
click at [63, 203] on icon at bounding box center [58, 200] width 12 height 14
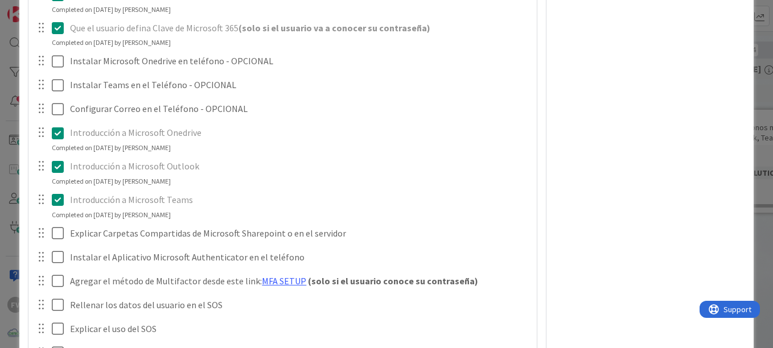
scroll to position [511, 0]
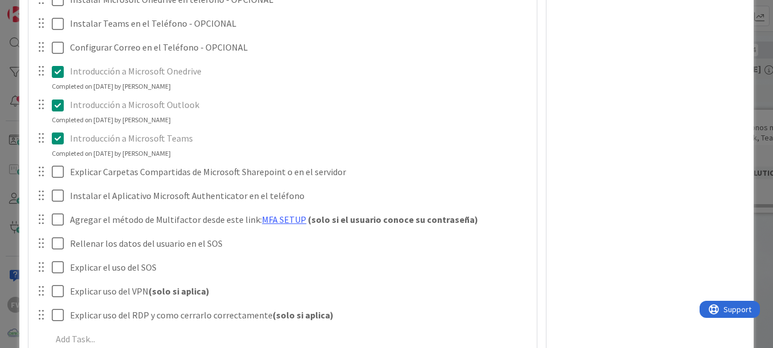
scroll to position [397, 0]
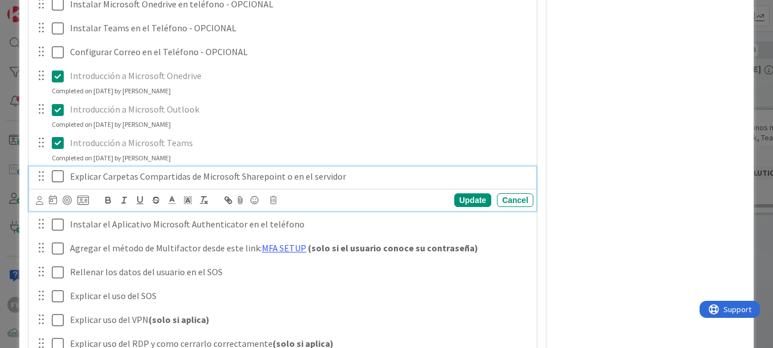
click at [60, 179] on icon at bounding box center [58, 177] width 12 height 14
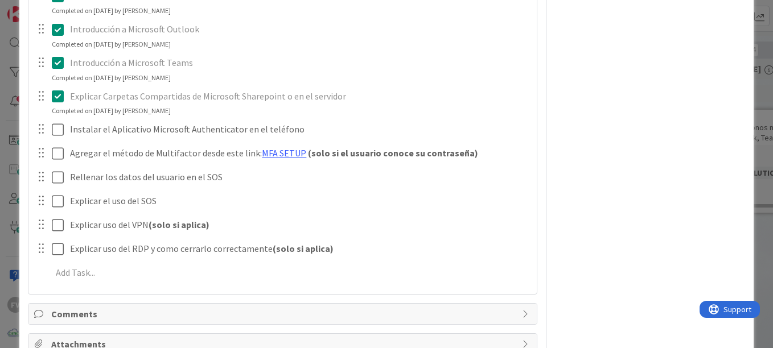
scroll to position [454, 0]
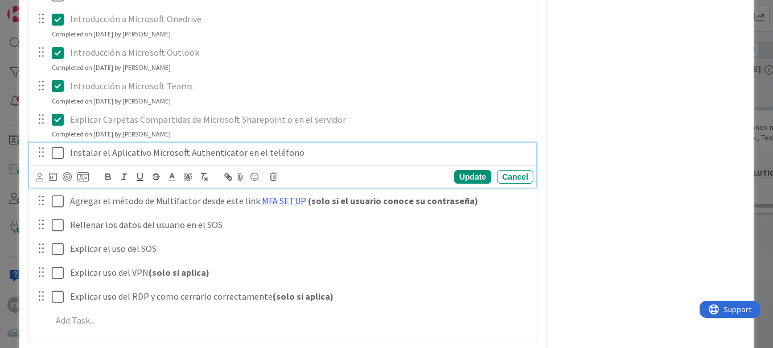
click at [60, 151] on icon at bounding box center [58, 153] width 12 height 14
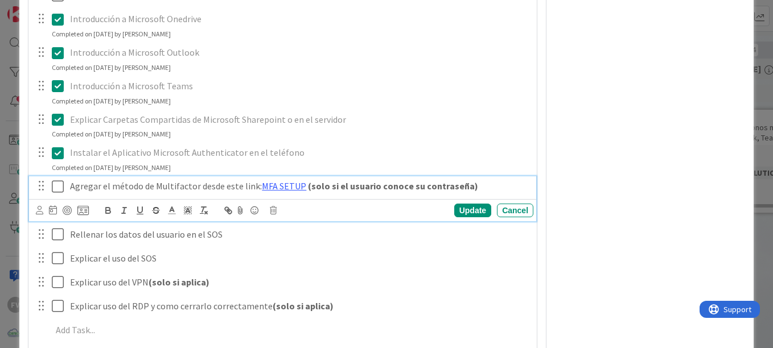
drag, startPoint x: 56, startPoint y: 186, endPoint x: 64, endPoint y: 187, distance: 7.5
click at [57, 186] on icon at bounding box center [58, 187] width 12 height 14
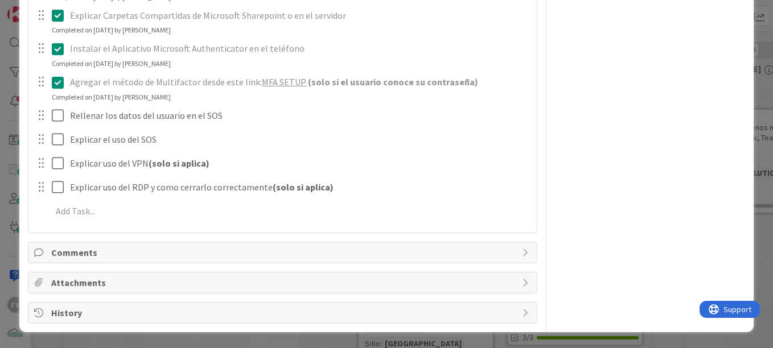
scroll to position [501, 0]
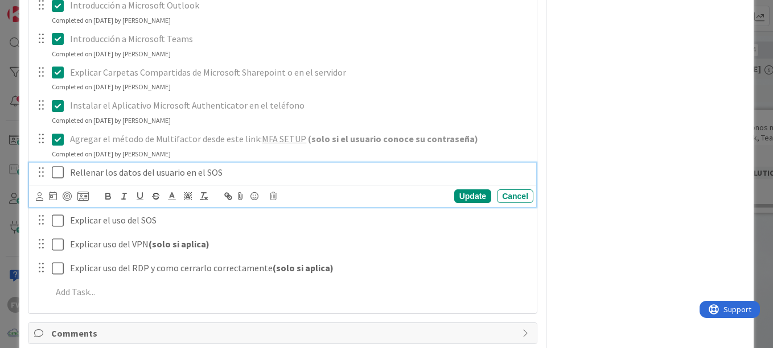
click at [57, 179] on icon at bounding box center [58, 173] width 12 height 14
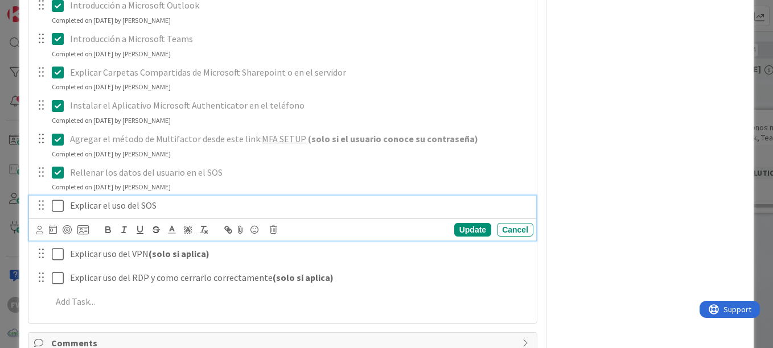
click at [64, 210] on button at bounding box center [59, 206] width 14 height 18
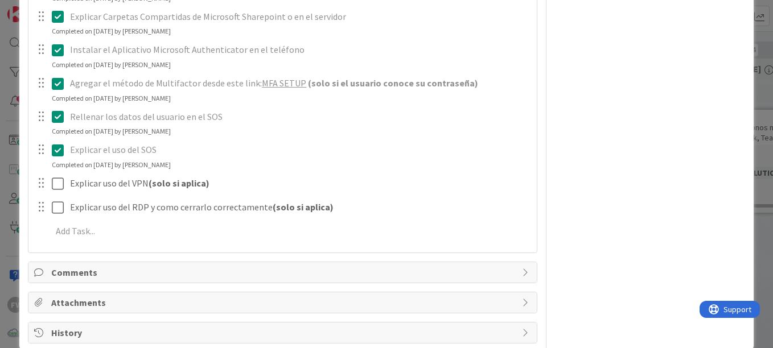
scroll to position [577, 0]
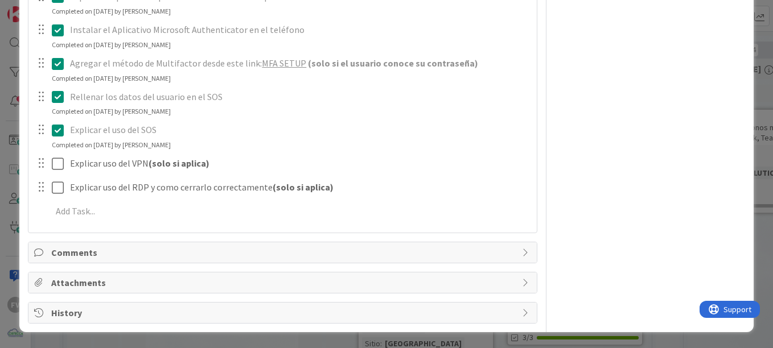
click at [747, 138] on div "ID 3690 OPERACIONES HYGLOX Title 51 / 128 Capacitación Inicial de nuevo usuario…" at bounding box center [386, 174] width 773 height 348
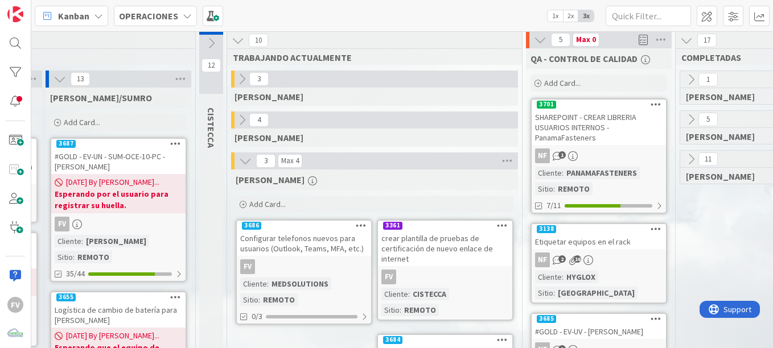
scroll to position [0, 457]
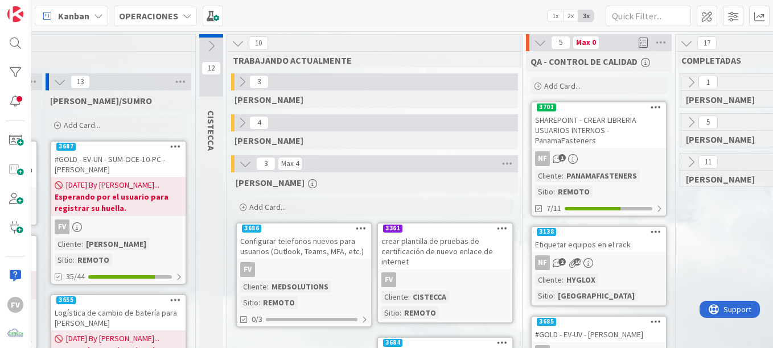
click at [592, 142] on div "SHAREPOINT - CREAR LIBRERIA USUARIOS INTERNOS - PanamaFasteners" at bounding box center [599, 130] width 134 height 35
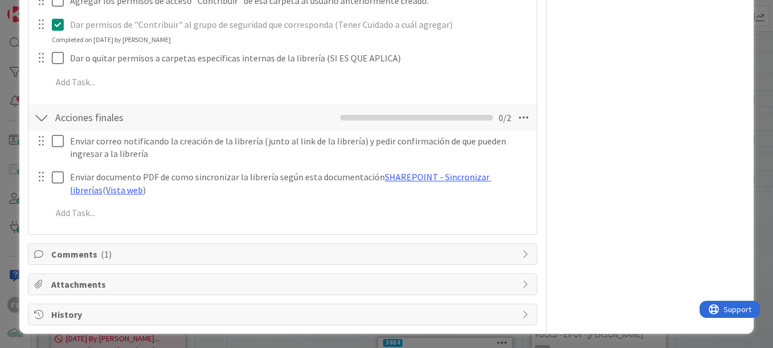
scroll to position [511, 0]
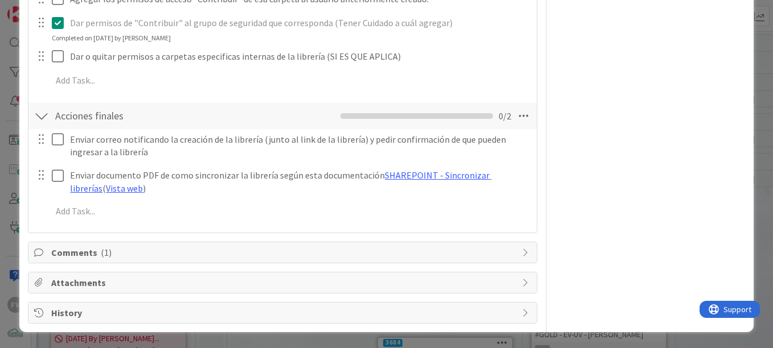
click at [13, 112] on div "ID 3701 OPERACIONES QA - CONTROL DE CALIDAD Title 63 / 128 SHAREPOINT - CREAR L…" at bounding box center [386, 174] width 773 height 348
